Goal: Navigation & Orientation: Find specific page/section

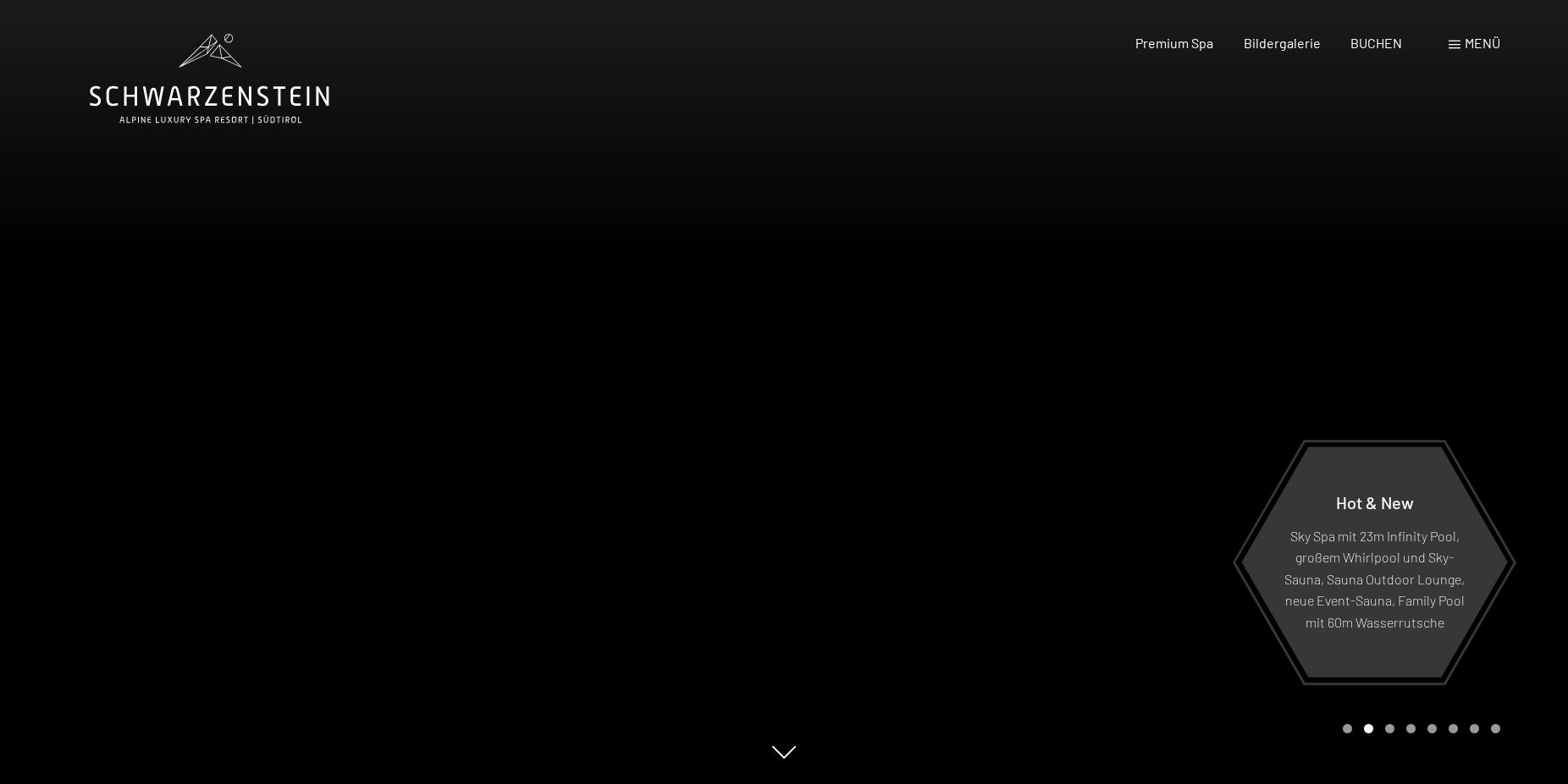
click at [1447, 44] on div "Buchen Anfragen Premium Spa Bildergalerie BUCHEN Menü DE IT EN Gutschein Bilder…" at bounding box center [1288, 44] width 424 height 19
click at [1465, 44] on span "Menü" at bounding box center [1483, 43] width 36 height 16
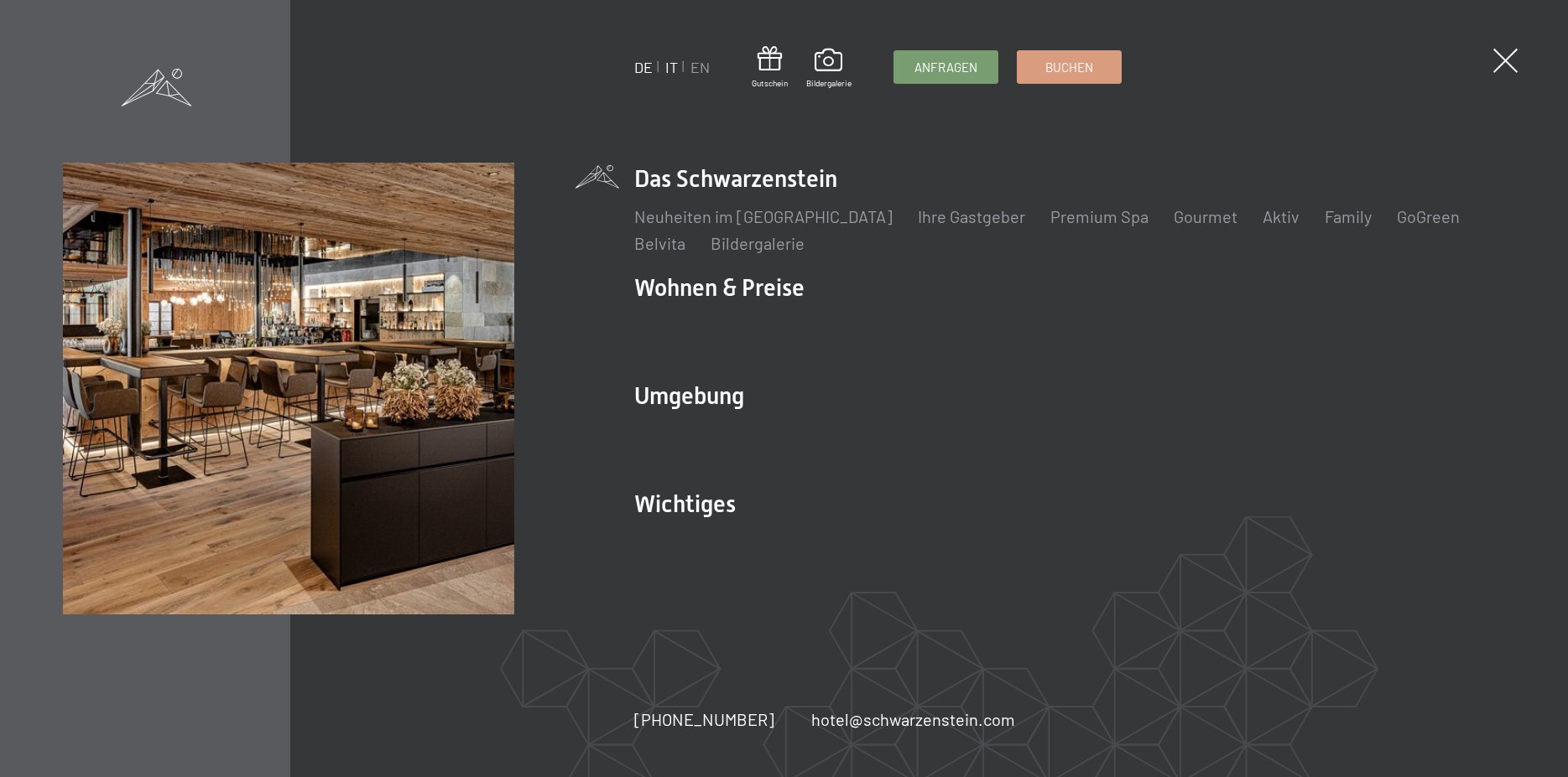
click at [671, 68] on link "IT" at bounding box center [671, 67] width 12 height 19
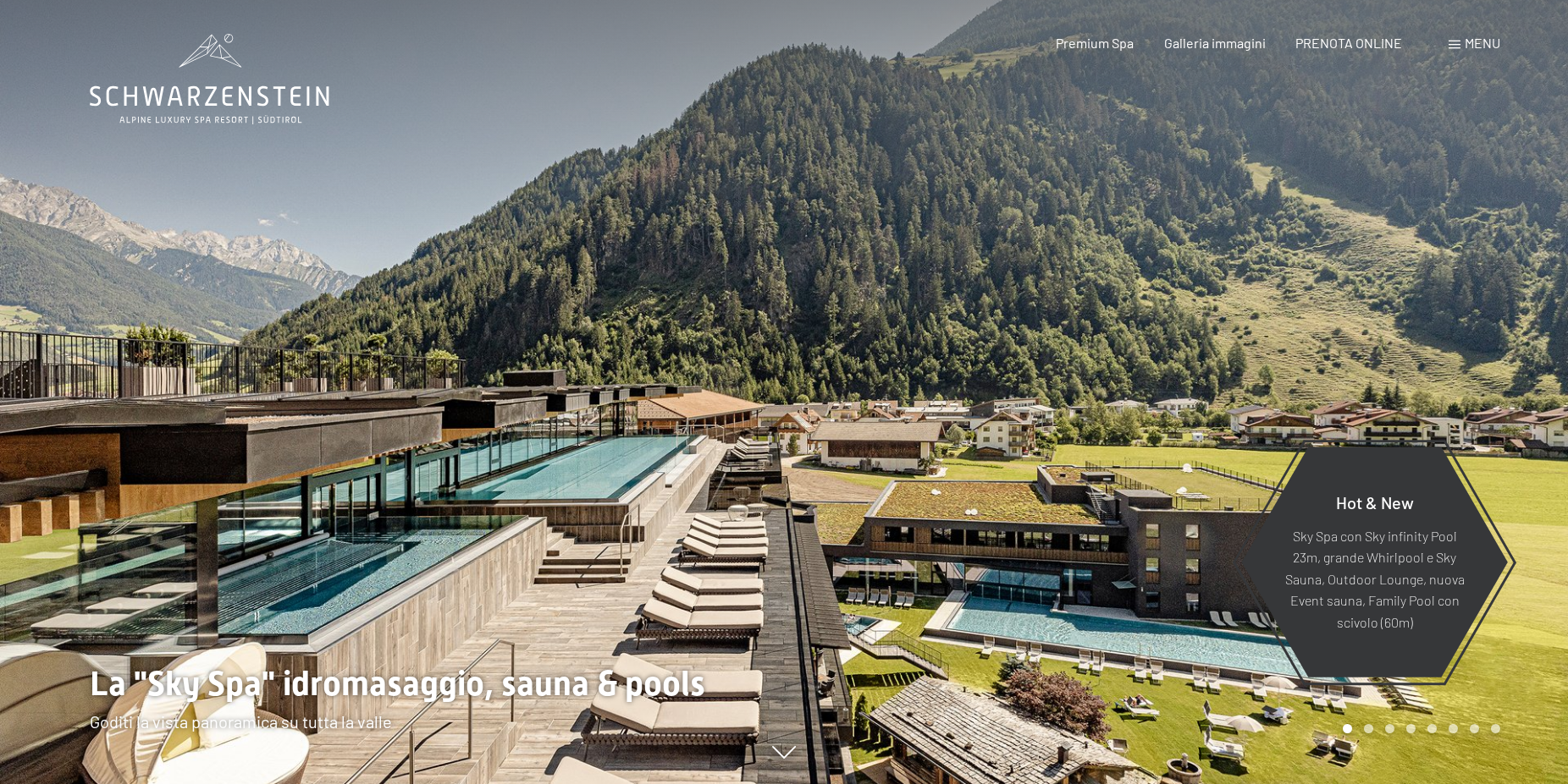
click at [1481, 44] on span "Menu" at bounding box center [1483, 43] width 36 height 16
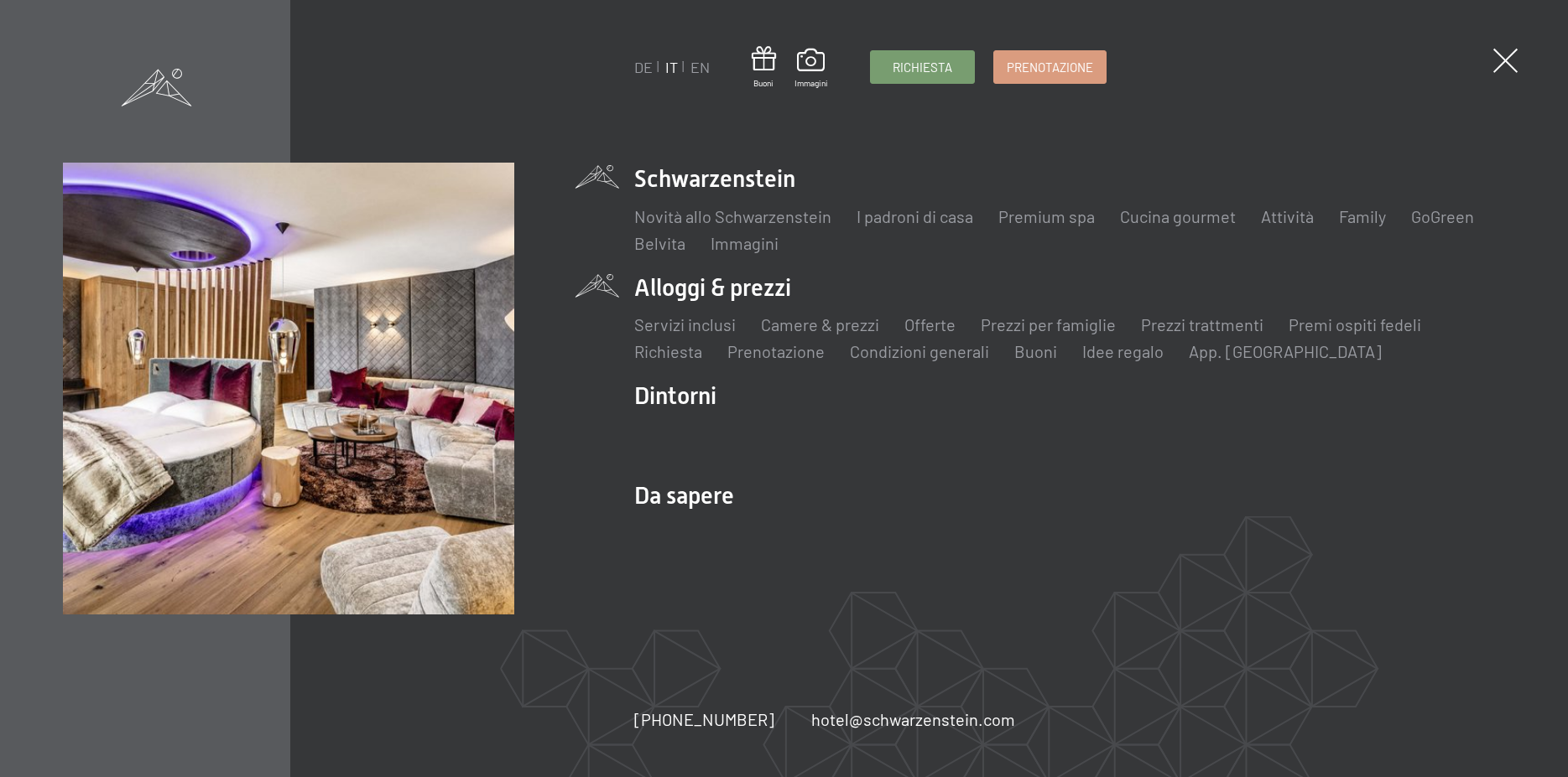
click at [734, 309] on div "Servizi inclusi Camere & prezzi Lista Offerte Lista Prezzi per famiglie Prezzi …" at bounding box center [1069, 334] width 871 height 59
click at [743, 293] on li "Alloggi & prezzi Servizi inclusi Camere & prezzi Lista Offerte Lista Prezzi per…" at bounding box center [1069, 318] width 871 height 92
click at [667, 294] on li "Alloggi & prezzi Servizi inclusi Camere & prezzi Lista Offerte Lista Prezzi per…" at bounding box center [1069, 318] width 871 height 92
click at [704, 277] on li "Alloggi & prezzi Servizi inclusi Camere & prezzi Lista Offerte Lista Prezzi per…" at bounding box center [1069, 318] width 871 height 92
click at [839, 325] on link "Camere & prezzi" at bounding box center [820, 323] width 118 height 20
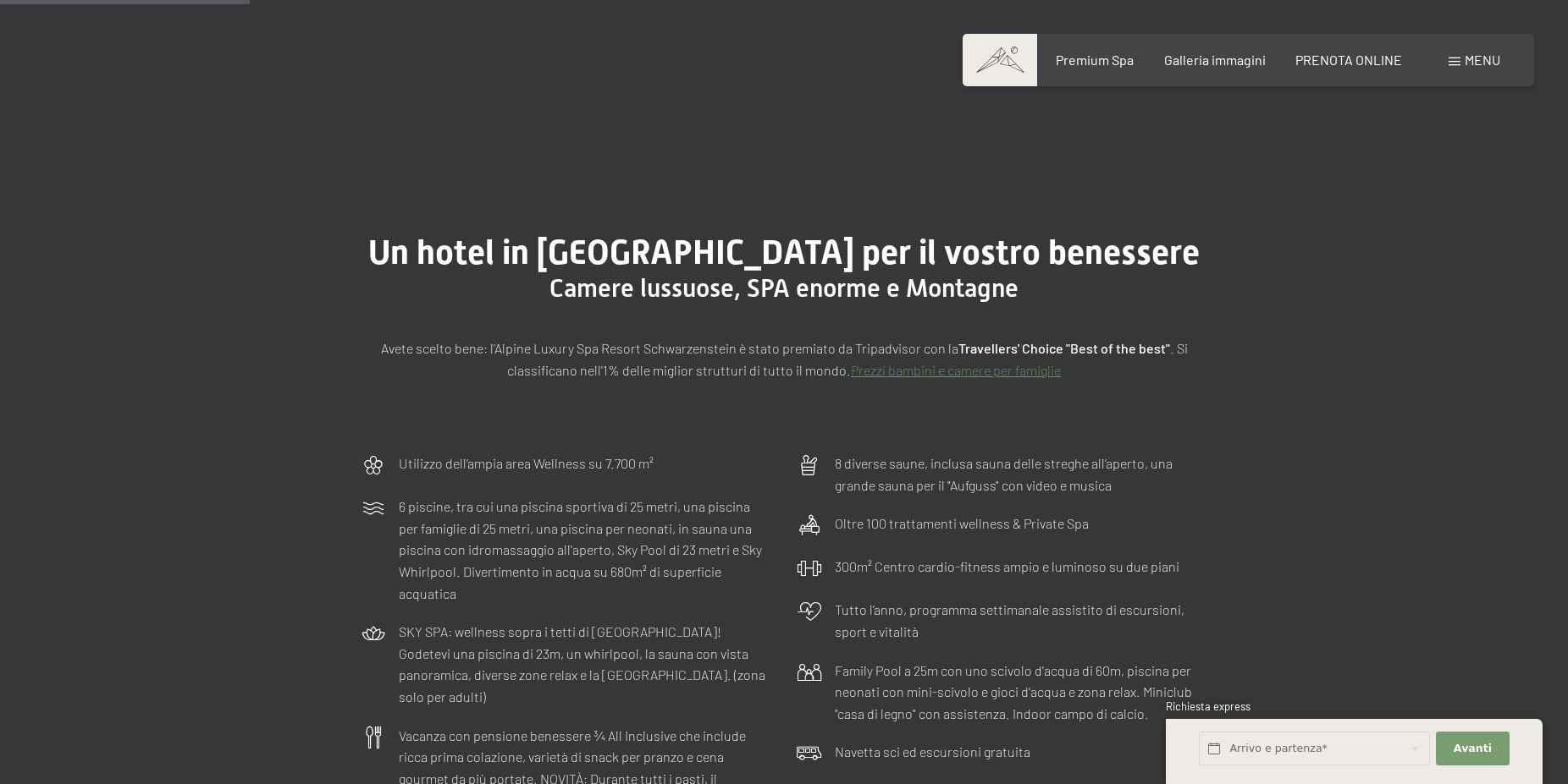
scroll to position [862, 0]
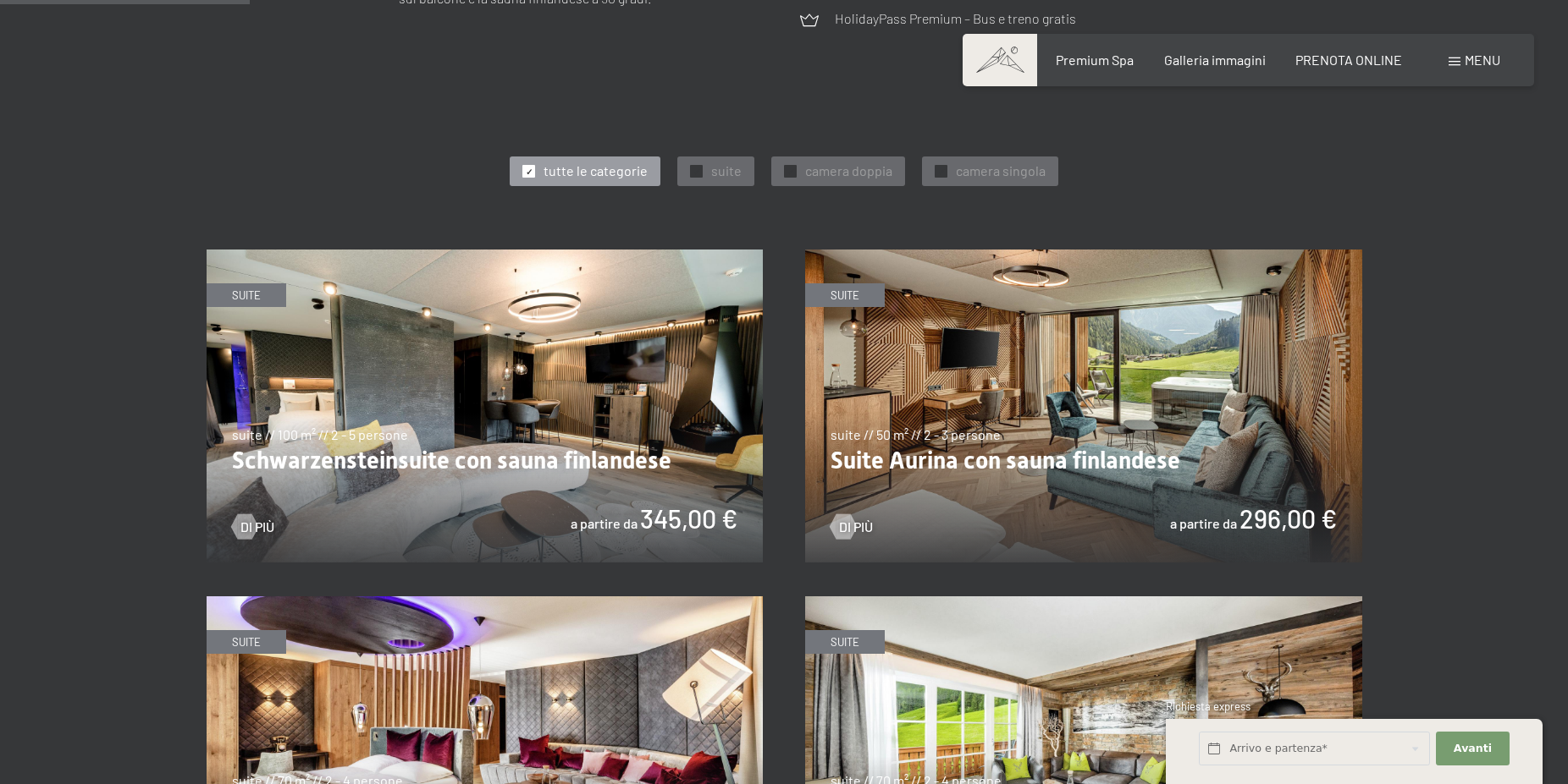
click at [998, 478] on img at bounding box center [1084, 406] width 557 height 313
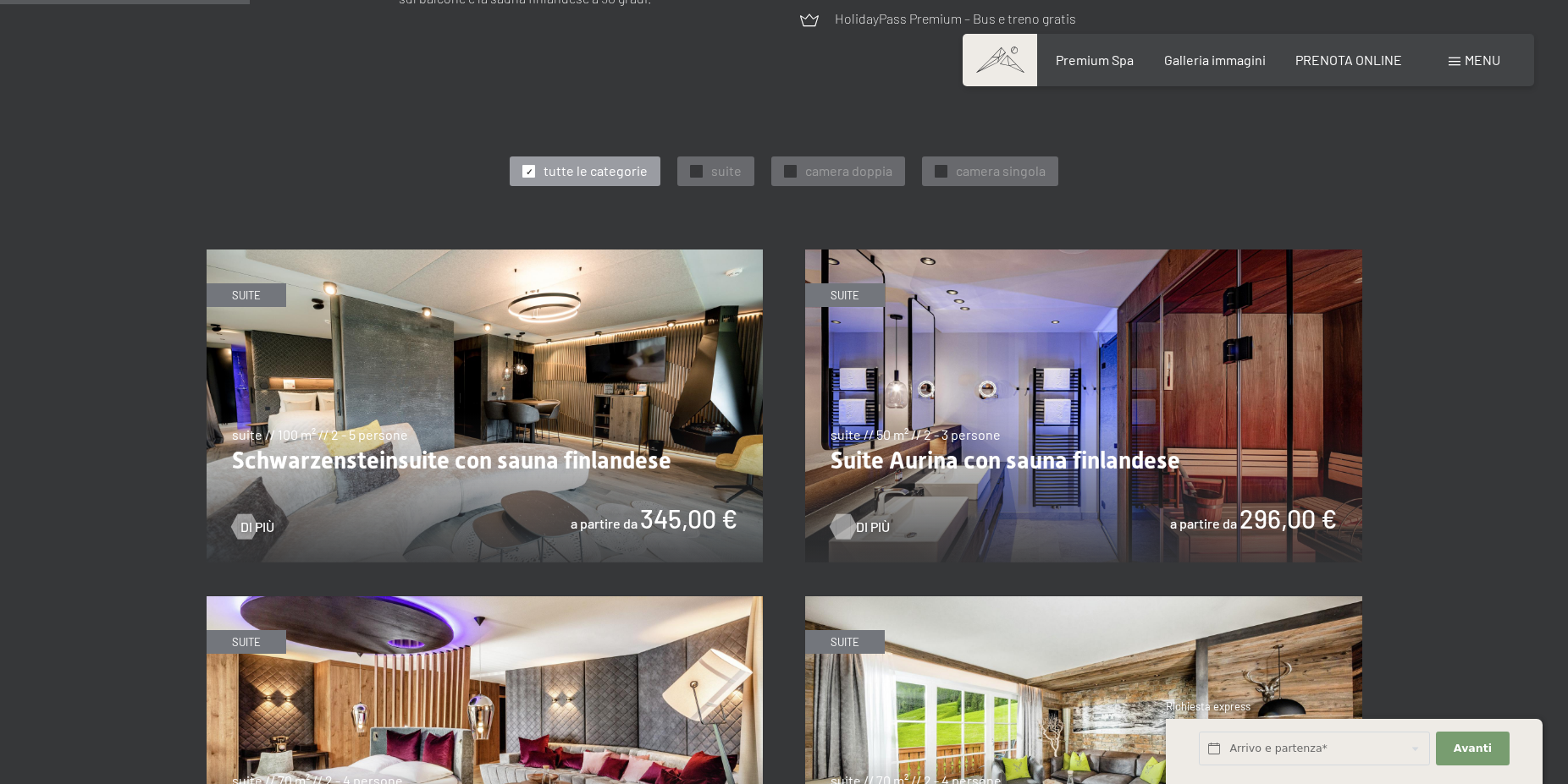
click at [844, 524] on div at bounding box center [842, 527] width 14 height 26
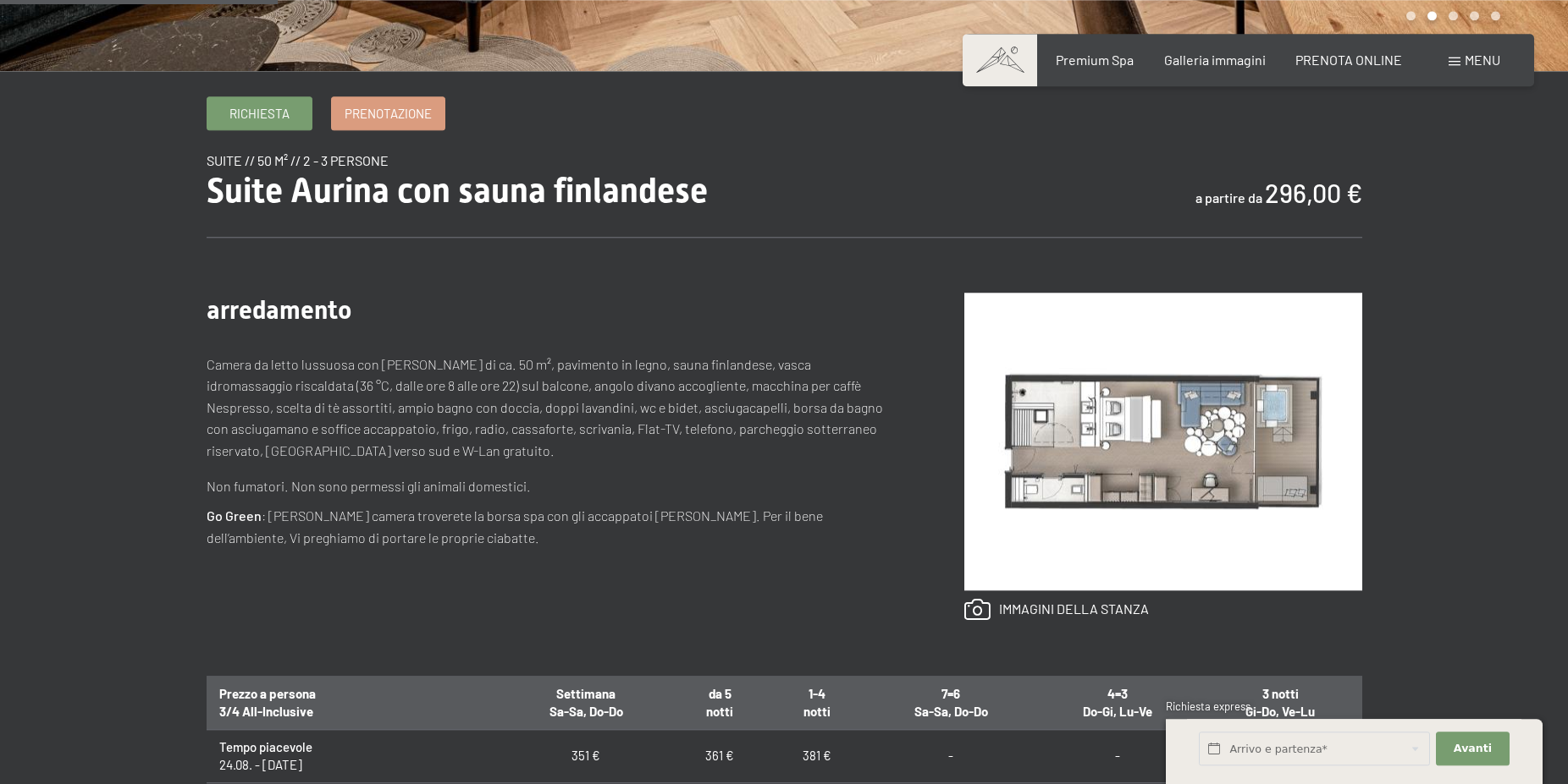
scroll to position [517, 0]
click at [974, 606] on link at bounding box center [1056, 608] width 185 height 22
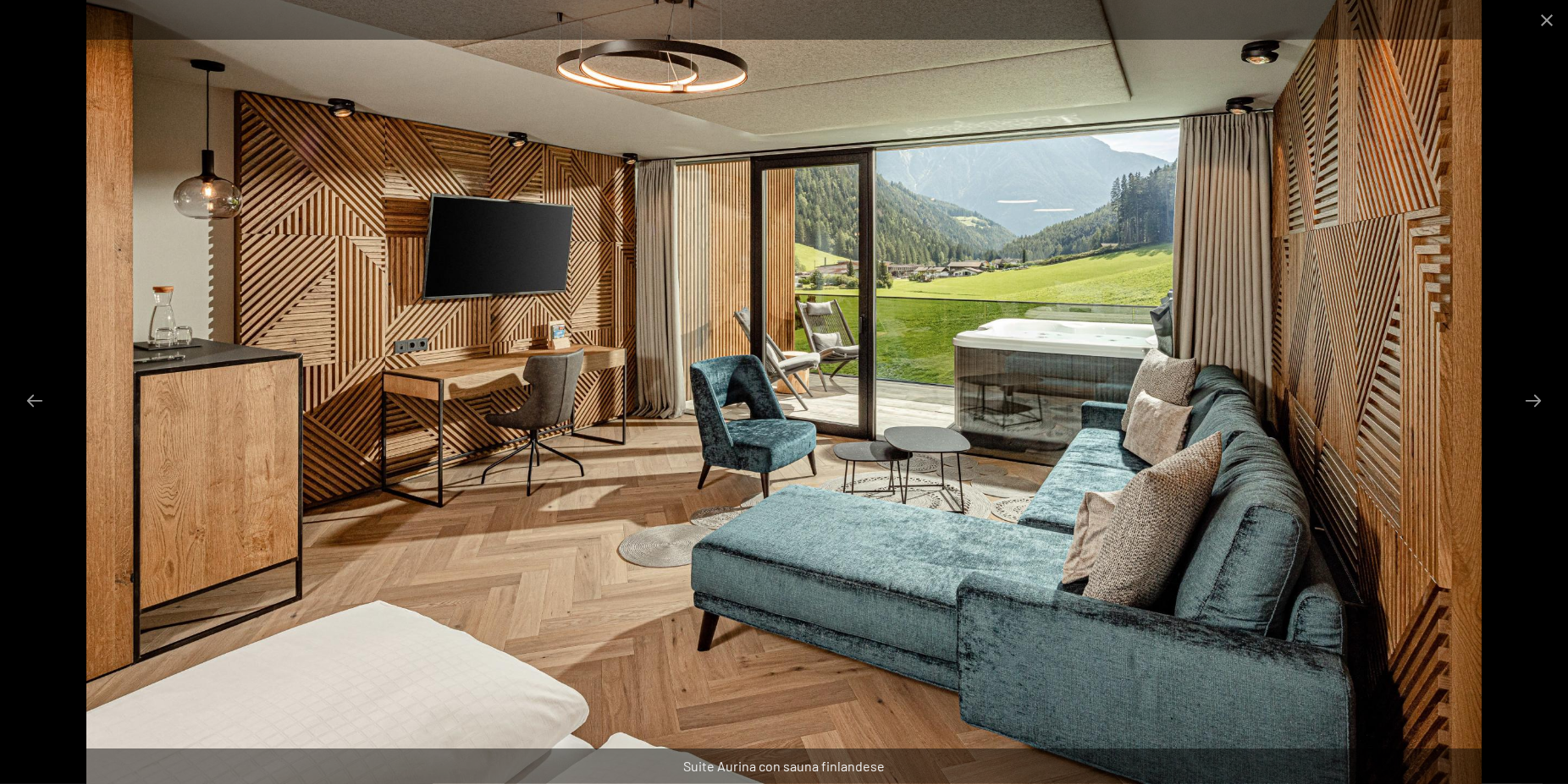
scroll to position [690, 0]
click at [1520, 397] on button "Next slide" at bounding box center [1533, 400] width 36 height 33
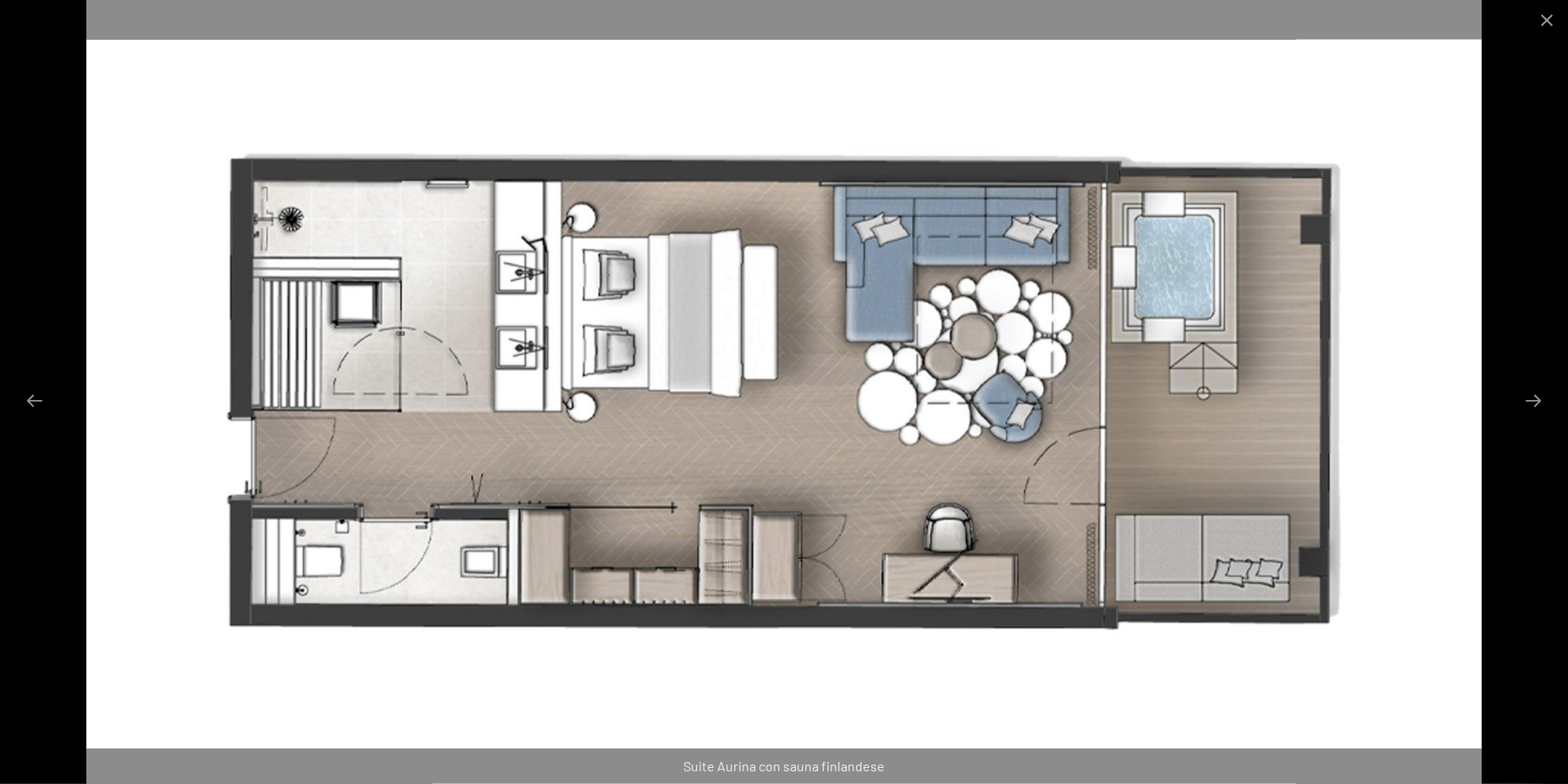
scroll to position [862, 0]
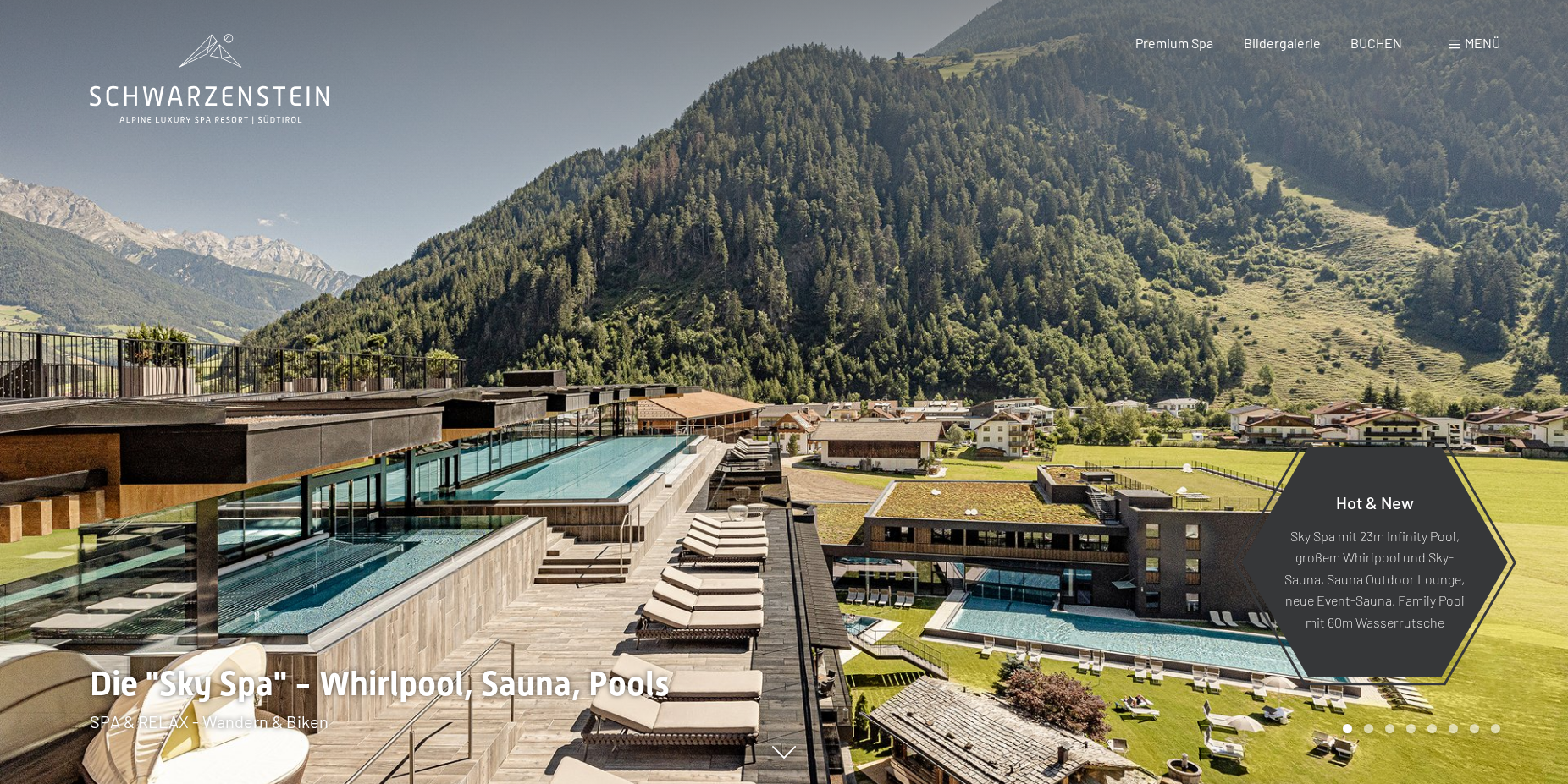
click at [991, 488] on div at bounding box center [1175, 392] width 784 height 784
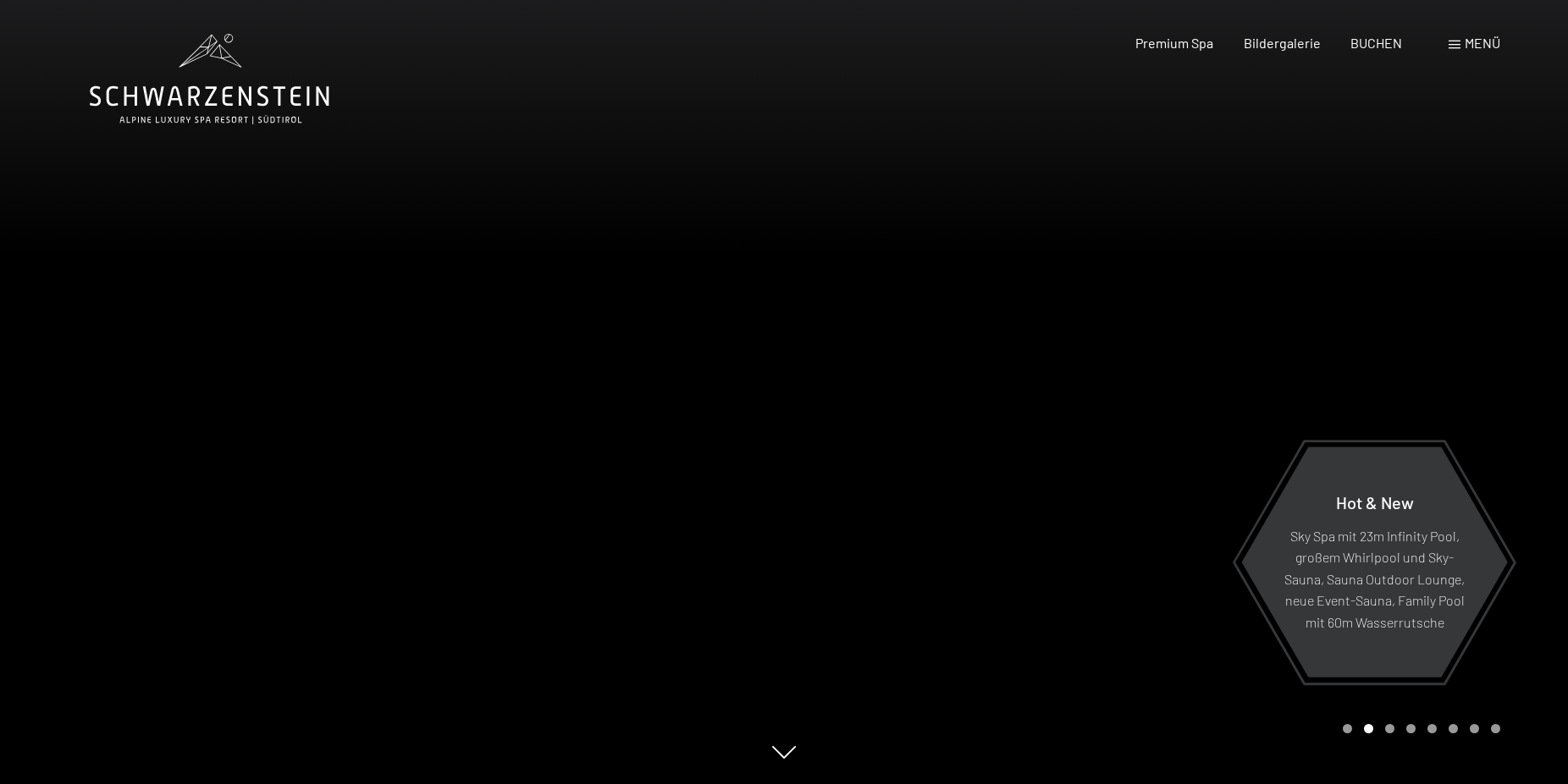
click at [1136, 433] on div at bounding box center [1175, 392] width 784 height 784
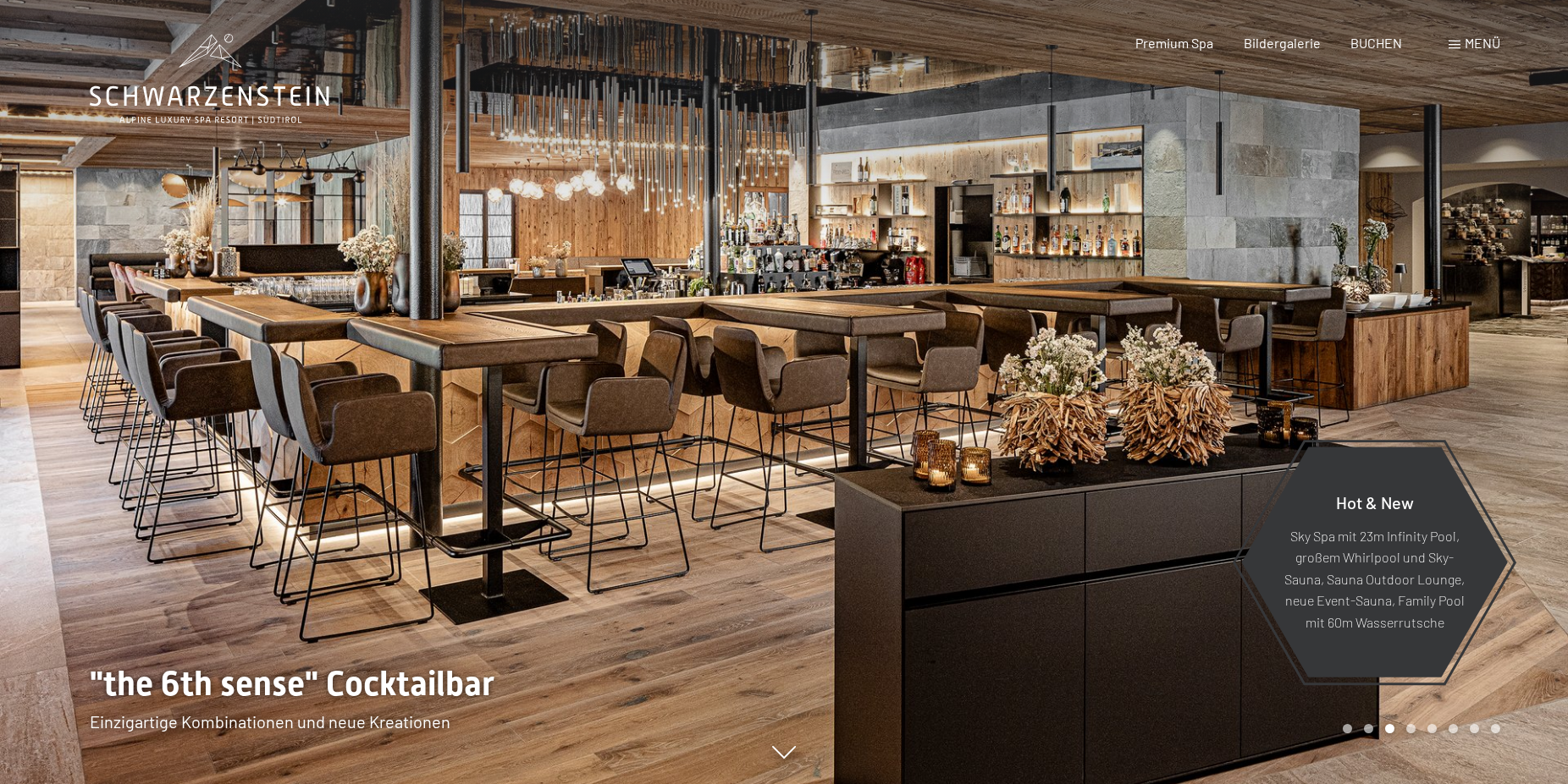
click at [1136, 433] on div at bounding box center [1175, 392] width 784 height 784
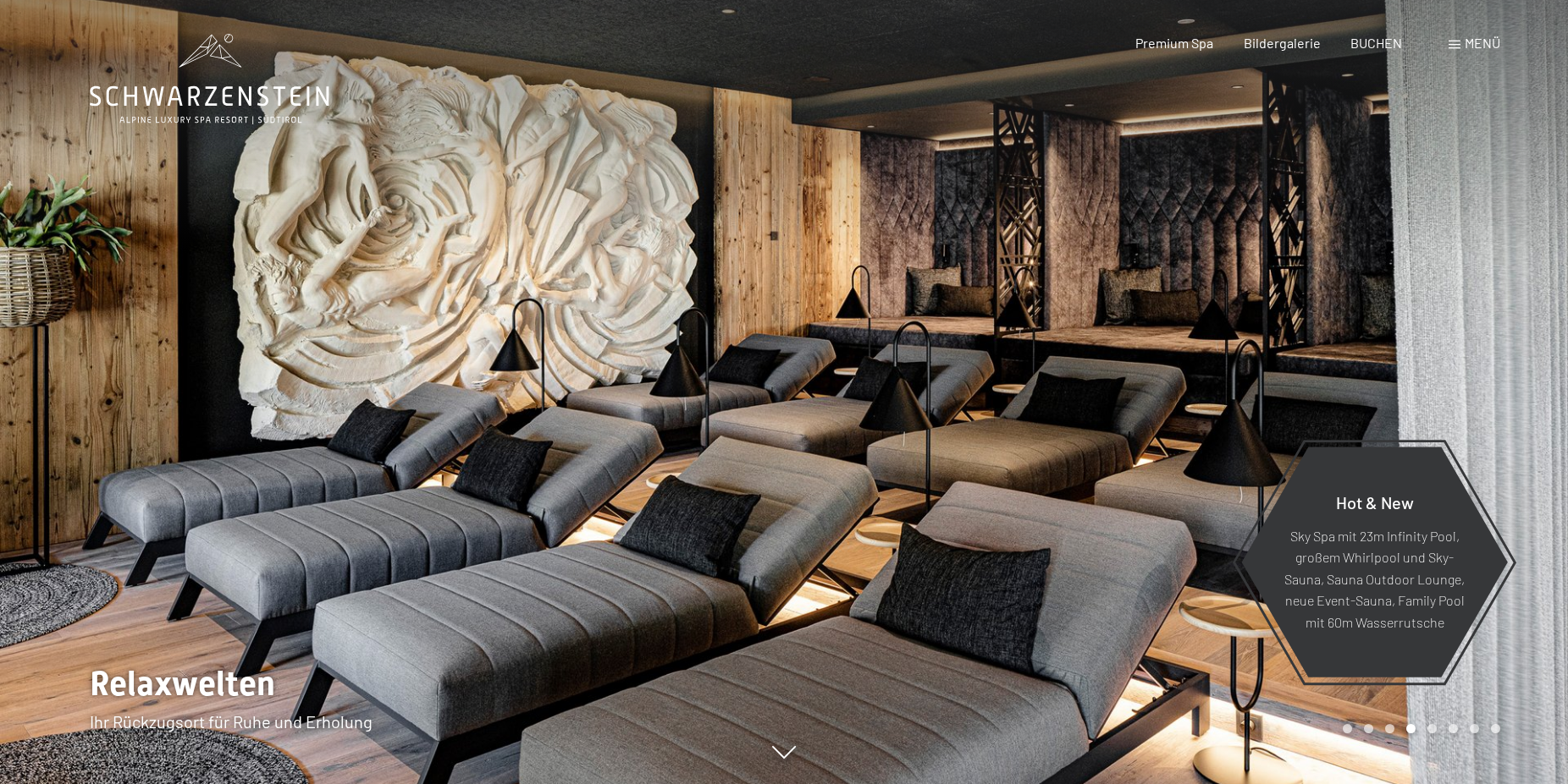
click at [1136, 433] on div at bounding box center [1175, 392] width 784 height 784
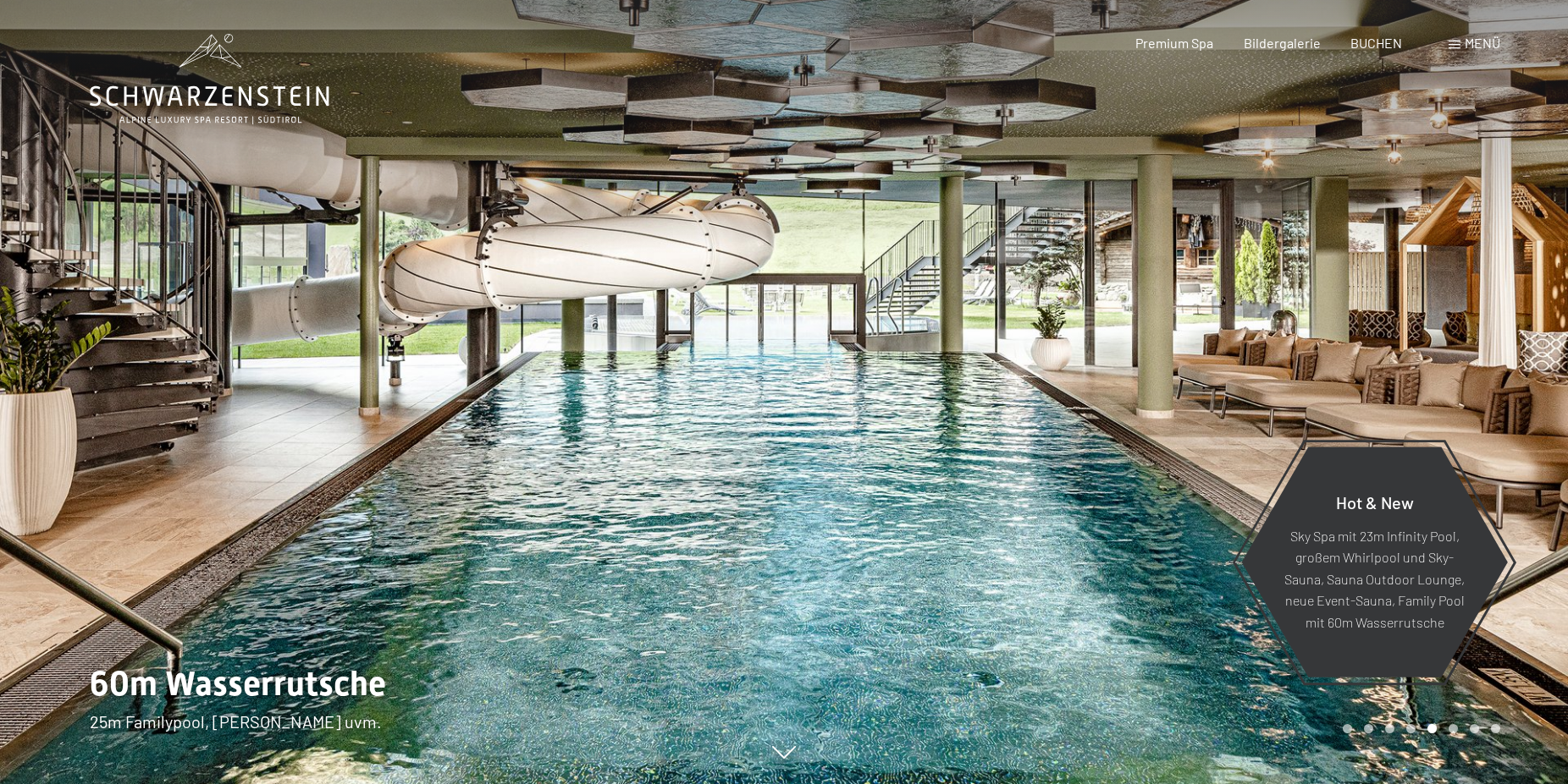
click at [62, 385] on div at bounding box center [392, 392] width 784 height 784
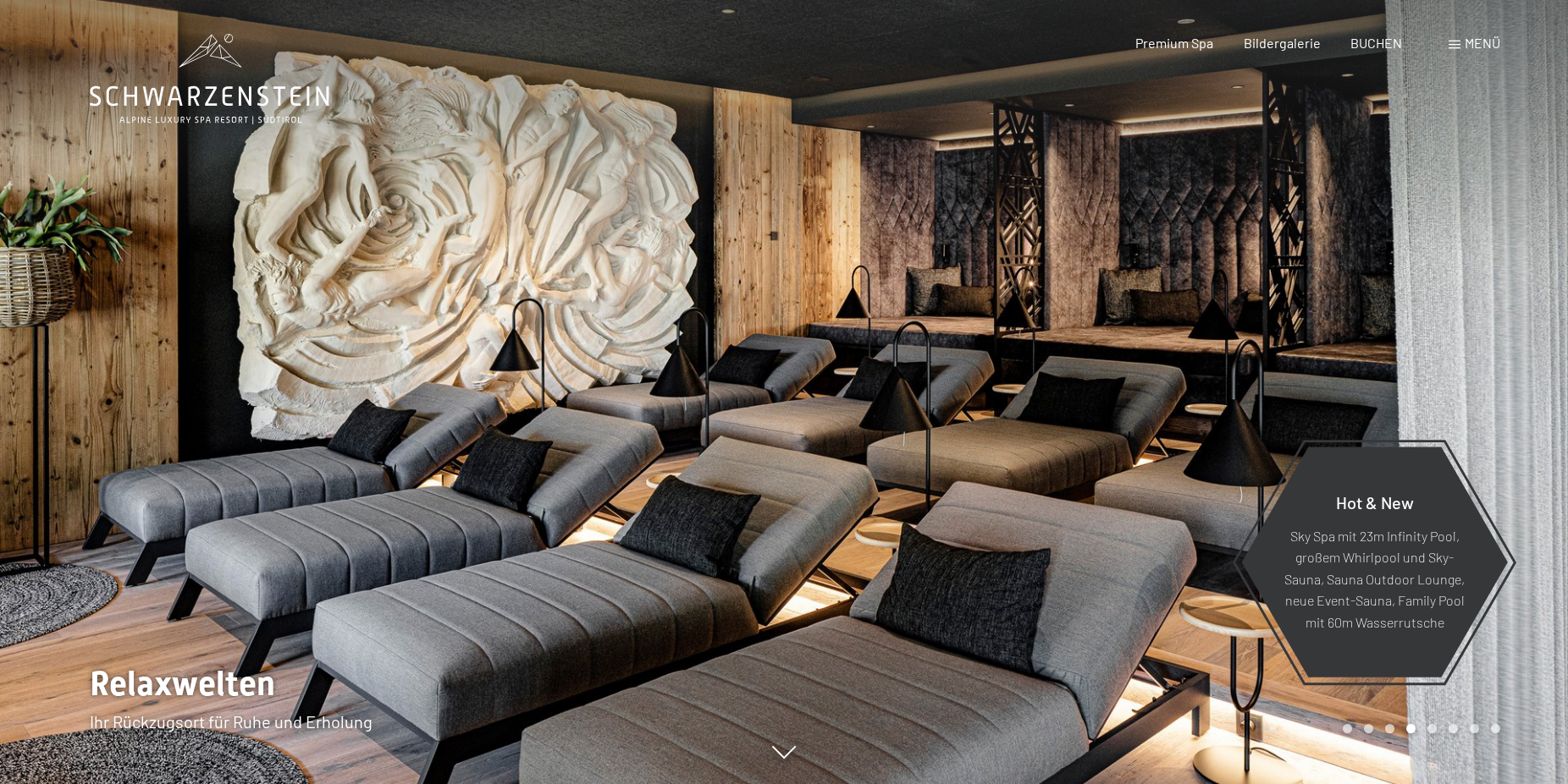
click at [1021, 369] on div at bounding box center [1175, 392] width 784 height 784
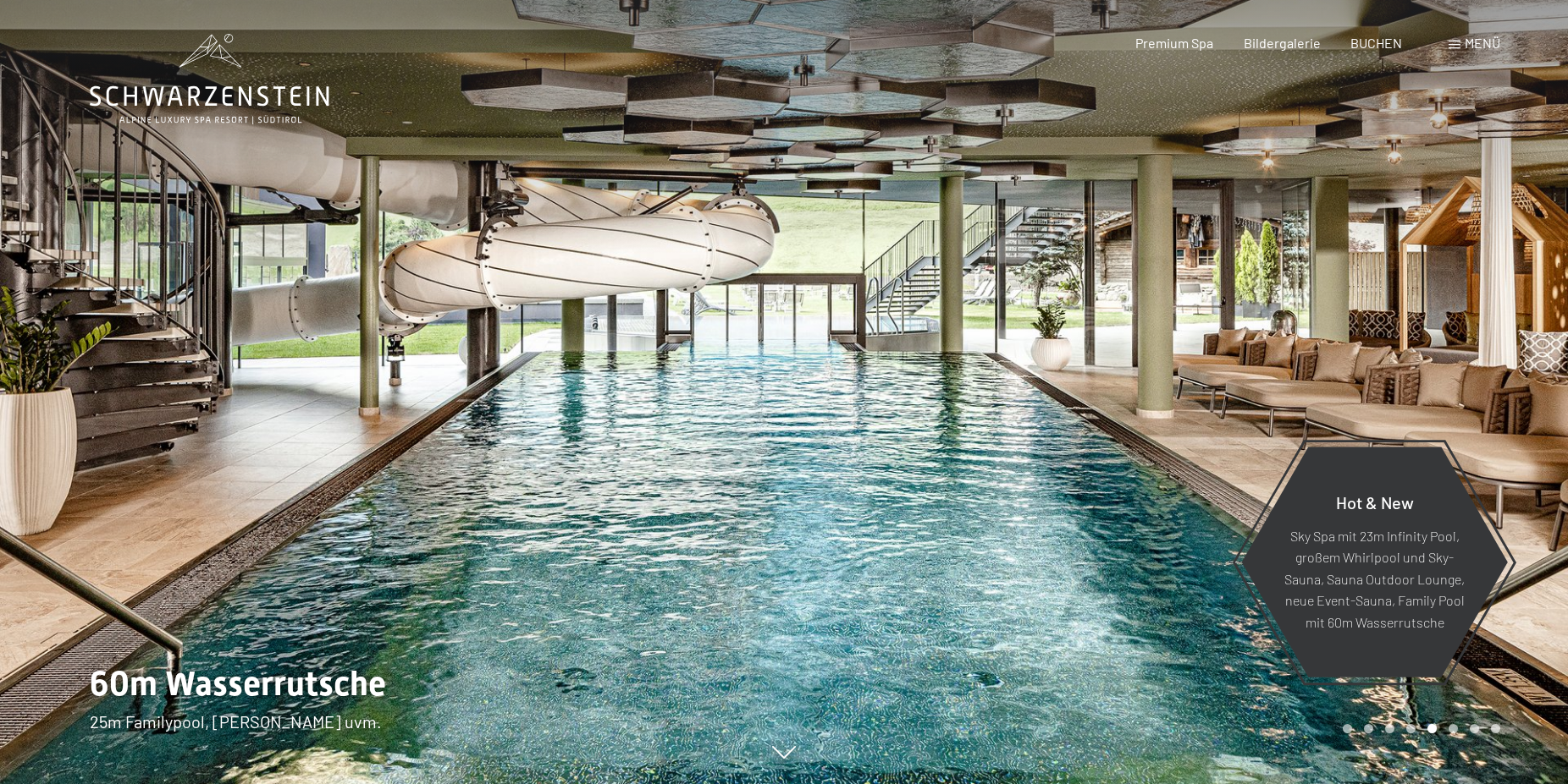
click at [1021, 369] on div at bounding box center [1175, 392] width 784 height 784
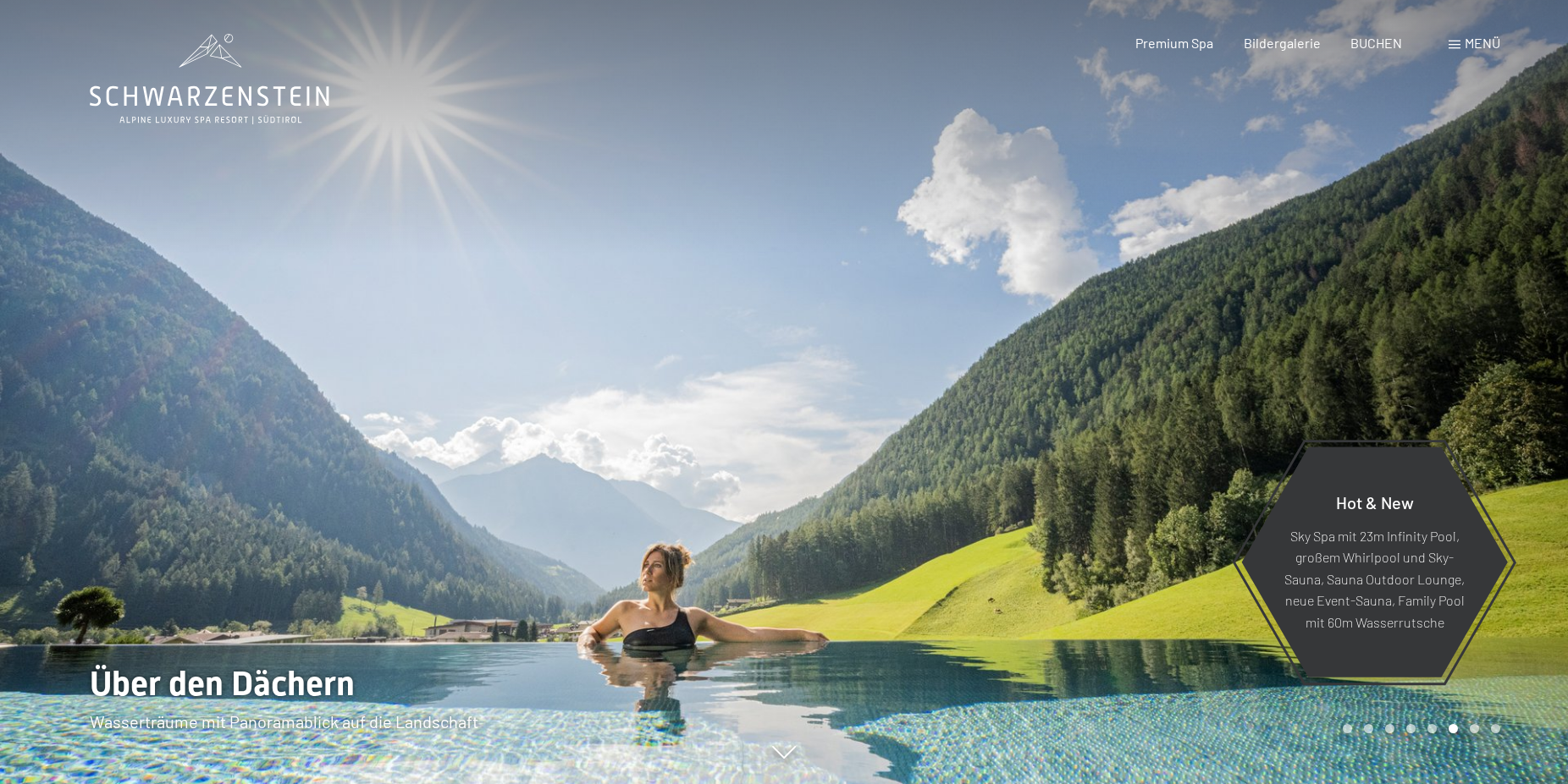
click at [1021, 369] on div at bounding box center [1175, 392] width 784 height 784
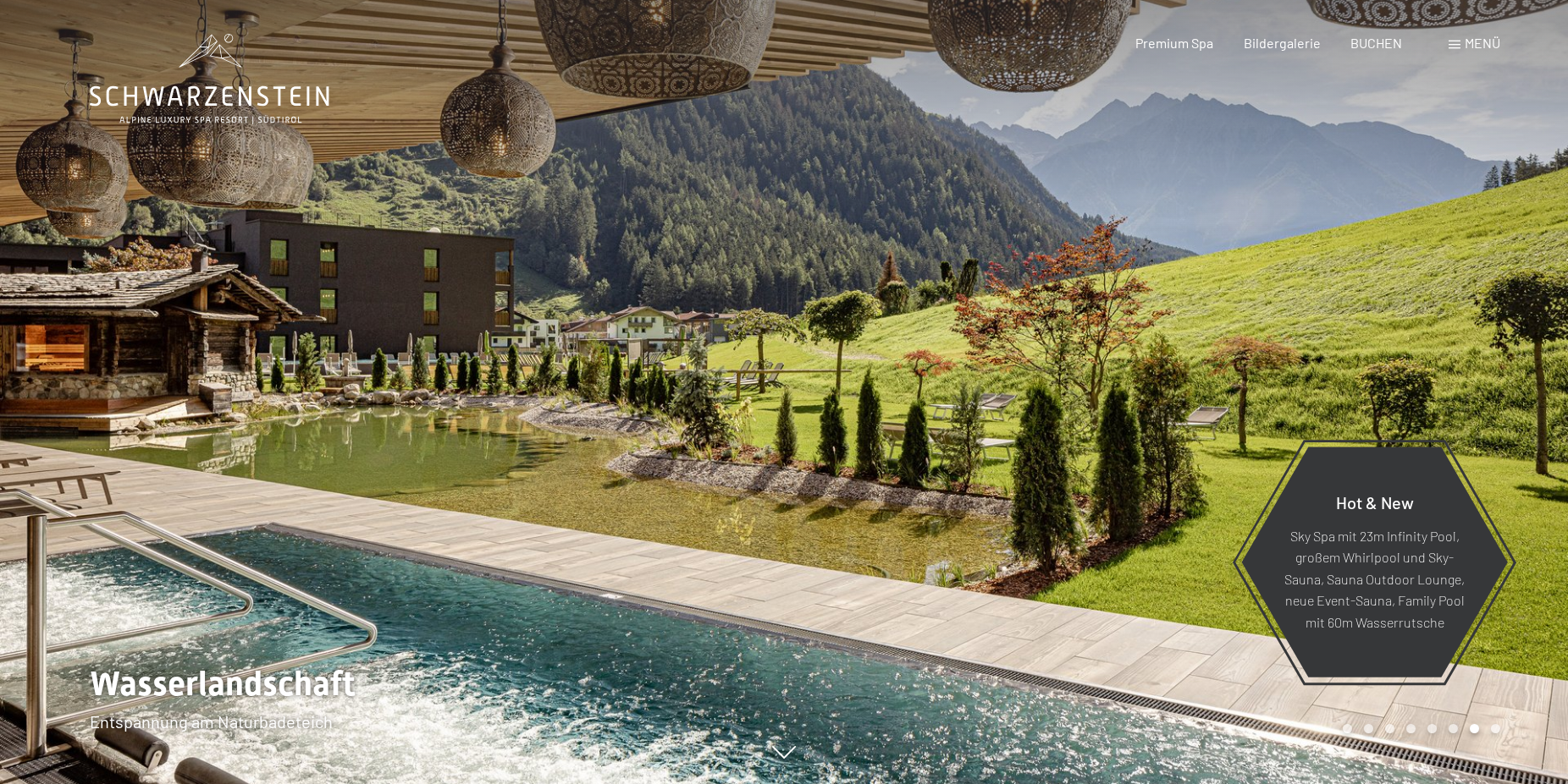
click at [1459, 52] on div "Buchen Anfragen Premium Spa Bildergalerie BUCHEN Menü DE IT EN Gutschein Bilder…" at bounding box center [1288, 44] width 424 height 19
click at [1456, 36] on div "Menü" at bounding box center [1474, 44] width 52 height 19
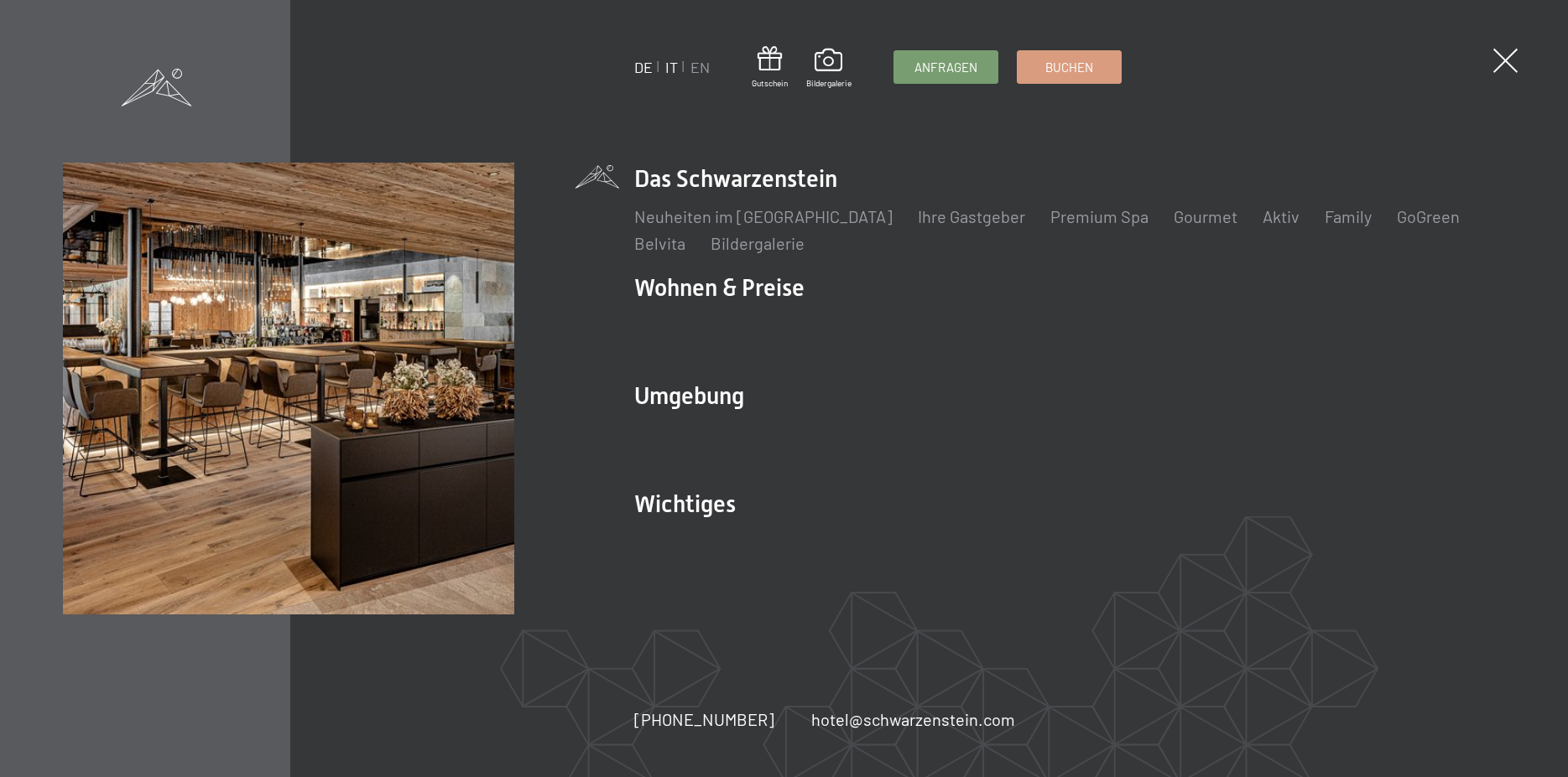
click at [668, 67] on link "IT" at bounding box center [671, 67] width 12 height 19
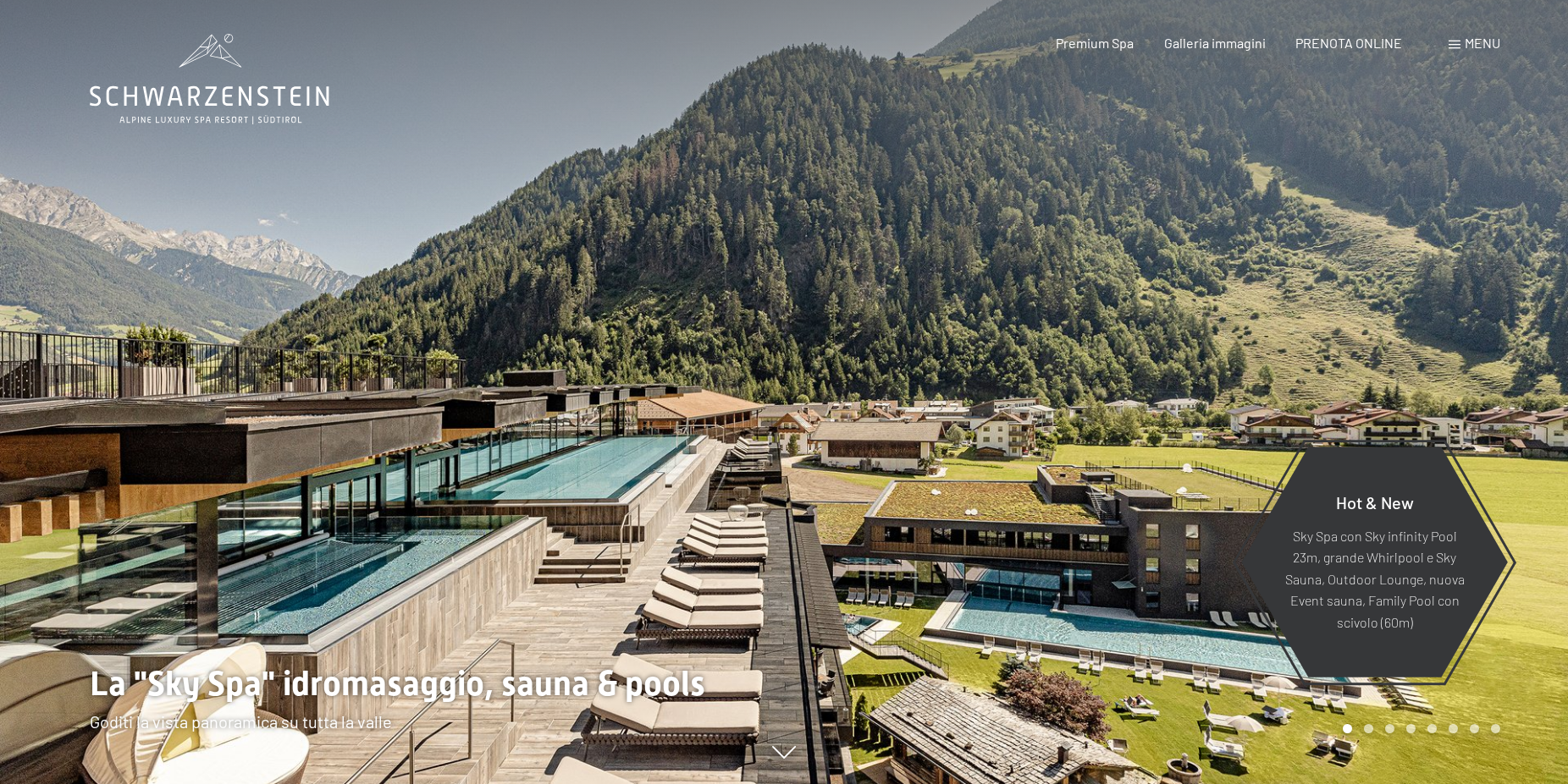
click at [142, 480] on div at bounding box center [392, 392] width 784 height 784
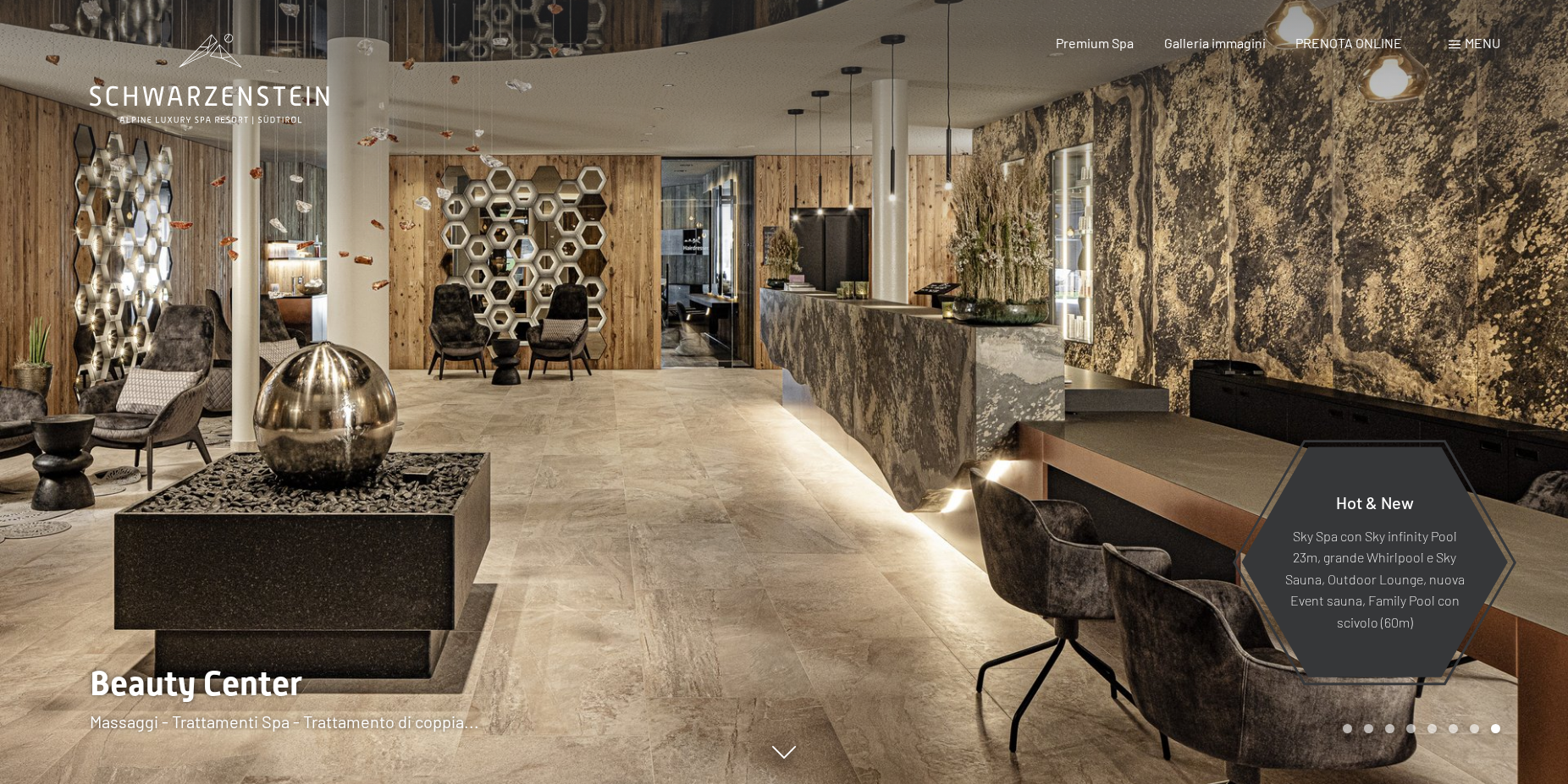
click at [1524, 366] on div at bounding box center [1175, 392] width 784 height 784
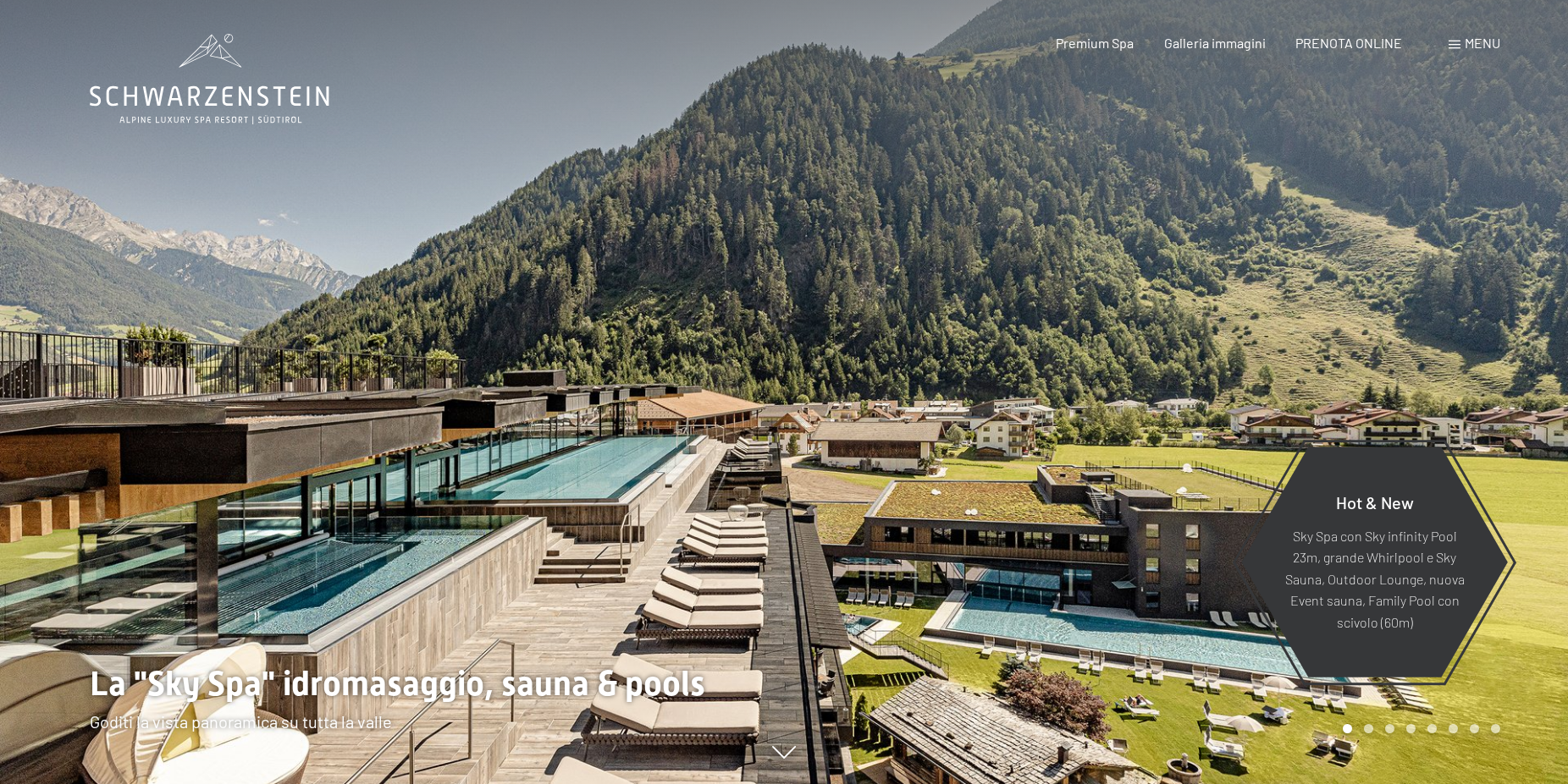
click at [1524, 366] on div at bounding box center [1175, 392] width 784 height 784
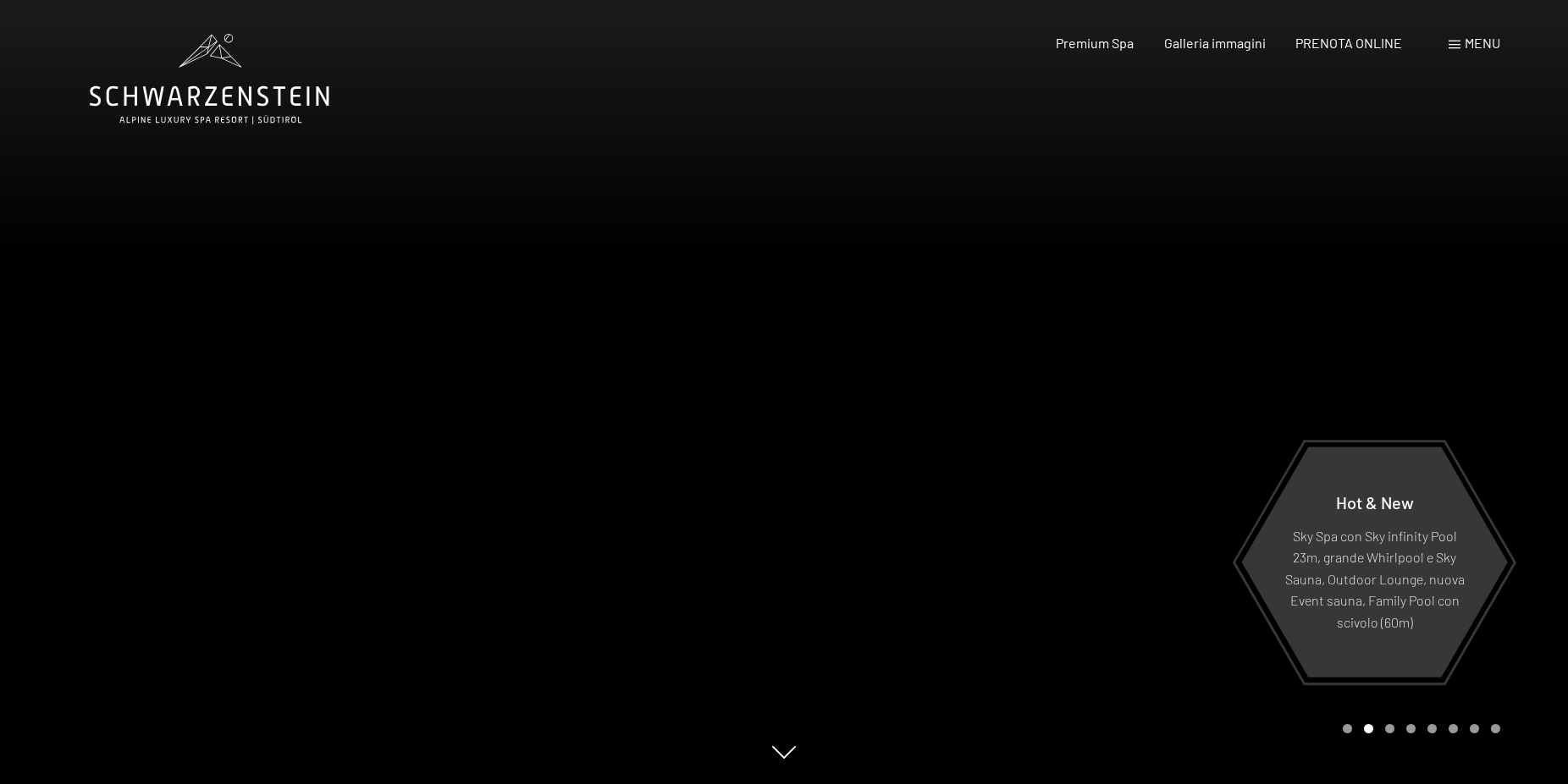
click at [1524, 366] on div at bounding box center [1175, 392] width 784 height 784
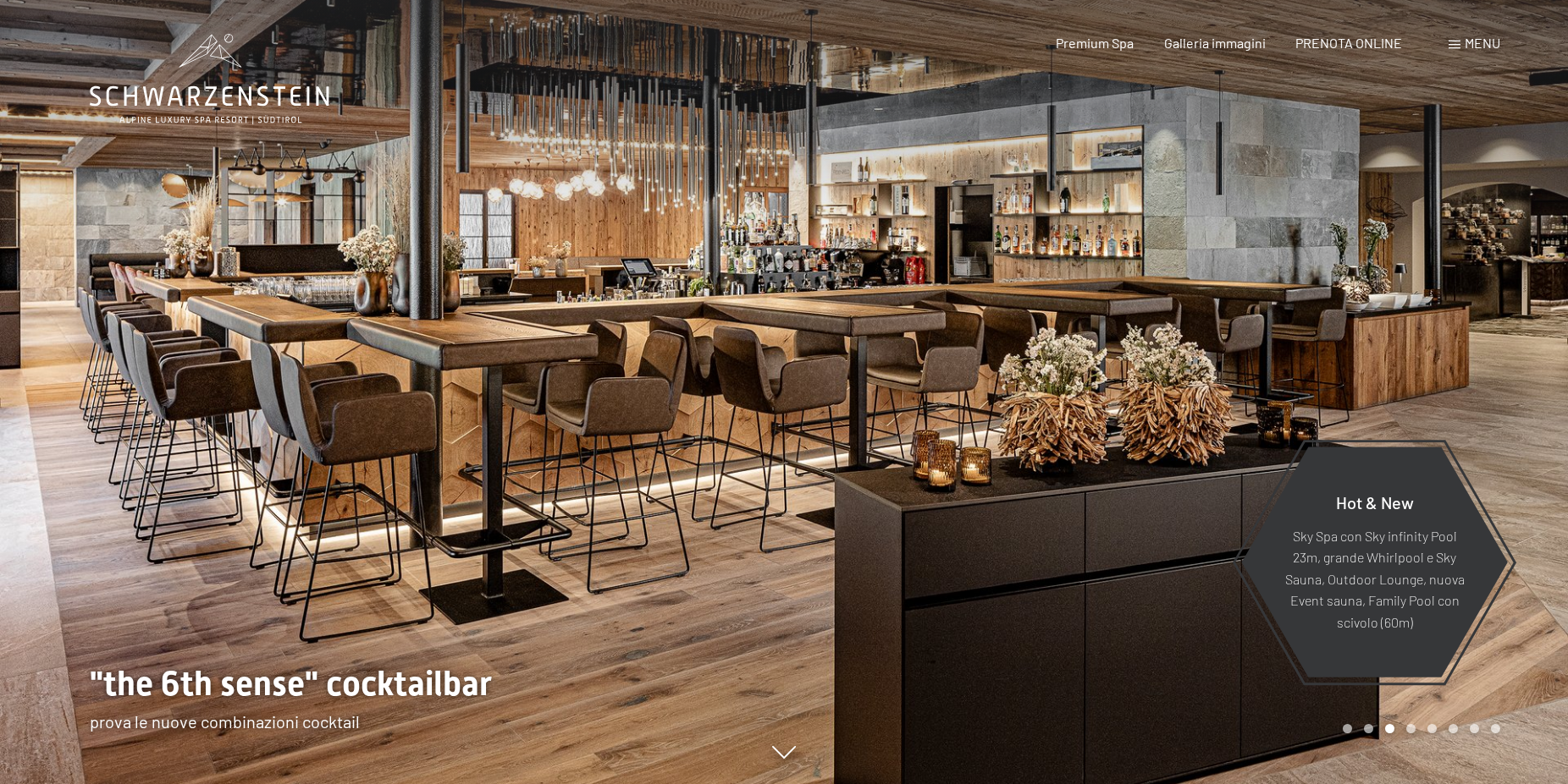
click at [183, 415] on div at bounding box center [392, 392] width 784 height 784
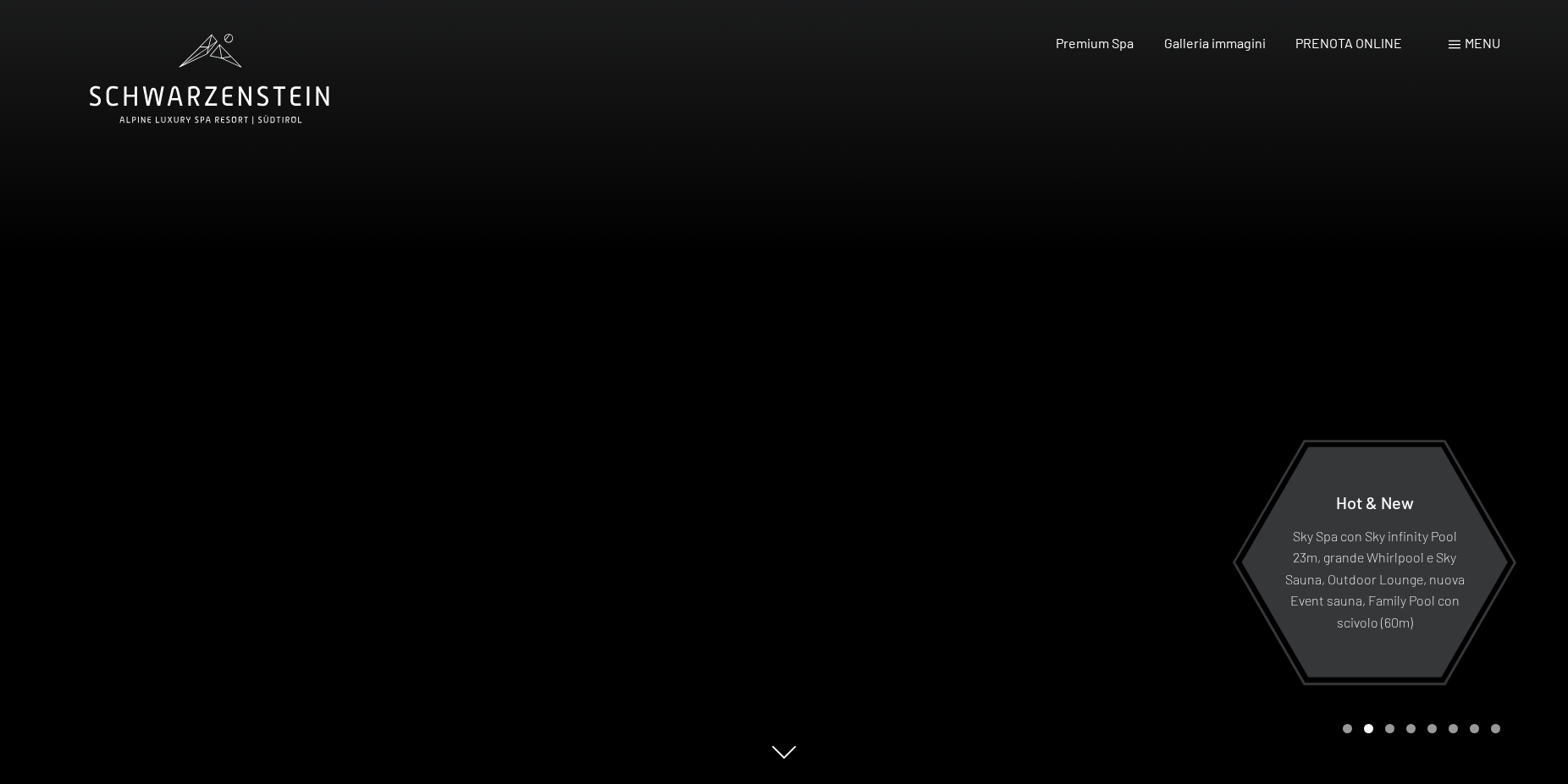
click at [1461, 372] on div at bounding box center [1175, 392] width 784 height 784
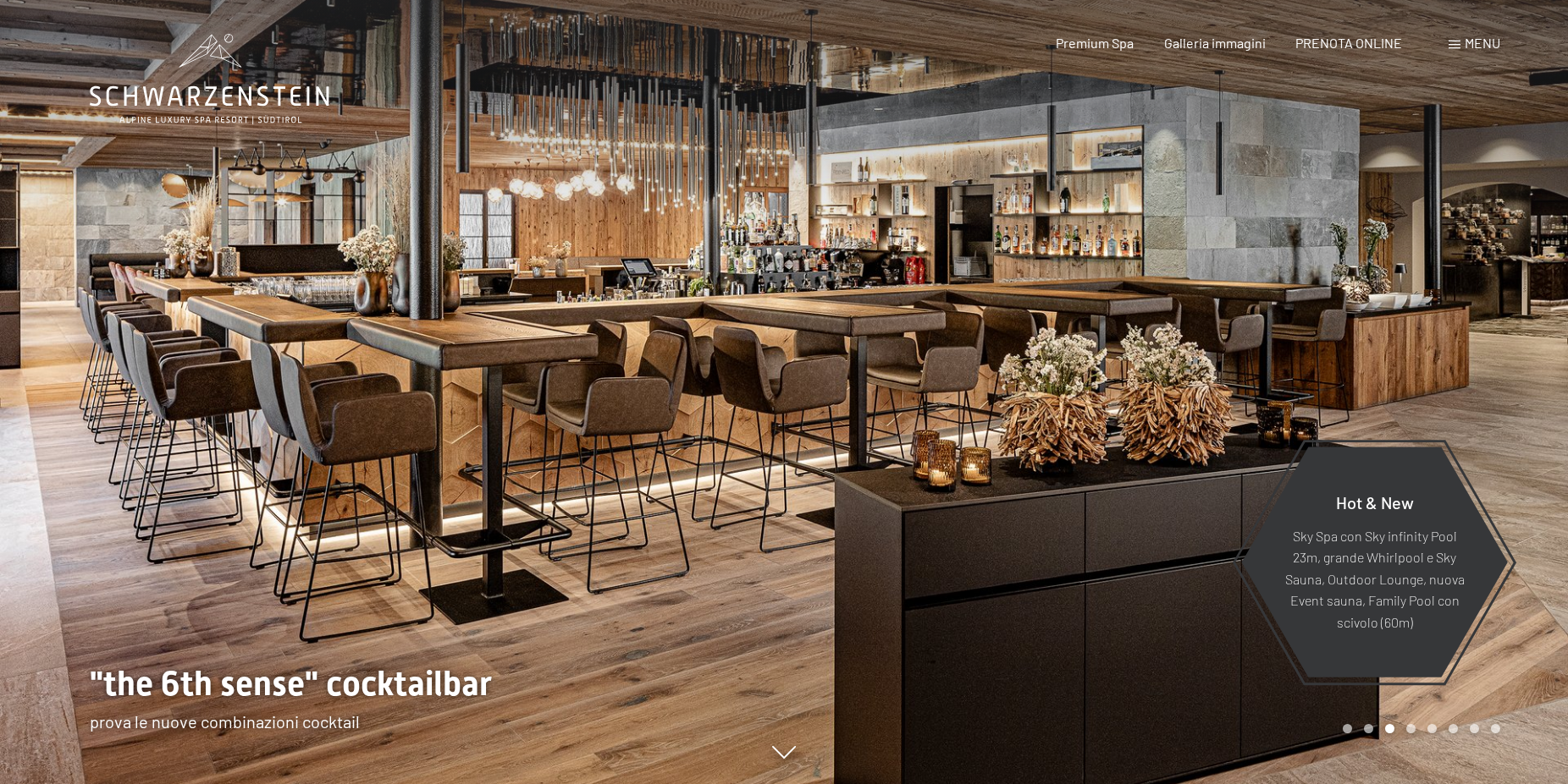
click at [1461, 372] on div at bounding box center [1175, 392] width 784 height 784
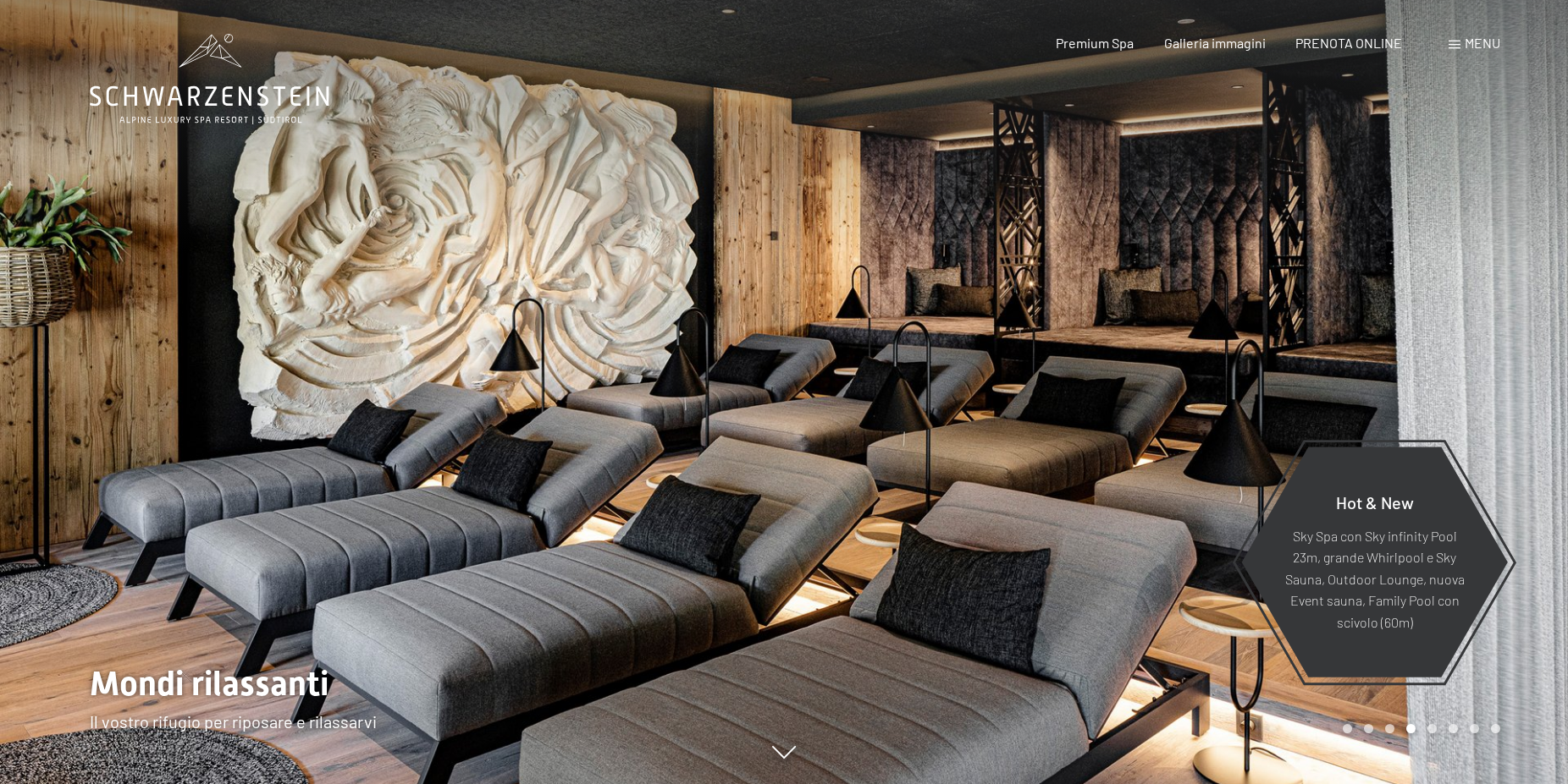
click at [1461, 372] on div at bounding box center [1175, 392] width 784 height 784
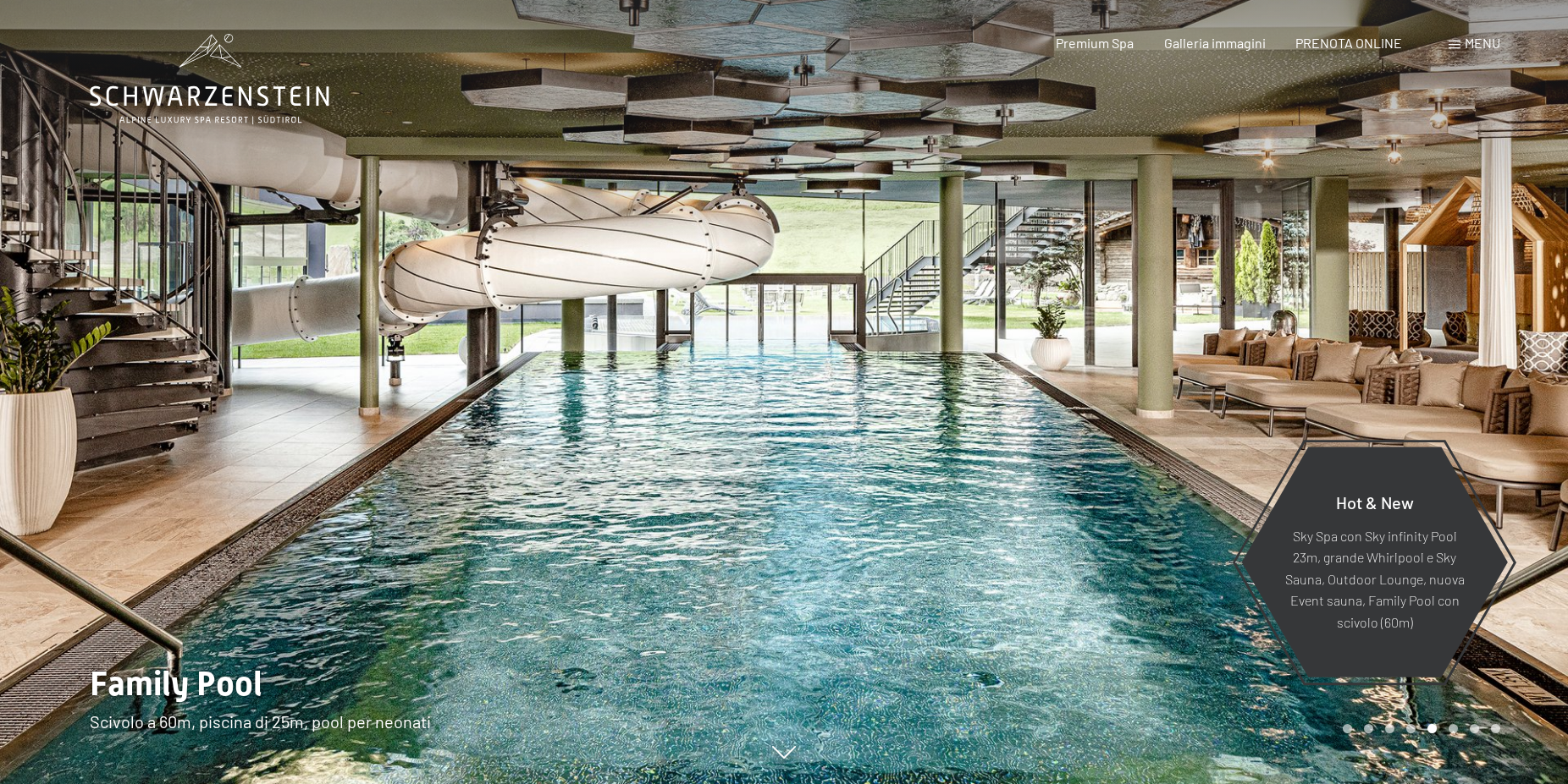
click at [1461, 372] on div at bounding box center [1175, 392] width 784 height 784
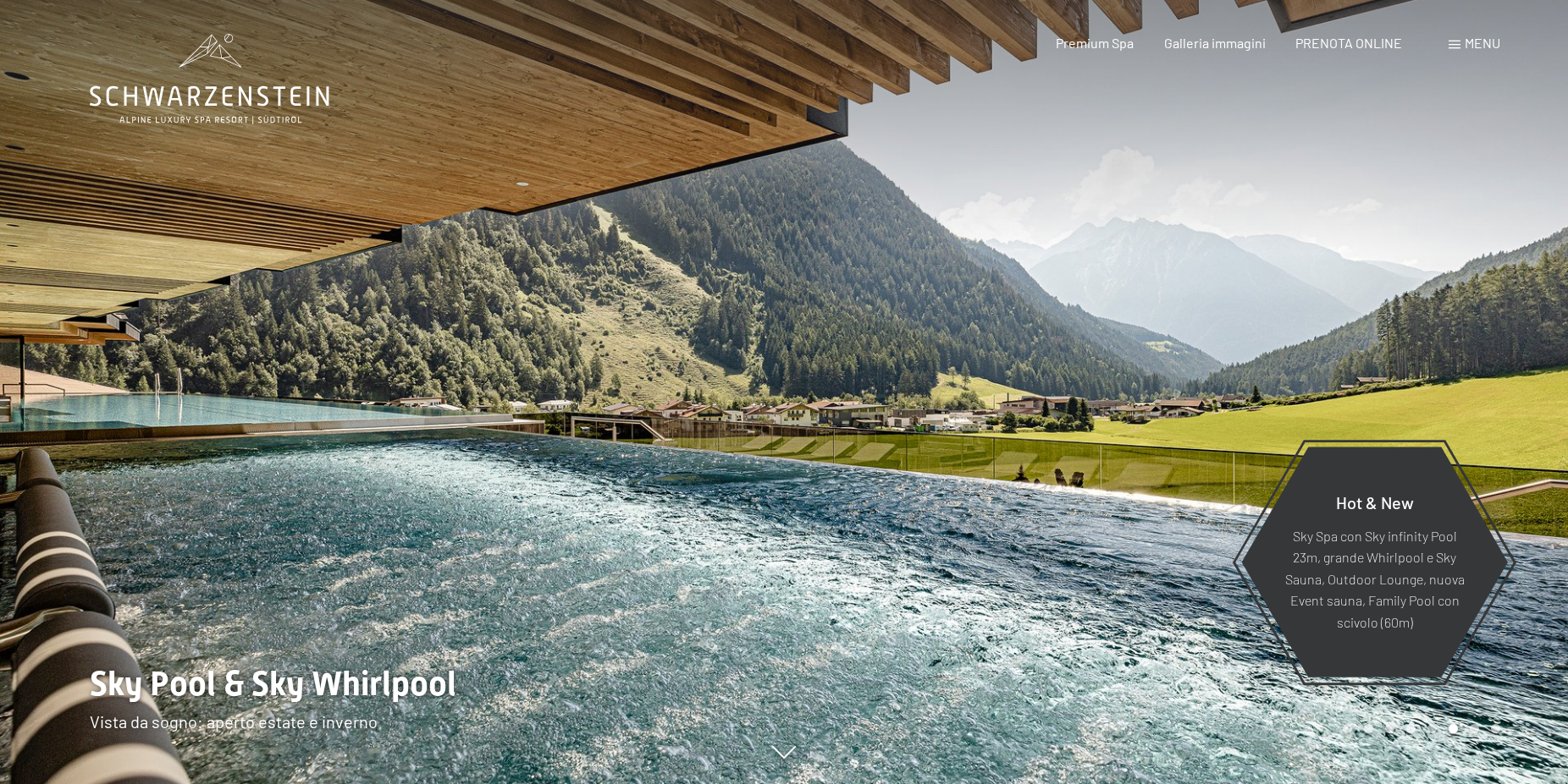
click at [1461, 372] on div at bounding box center [1175, 392] width 784 height 784
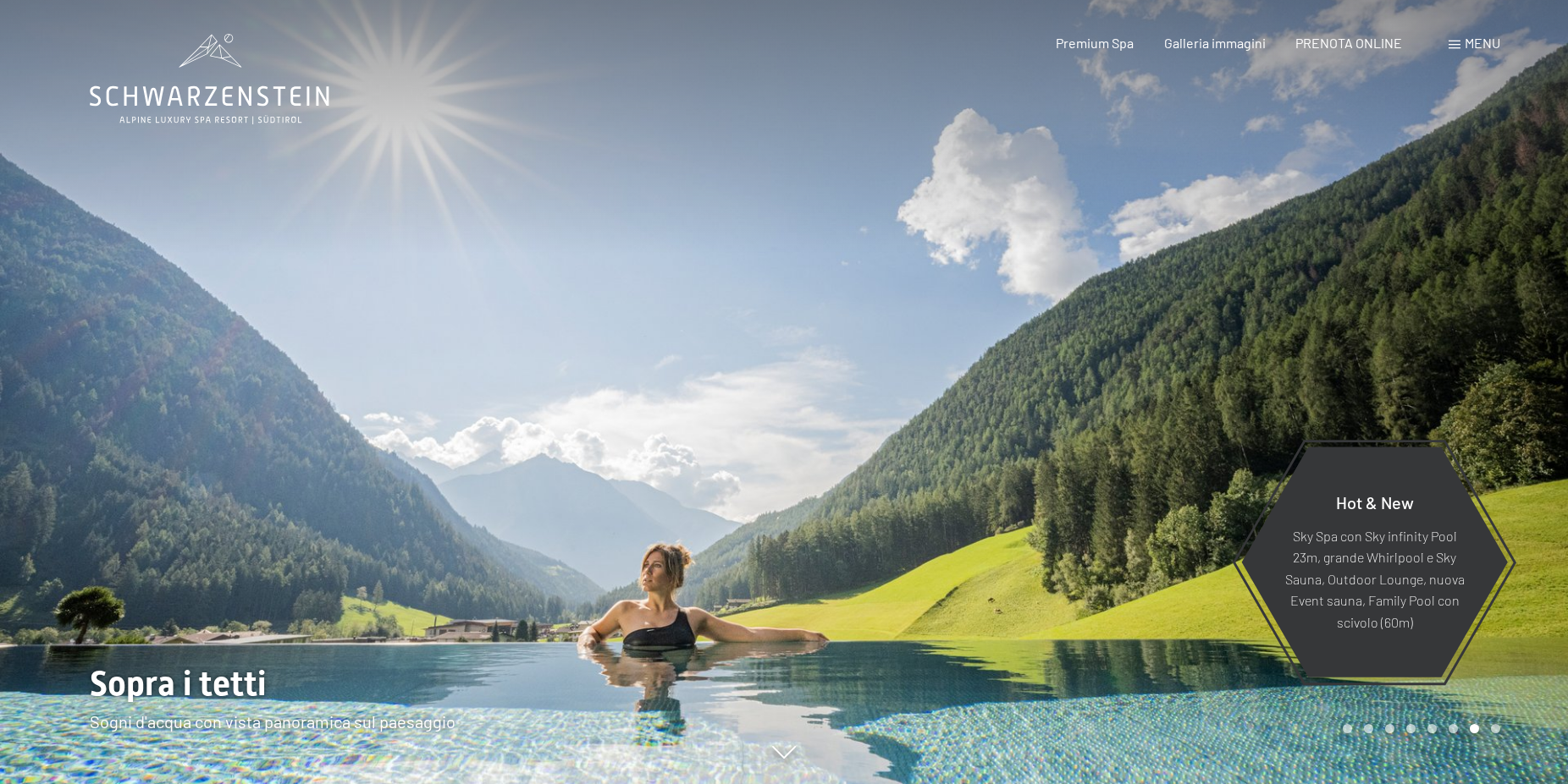
click at [1461, 372] on div at bounding box center [1175, 392] width 784 height 784
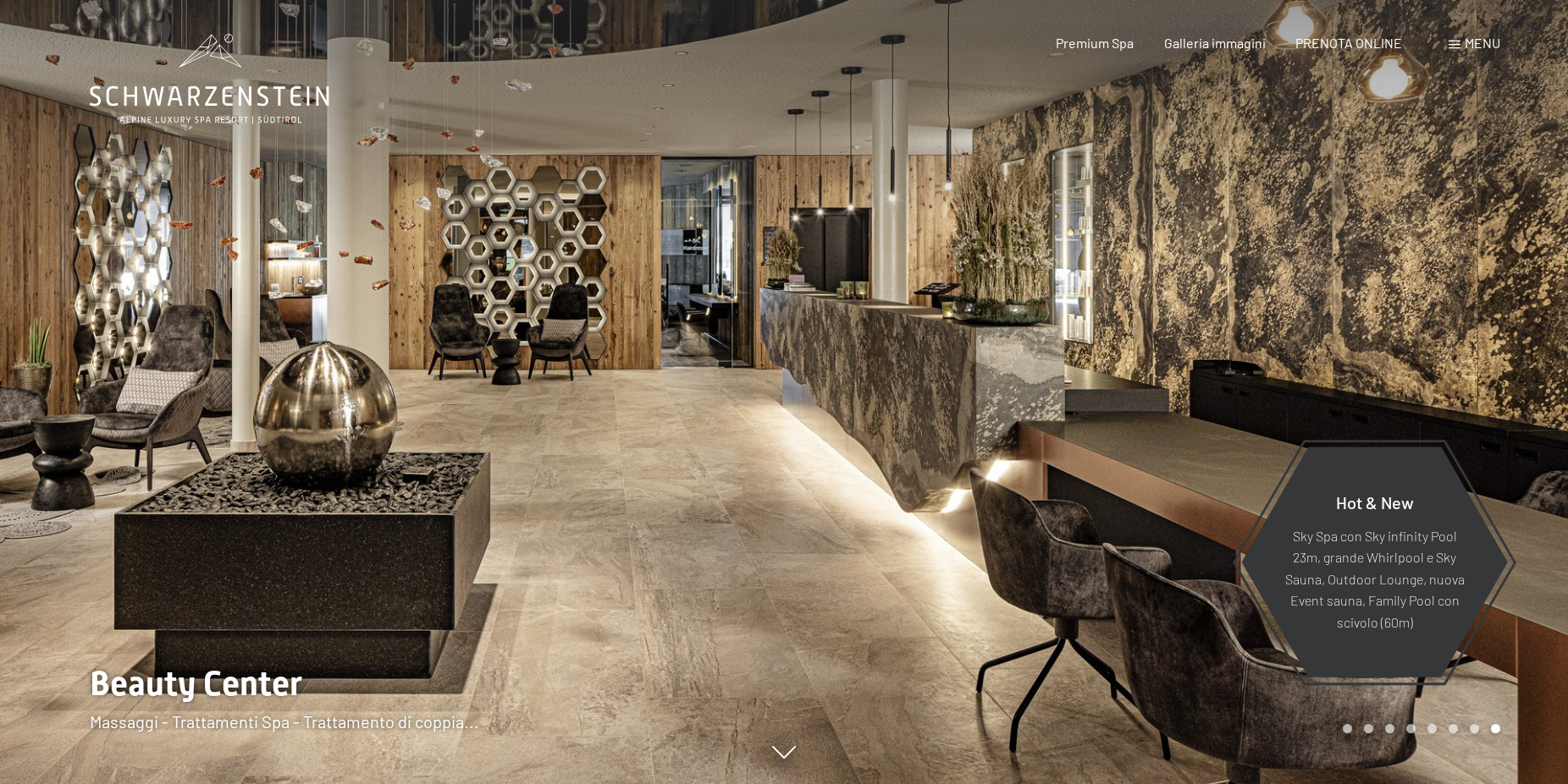
click at [1461, 372] on div at bounding box center [1175, 392] width 784 height 784
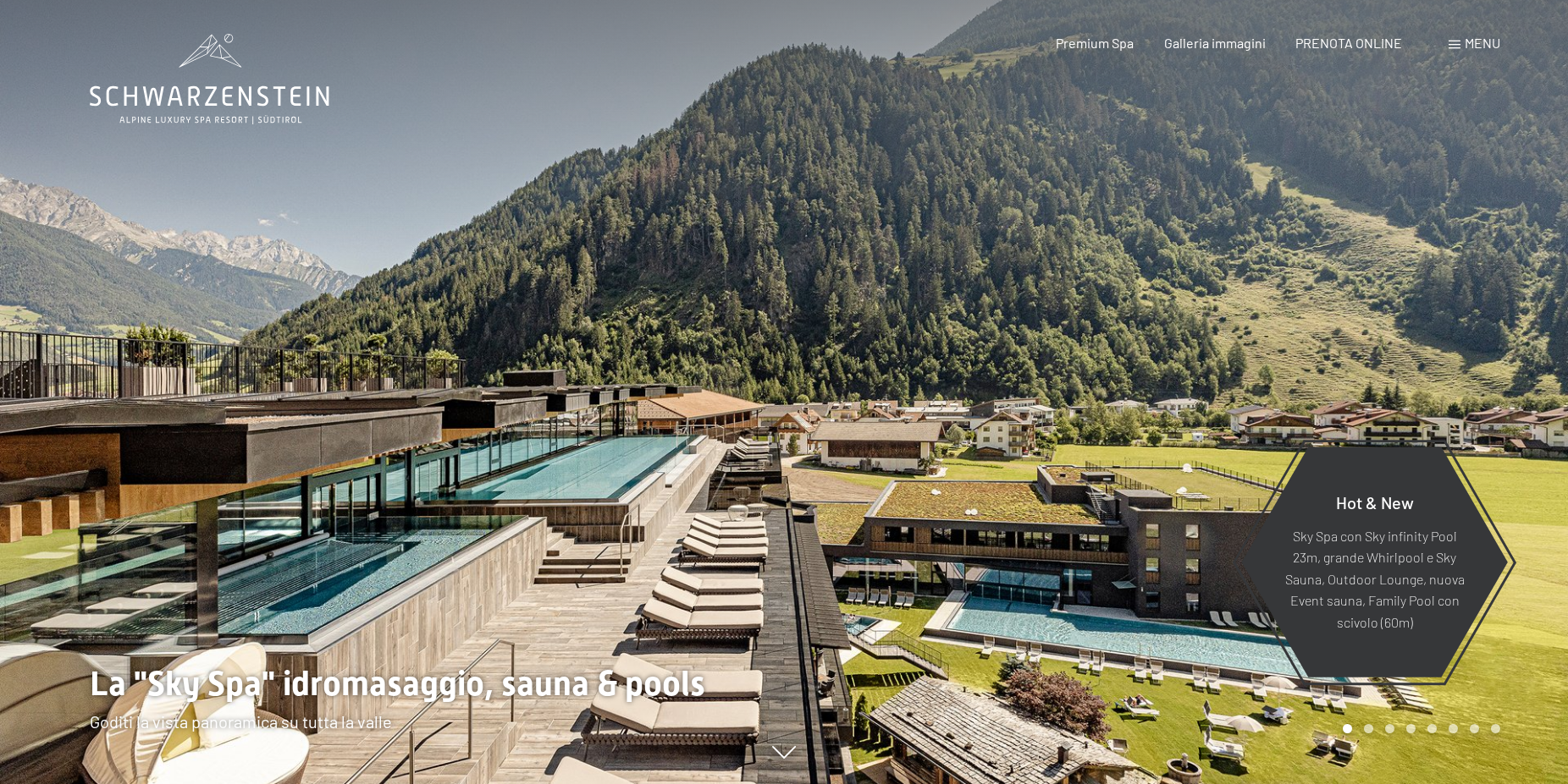
click at [1461, 372] on div at bounding box center [1175, 392] width 784 height 784
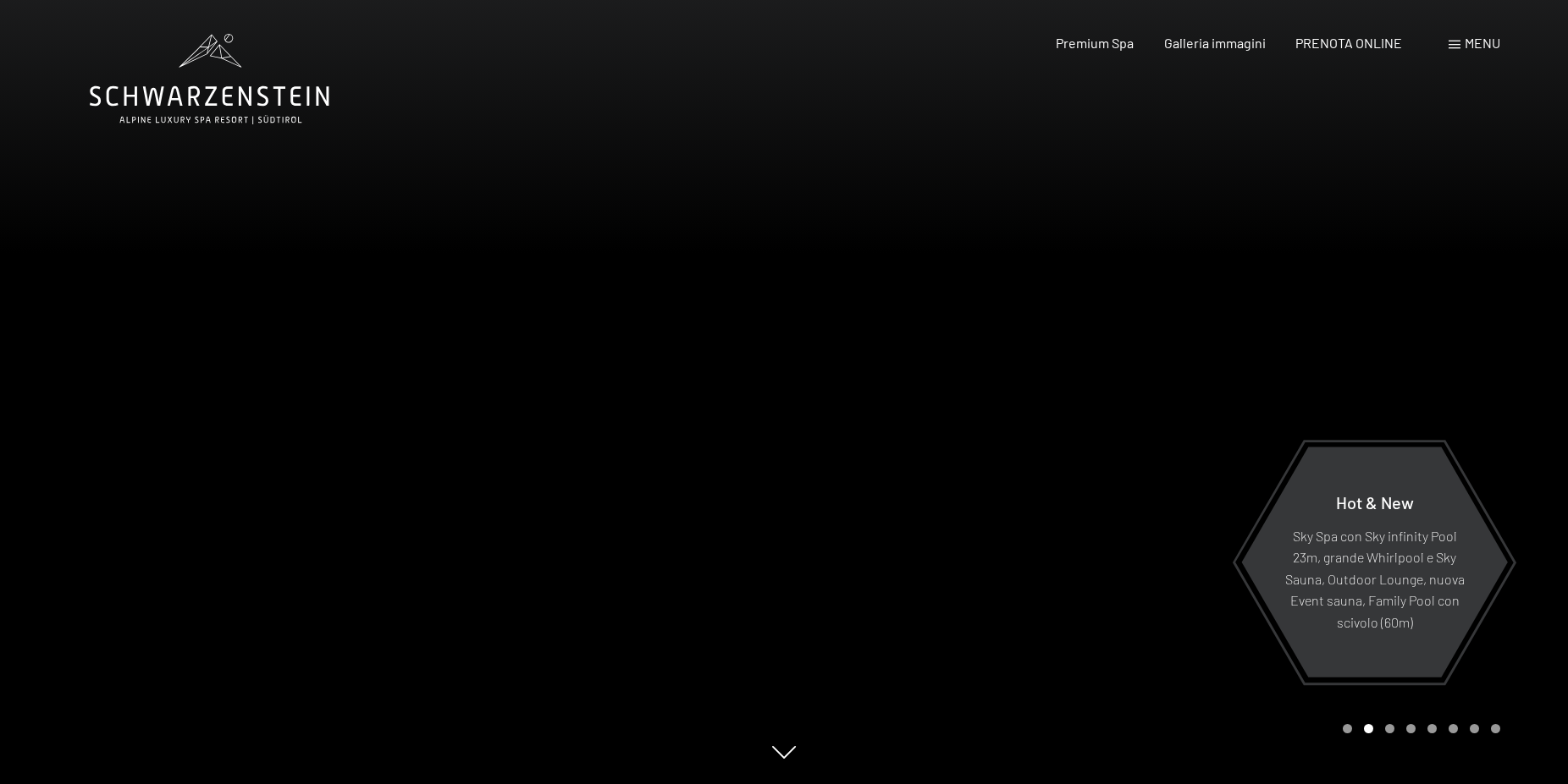
click at [1461, 372] on div at bounding box center [1175, 392] width 784 height 784
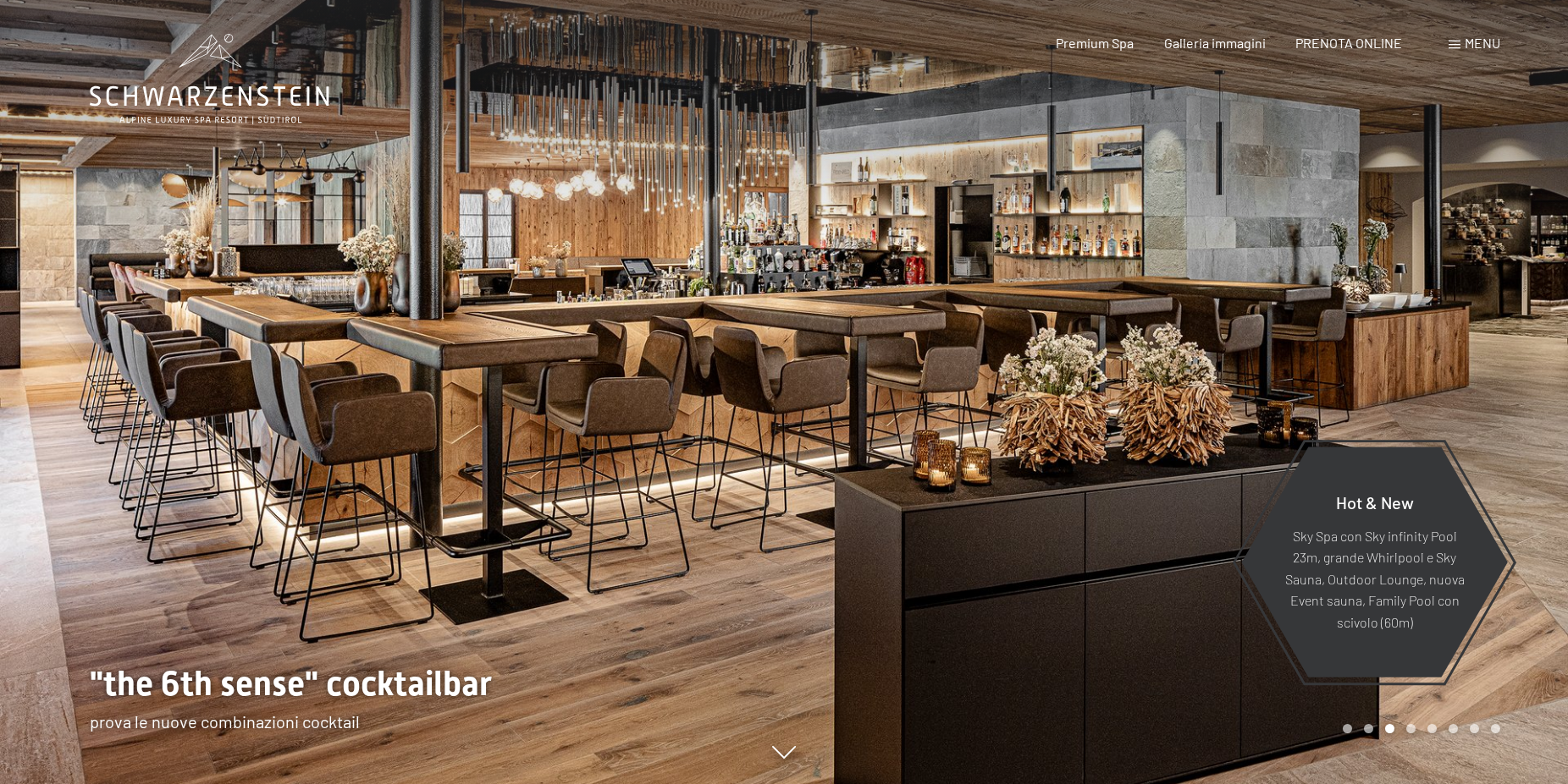
click at [1461, 372] on div at bounding box center [1175, 392] width 784 height 784
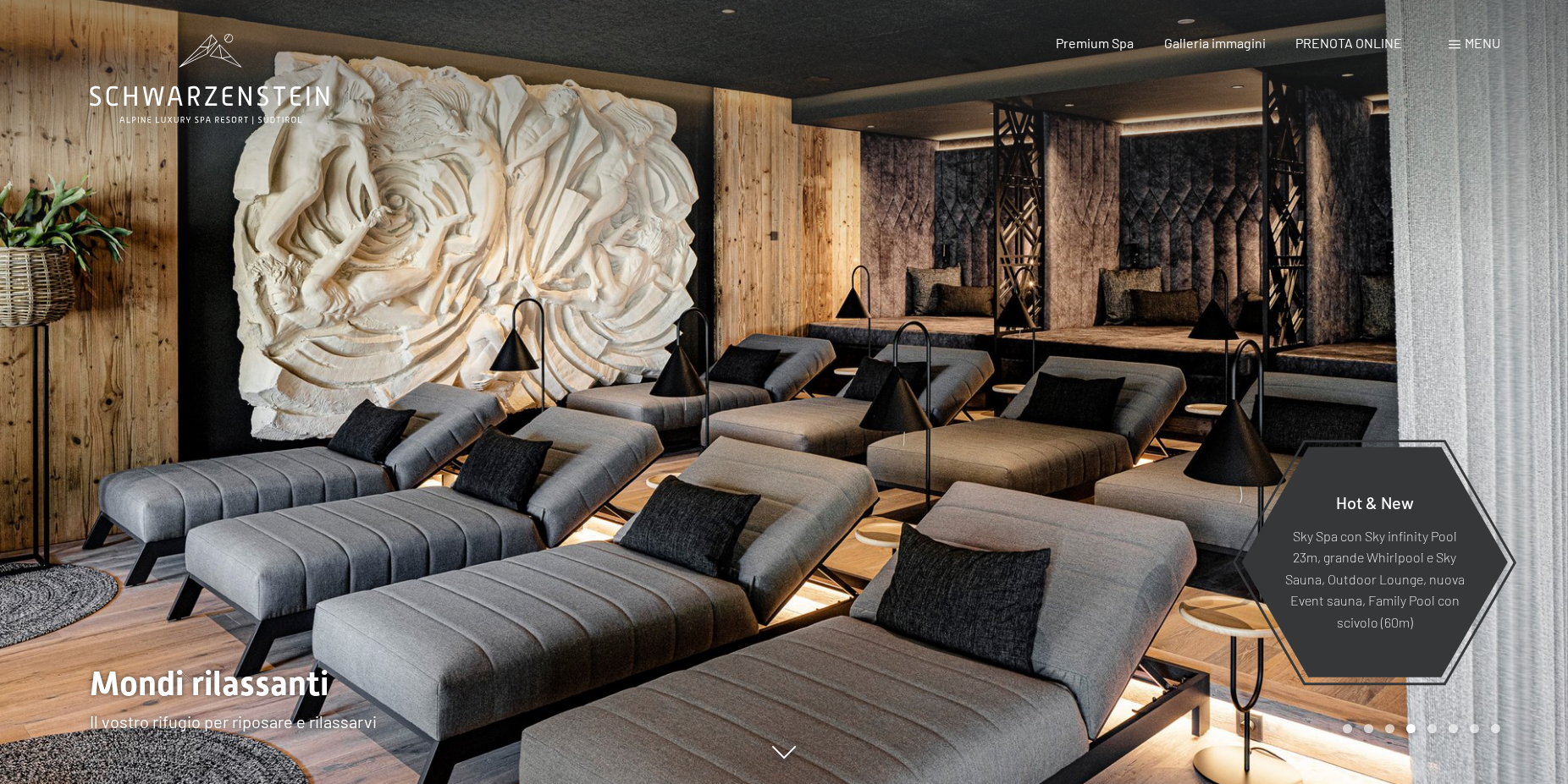
click at [1461, 372] on div at bounding box center [1175, 392] width 784 height 784
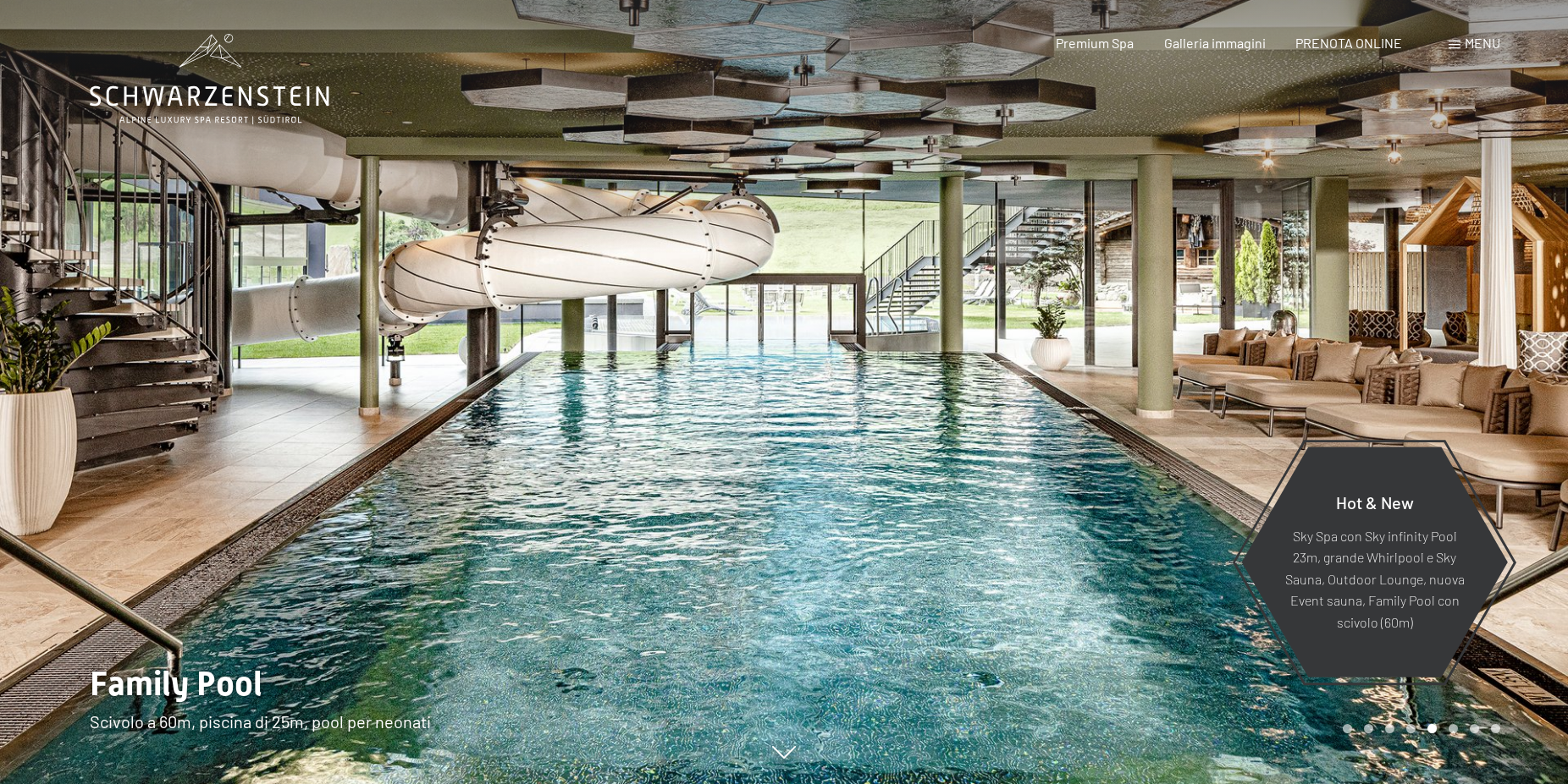
click at [1461, 372] on div at bounding box center [1175, 392] width 784 height 784
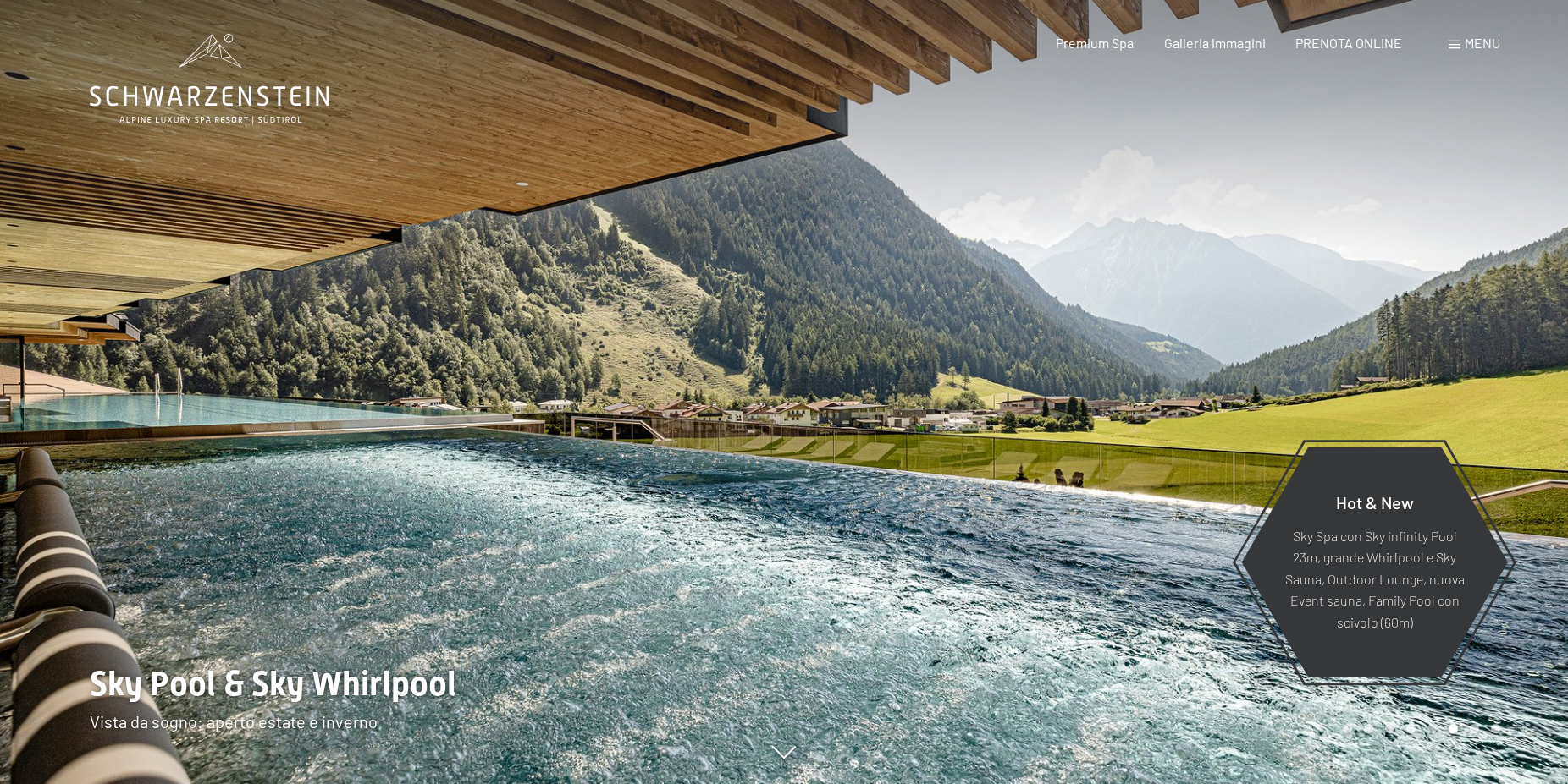
click at [1461, 372] on div at bounding box center [1175, 392] width 784 height 784
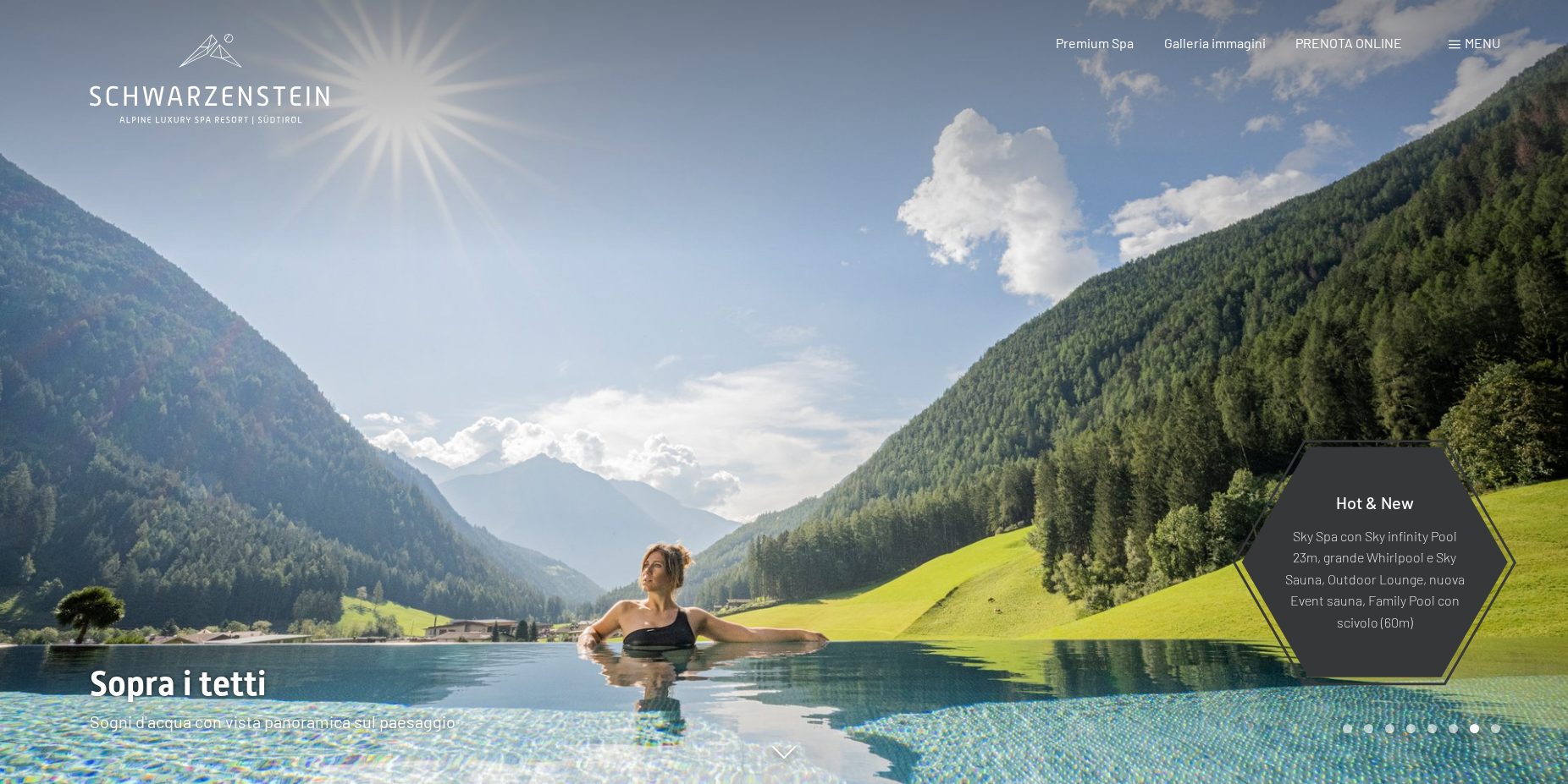
click at [1461, 372] on div at bounding box center [1175, 392] width 784 height 784
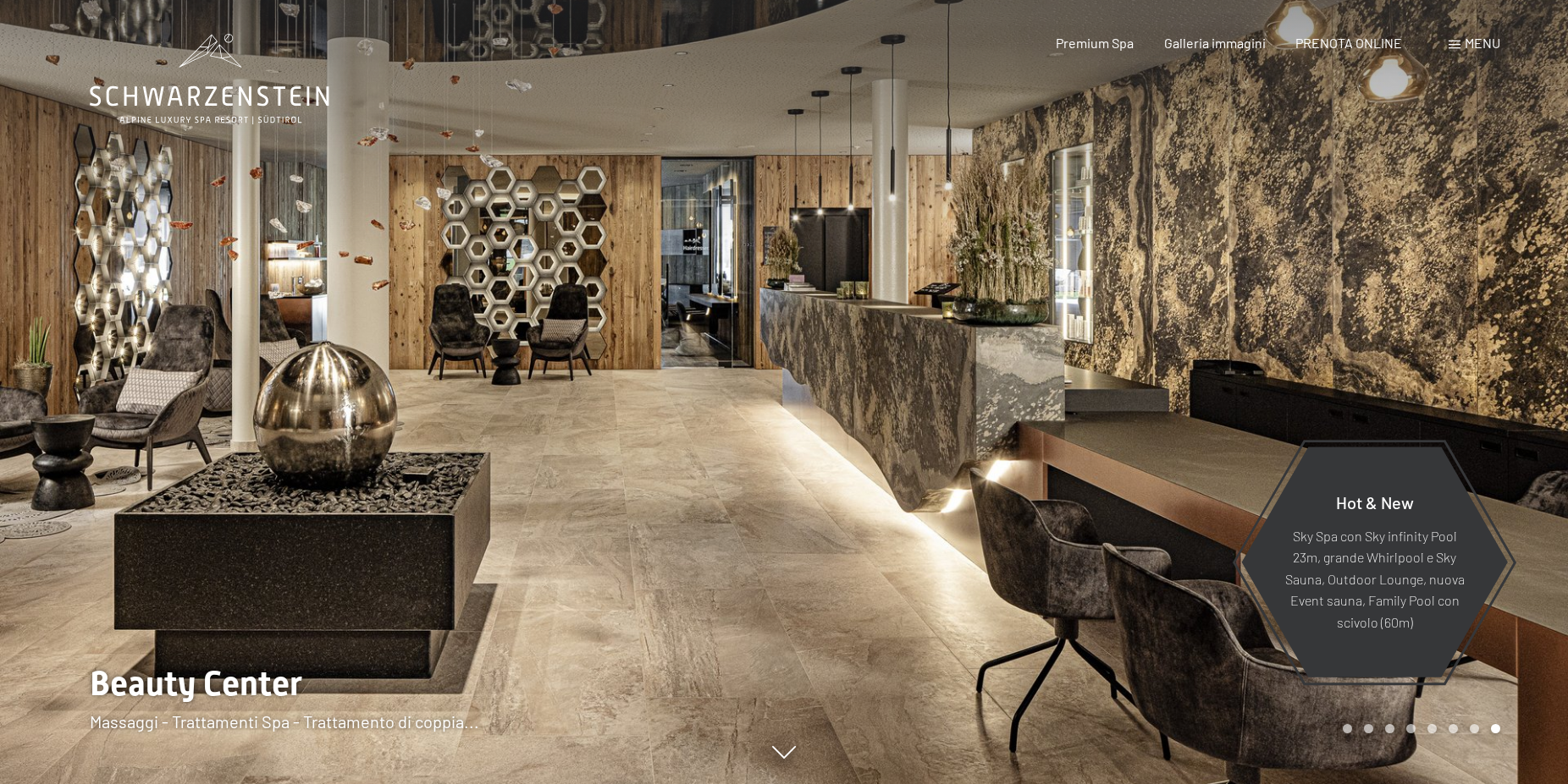
click at [1461, 372] on div at bounding box center [1175, 392] width 784 height 784
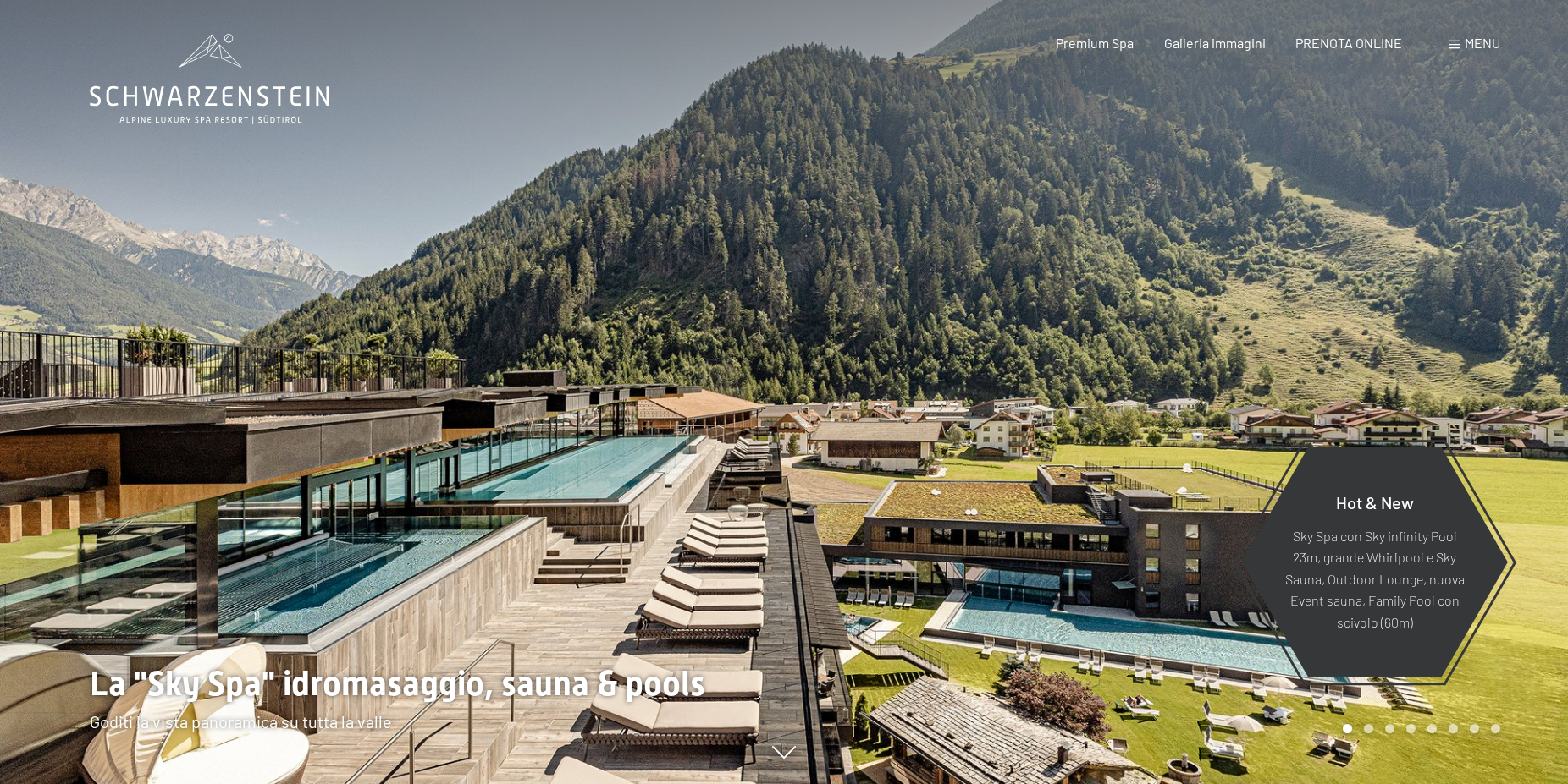
click at [1461, 372] on div at bounding box center [1175, 392] width 784 height 784
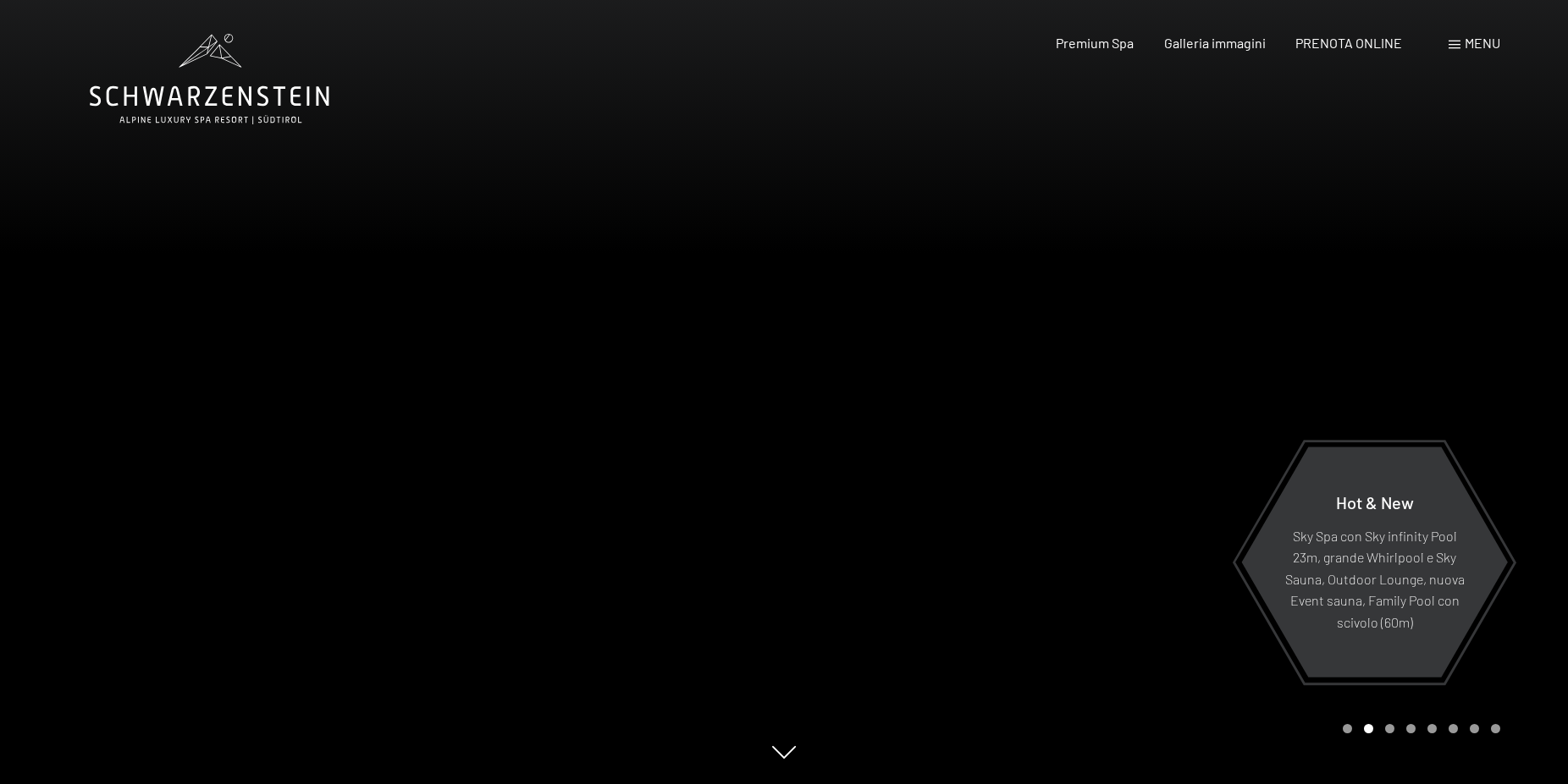
click at [1461, 372] on div at bounding box center [1175, 392] width 784 height 784
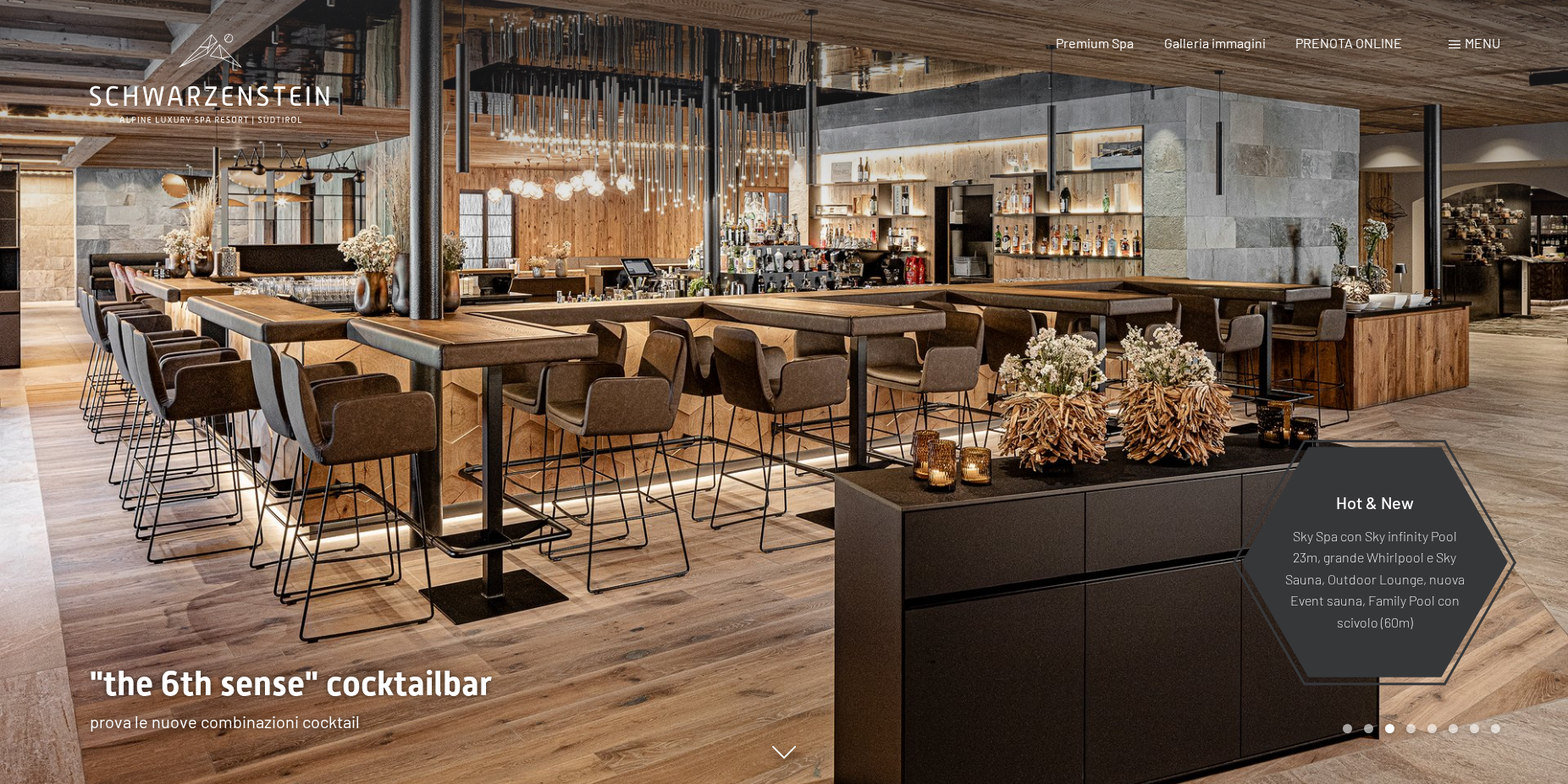
click at [1461, 372] on div at bounding box center [1175, 392] width 784 height 784
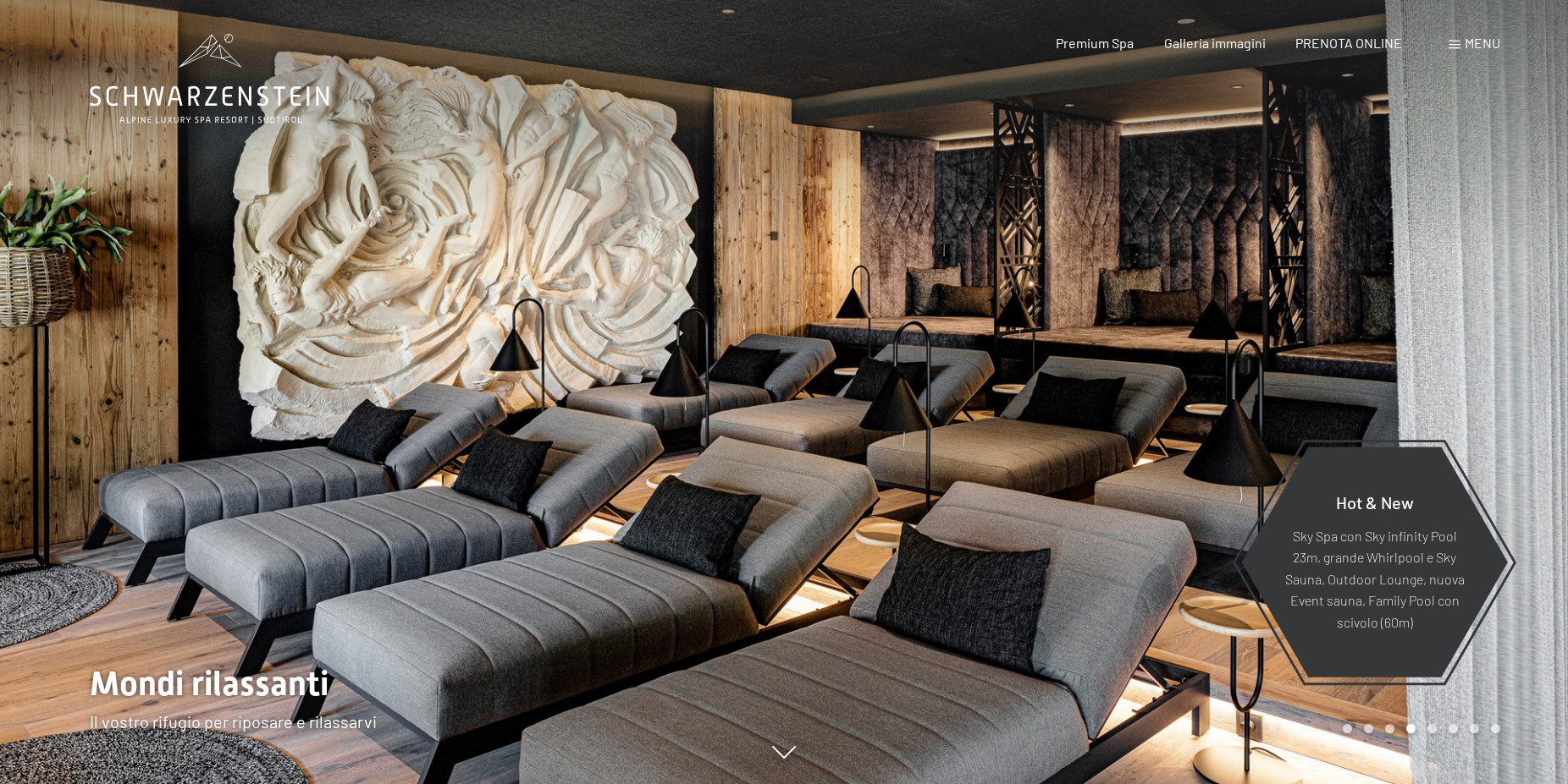
click at [1461, 372] on div at bounding box center [1175, 392] width 784 height 784
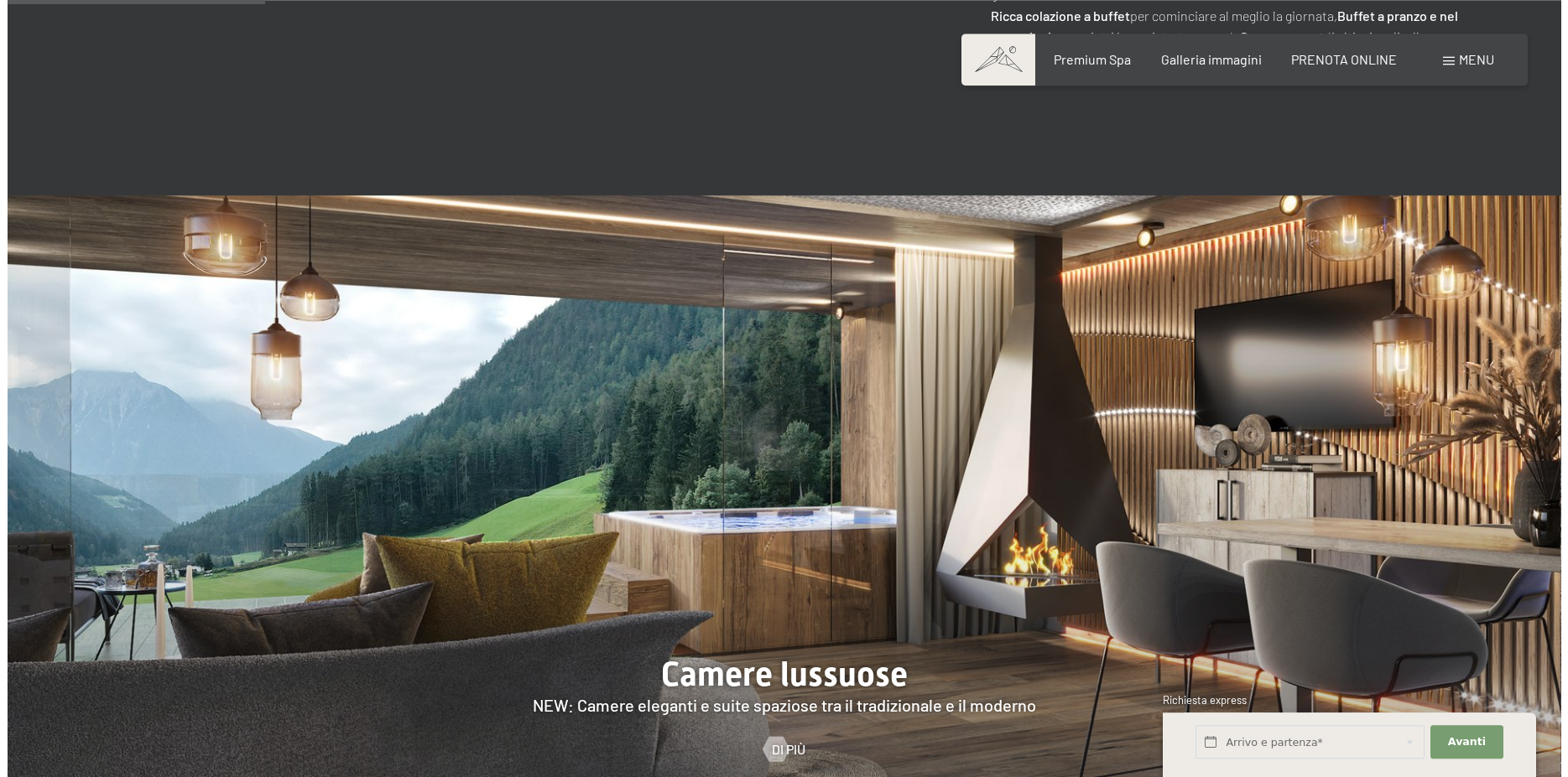
scroll to position [1539, 0]
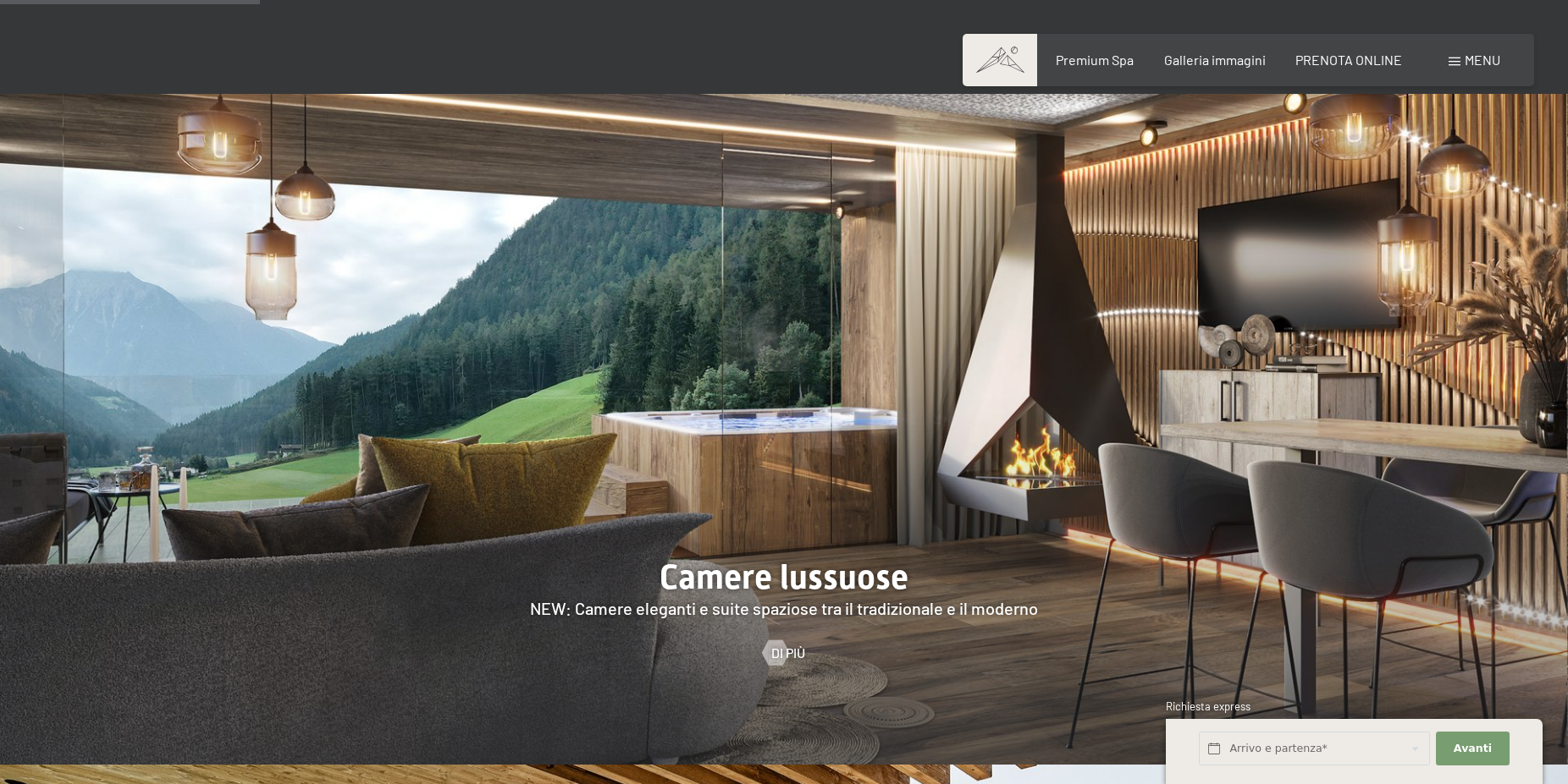
click at [1473, 54] on span "Menu" at bounding box center [1483, 60] width 36 height 16
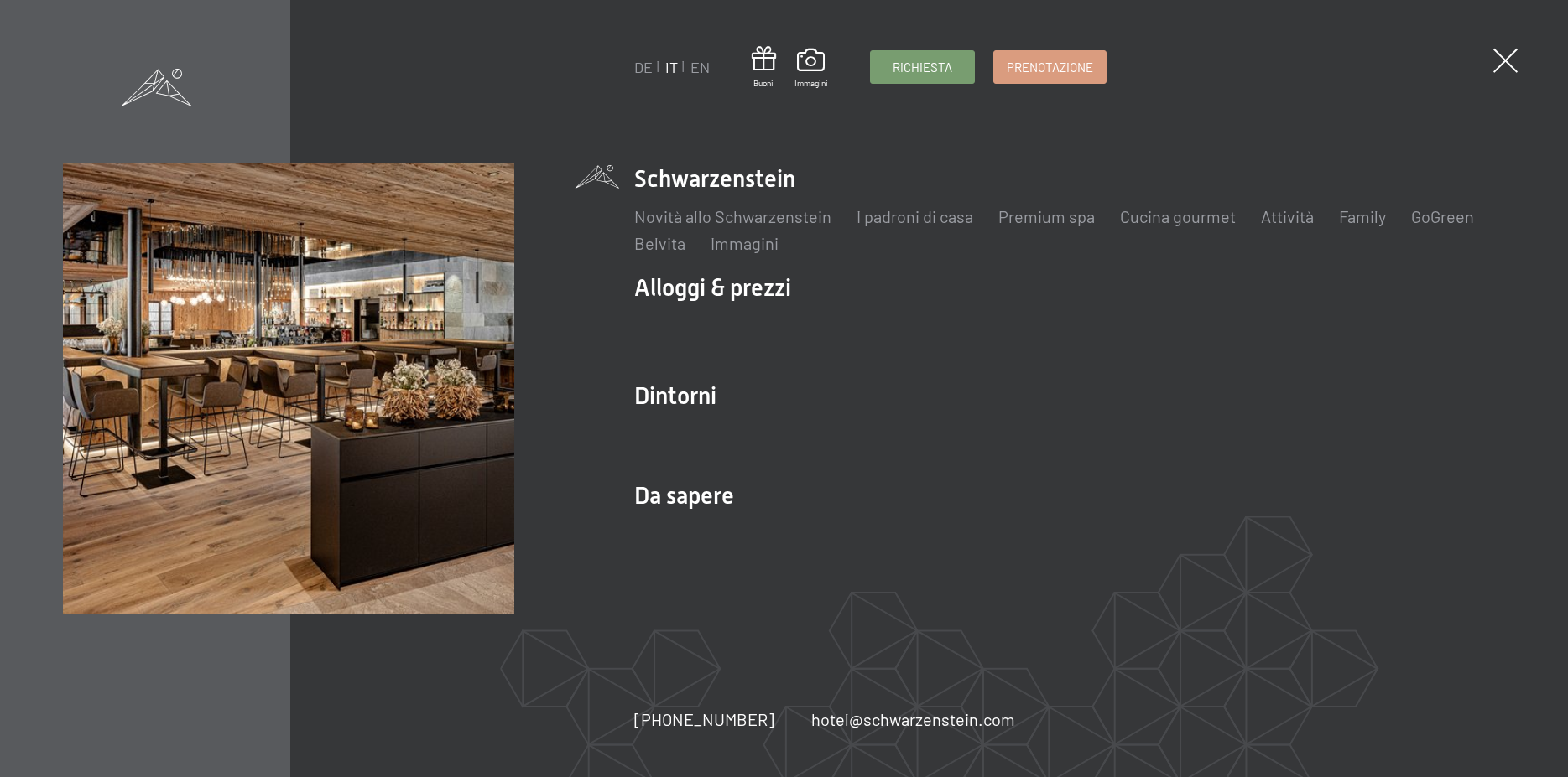
click at [754, 184] on li "Schwarzenstein Novità allo Schwarzenstein I padroni di casa Premium spa Cucina …" at bounding box center [1069, 209] width 871 height 92
click at [752, 247] on link "Immagini" at bounding box center [745, 243] width 68 height 20
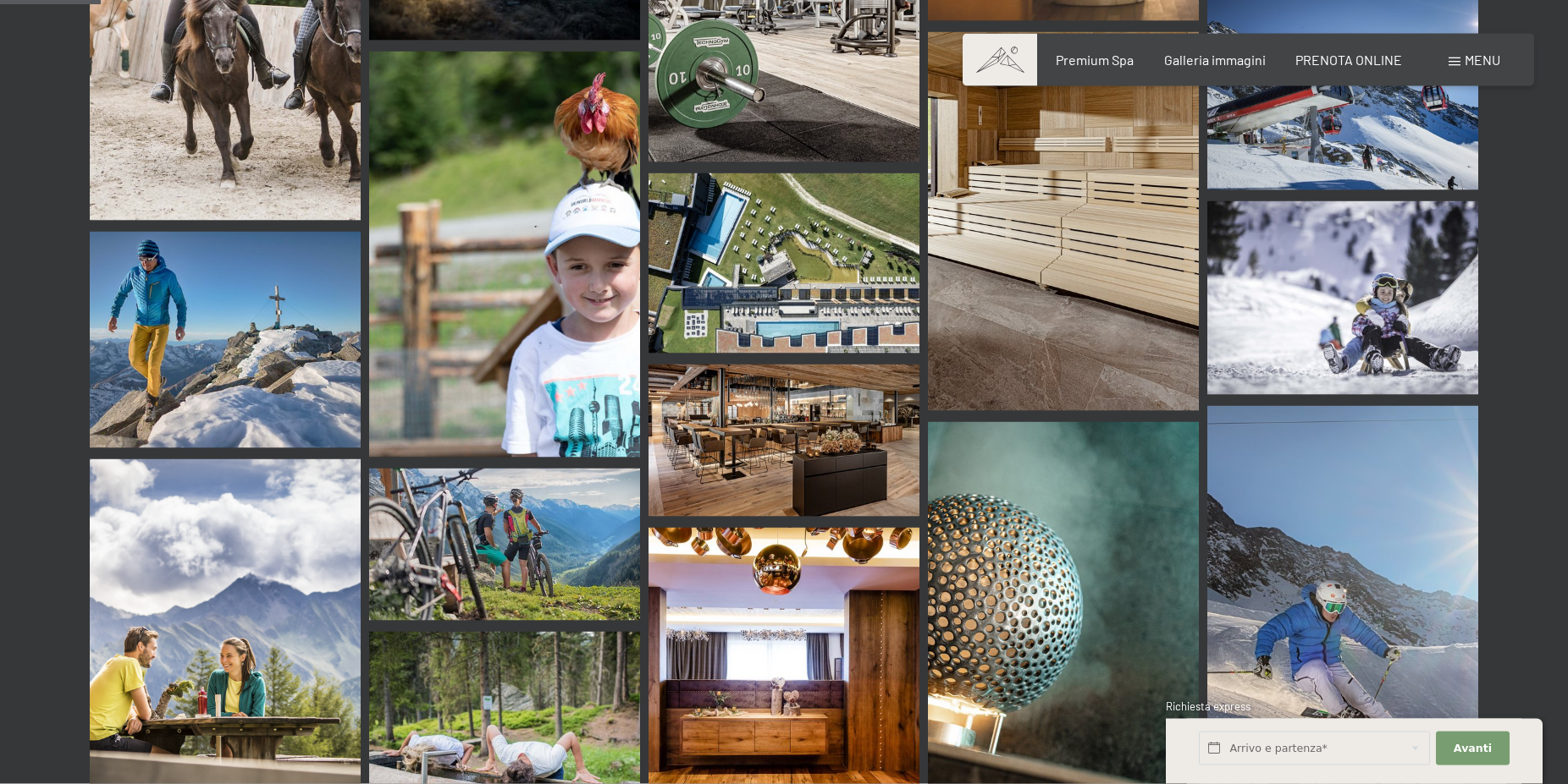
scroll to position [1898, 0]
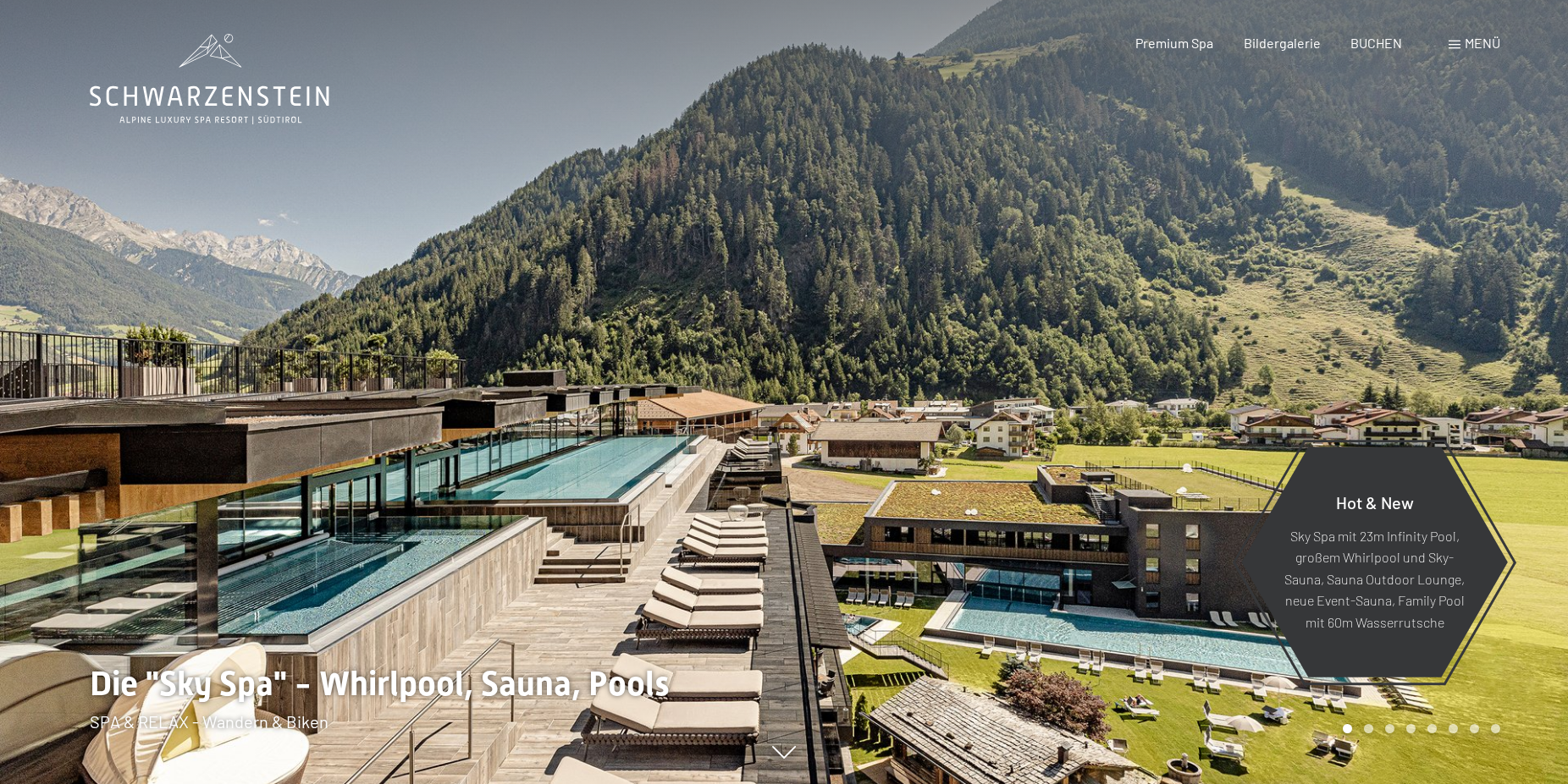
click at [1529, 410] on div at bounding box center [1175, 392] width 784 height 784
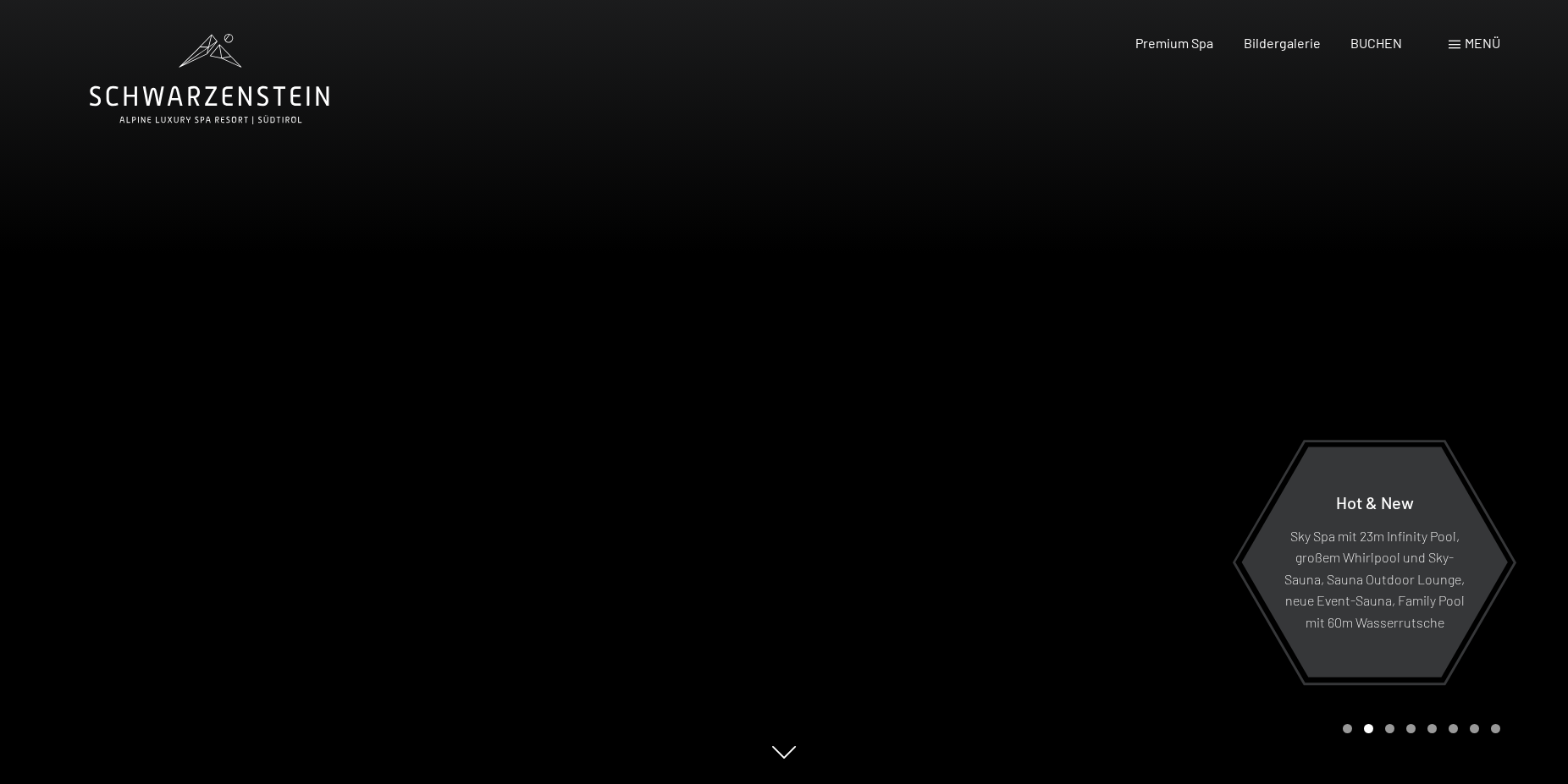
click at [1529, 410] on div at bounding box center [1175, 392] width 784 height 784
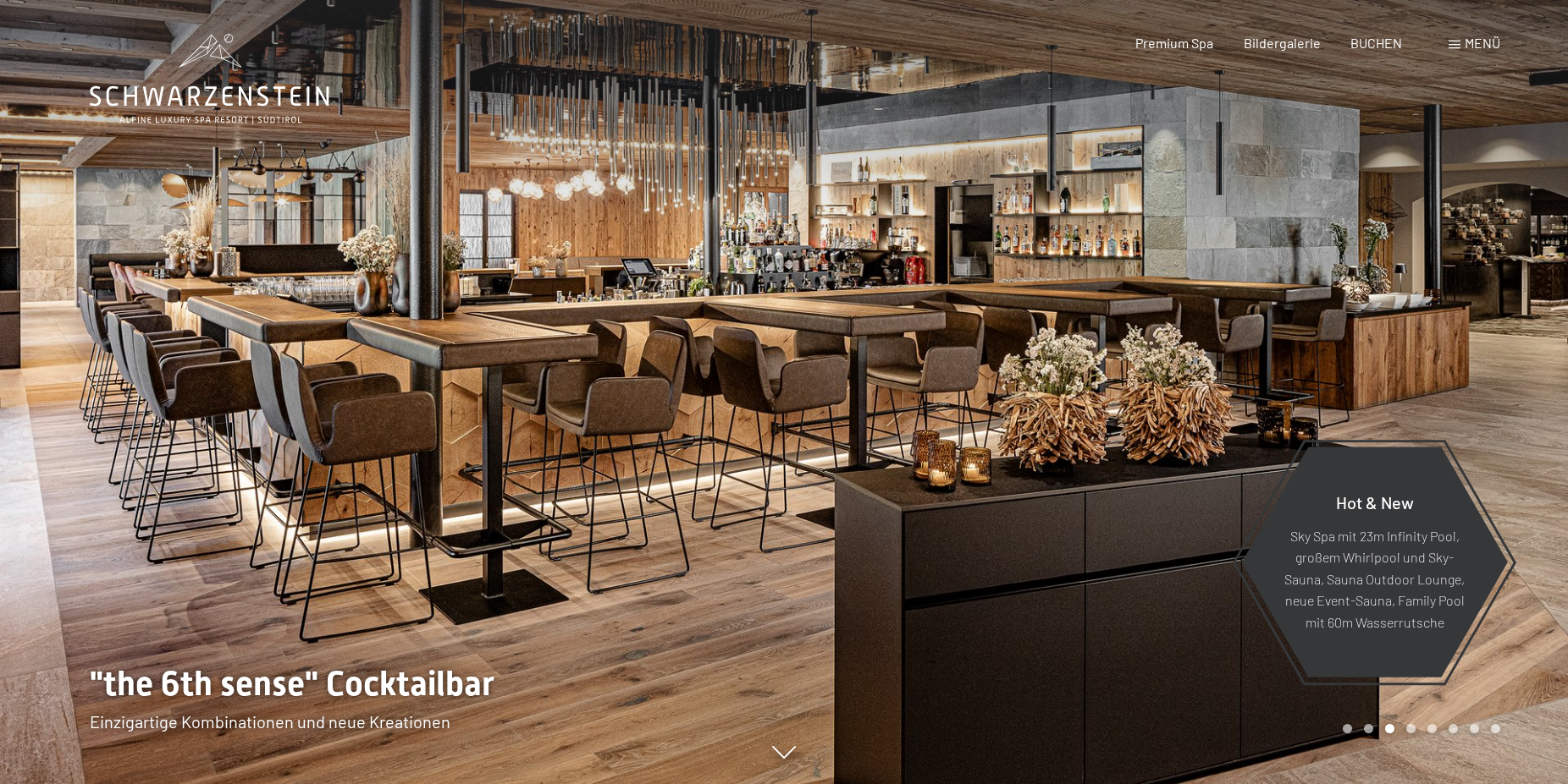
click at [1529, 410] on div at bounding box center [1175, 392] width 784 height 784
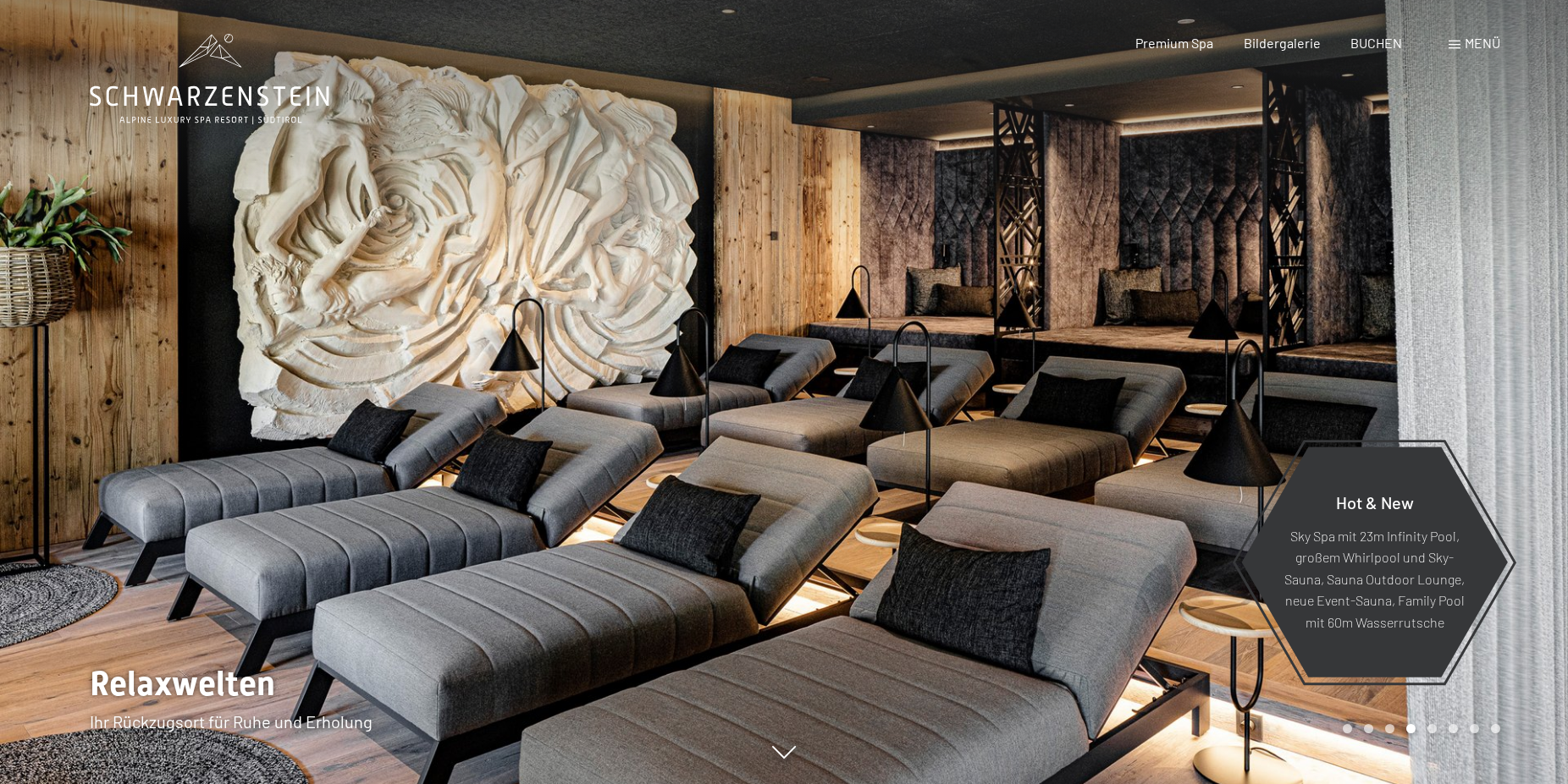
click at [1529, 410] on div at bounding box center [1175, 392] width 784 height 784
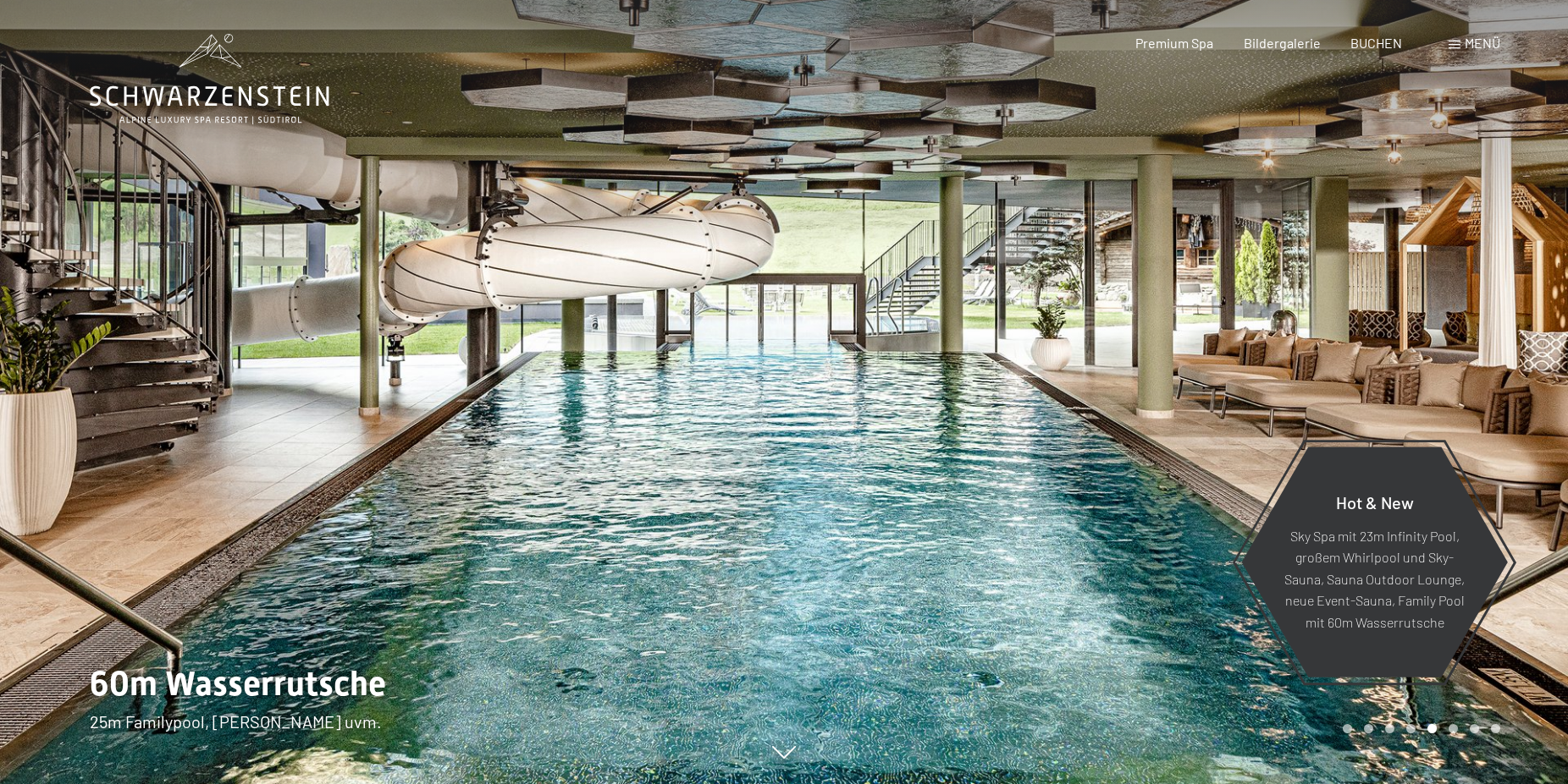
click at [1539, 364] on div at bounding box center [1175, 392] width 784 height 784
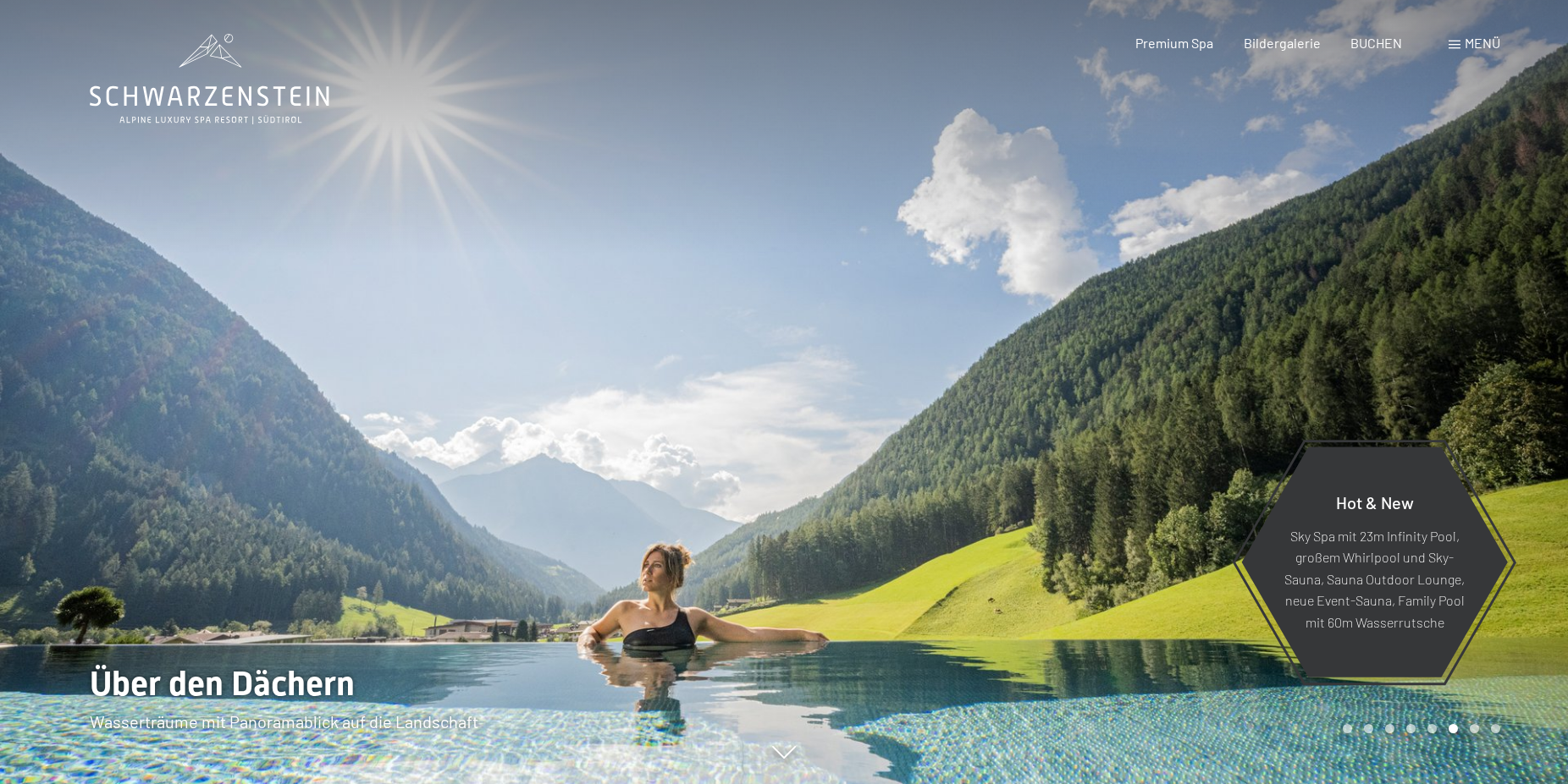
click at [1539, 364] on div at bounding box center [1175, 392] width 784 height 784
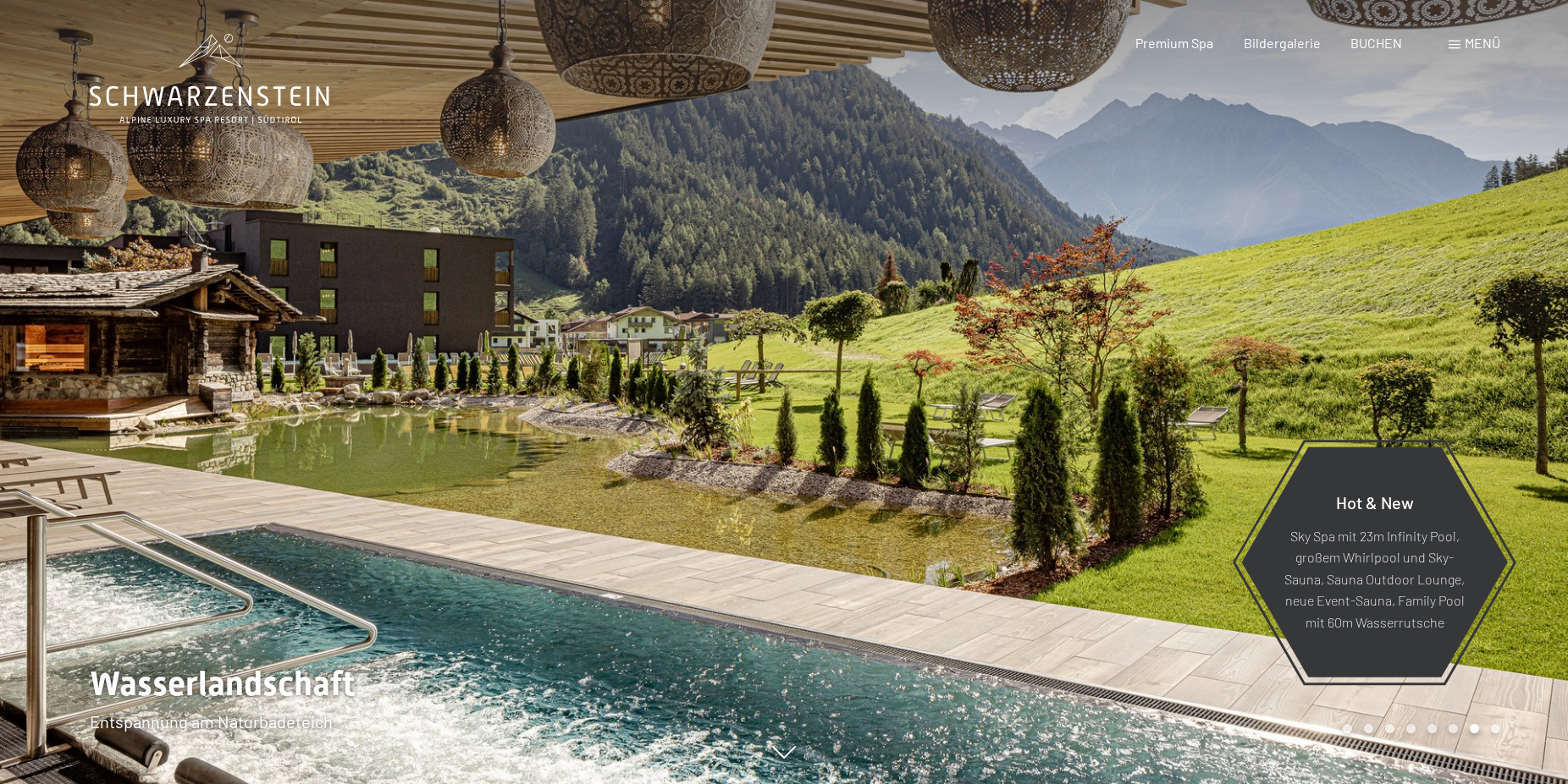
click at [1539, 364] on div at bounding box center [1175, 392] width 784 height 784
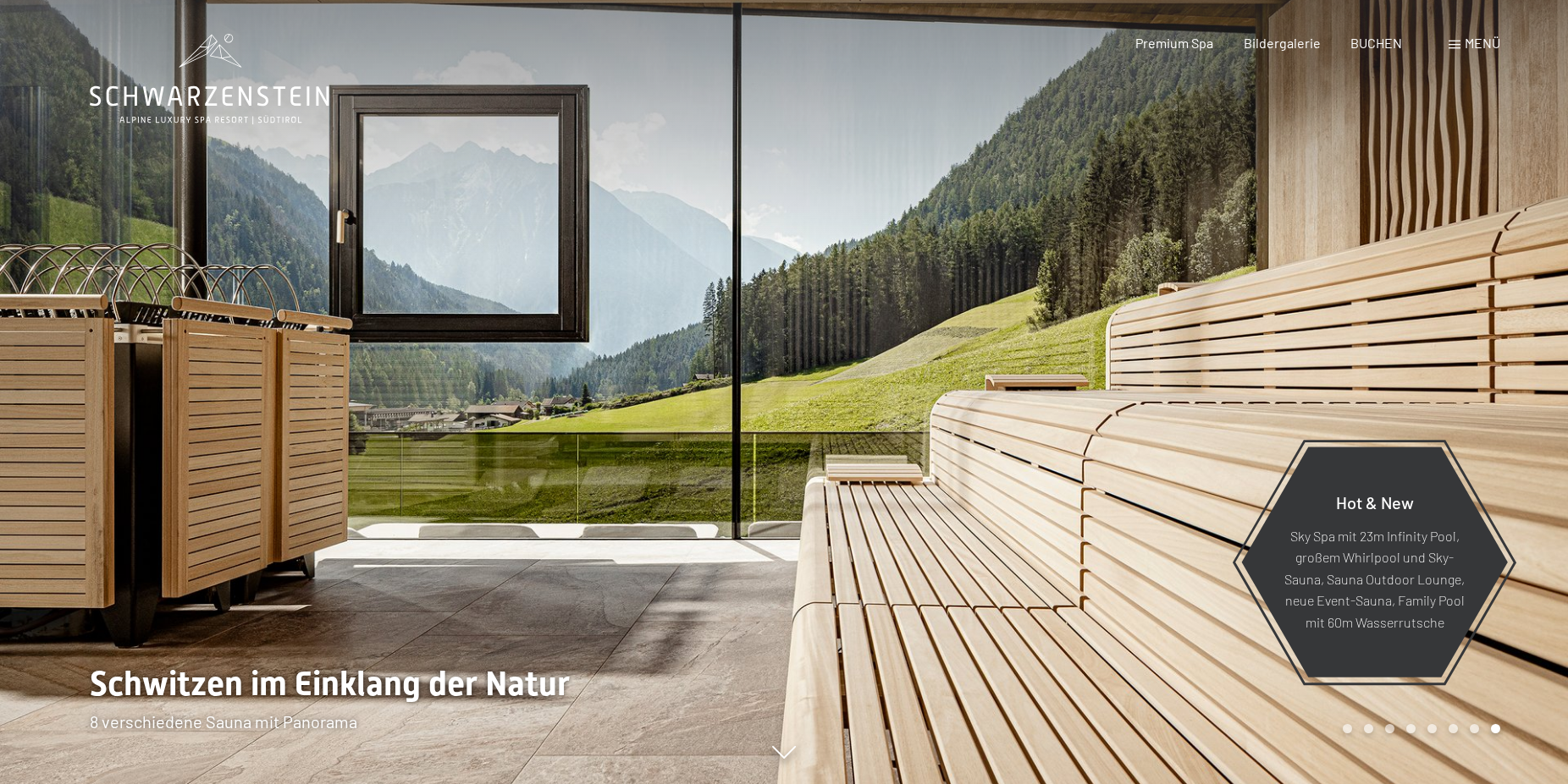
click at [1539, 364] on div at bounding box center [1175, 392] width 784 height 784
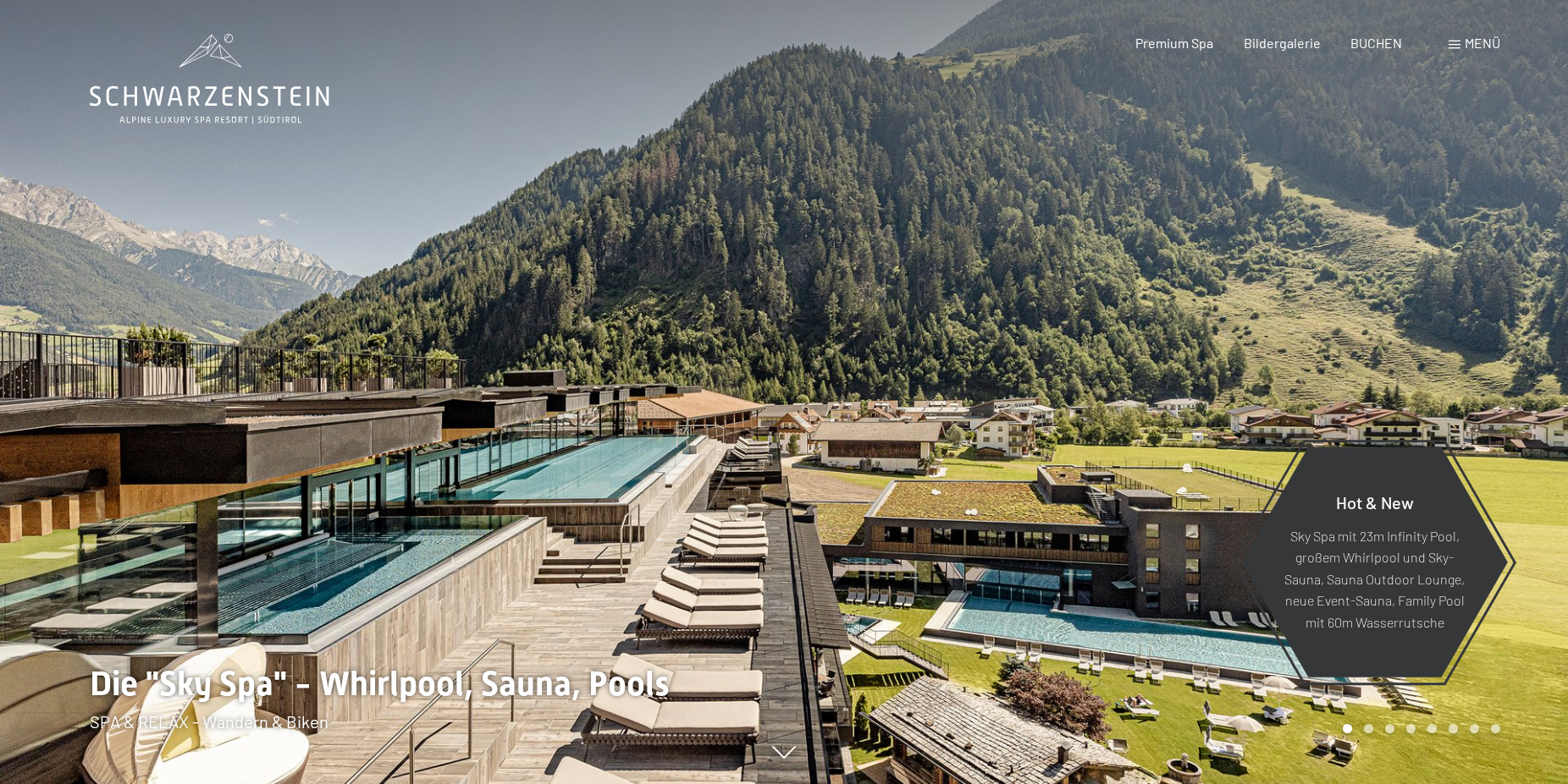
click at [1539, 364] on div at bounding box center [1175, 392] width 784 height 784
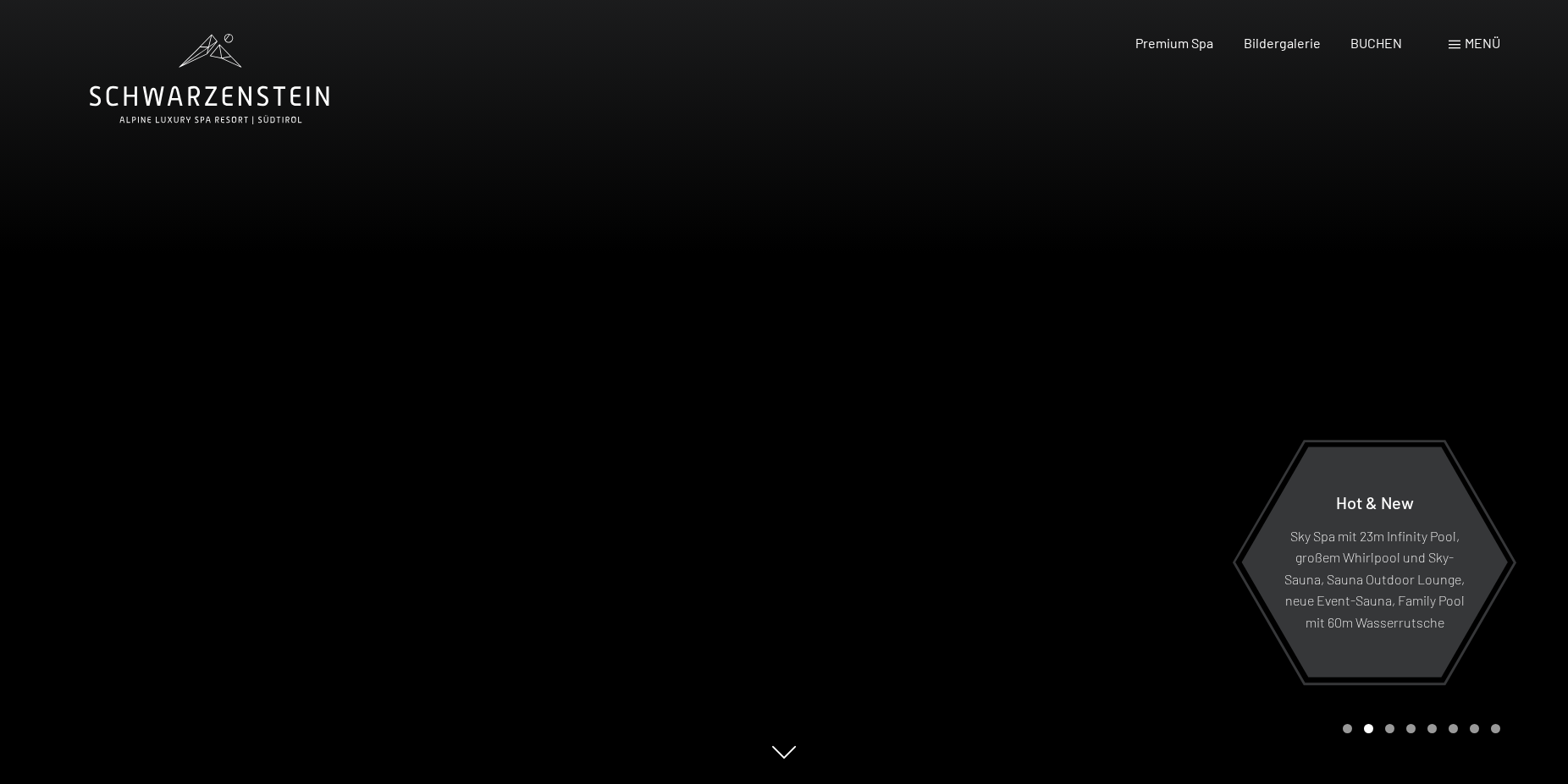
click at [1539, 364] on div at bounding box center [1175, 392] width 784 height 784
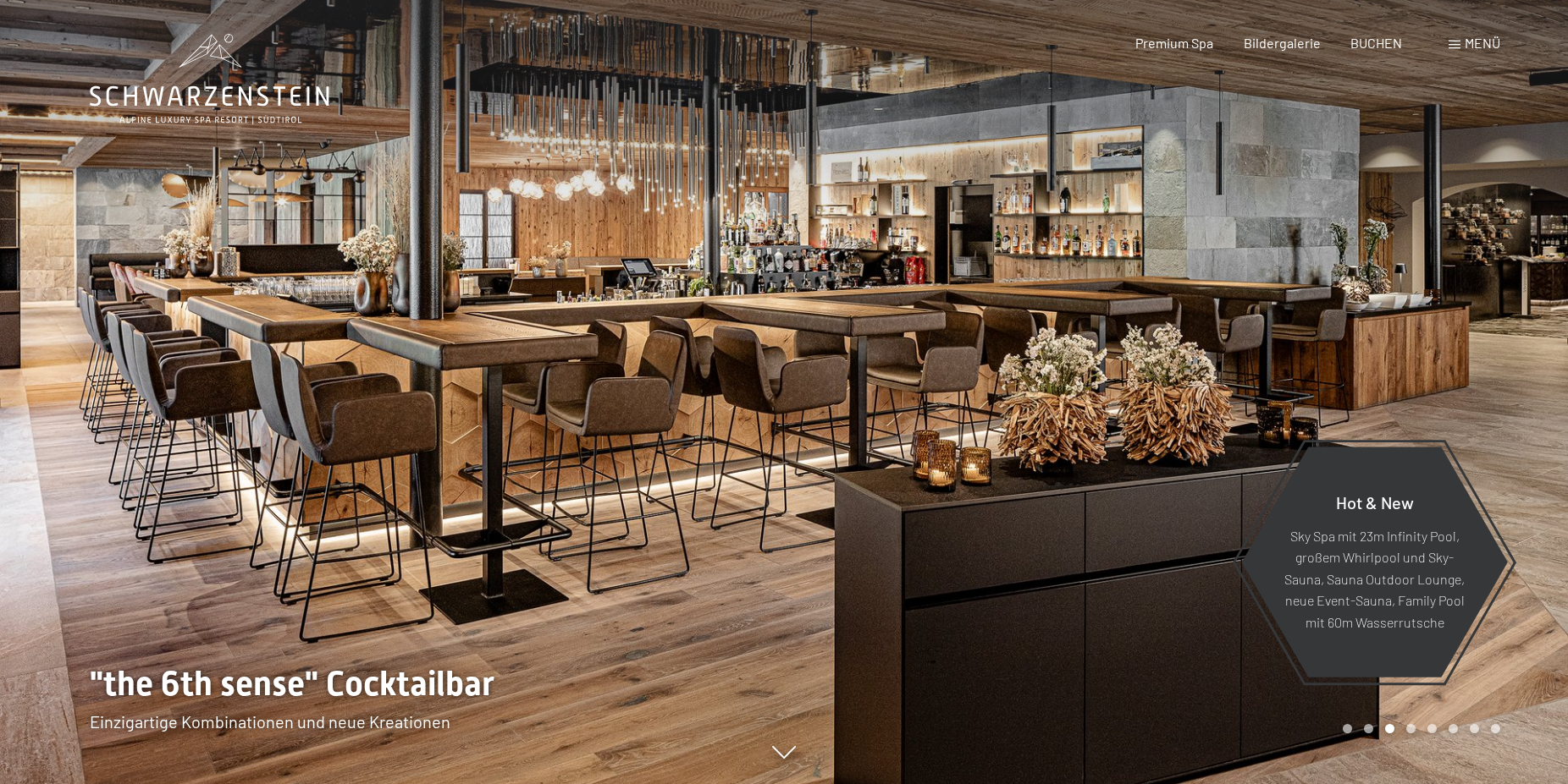
click at [1539, 364] on div at bounding box center [1175, 392] width 784 height 784
